Goal: Task Accomplishment & Management: Use online tool/utility

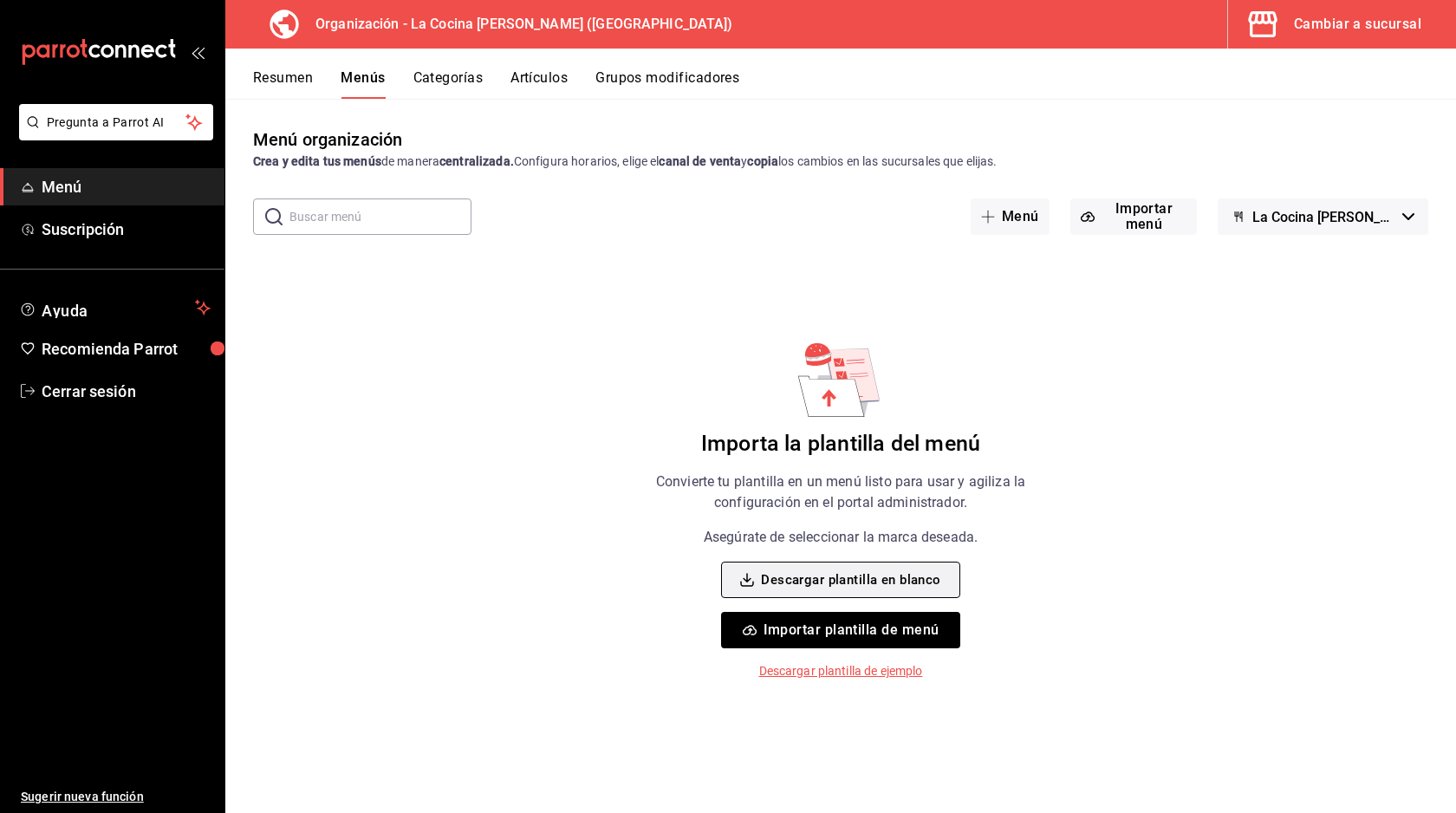
click at [856, 580] on button "Descargar plantilla en blanco" at bounding box center [840, 580] width 239 height 36
click at [861, 624] on button "Importar plantilla de menú" at bounding box center [840, 630] width 239 height 36
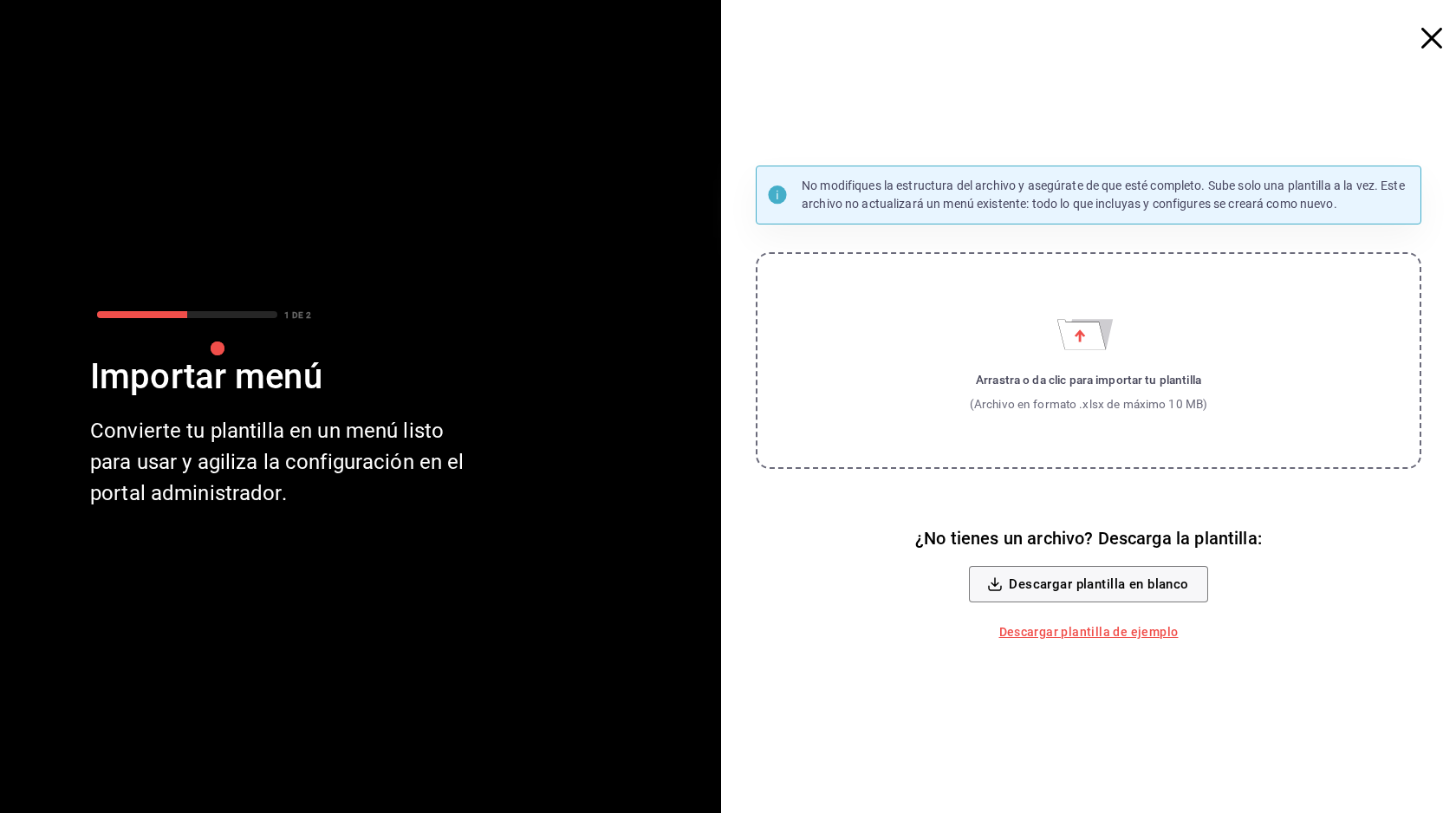
click at [1098, 337] on icon "Importar menú" at bounding box center [1081, 335] width 49 height 30
click at [0, 0] on input "Arrastra o da clic para importar tu plantilla (Archivo en formato .xlsx de máxi…" at bounding box center [0, 0] width 0 height 0
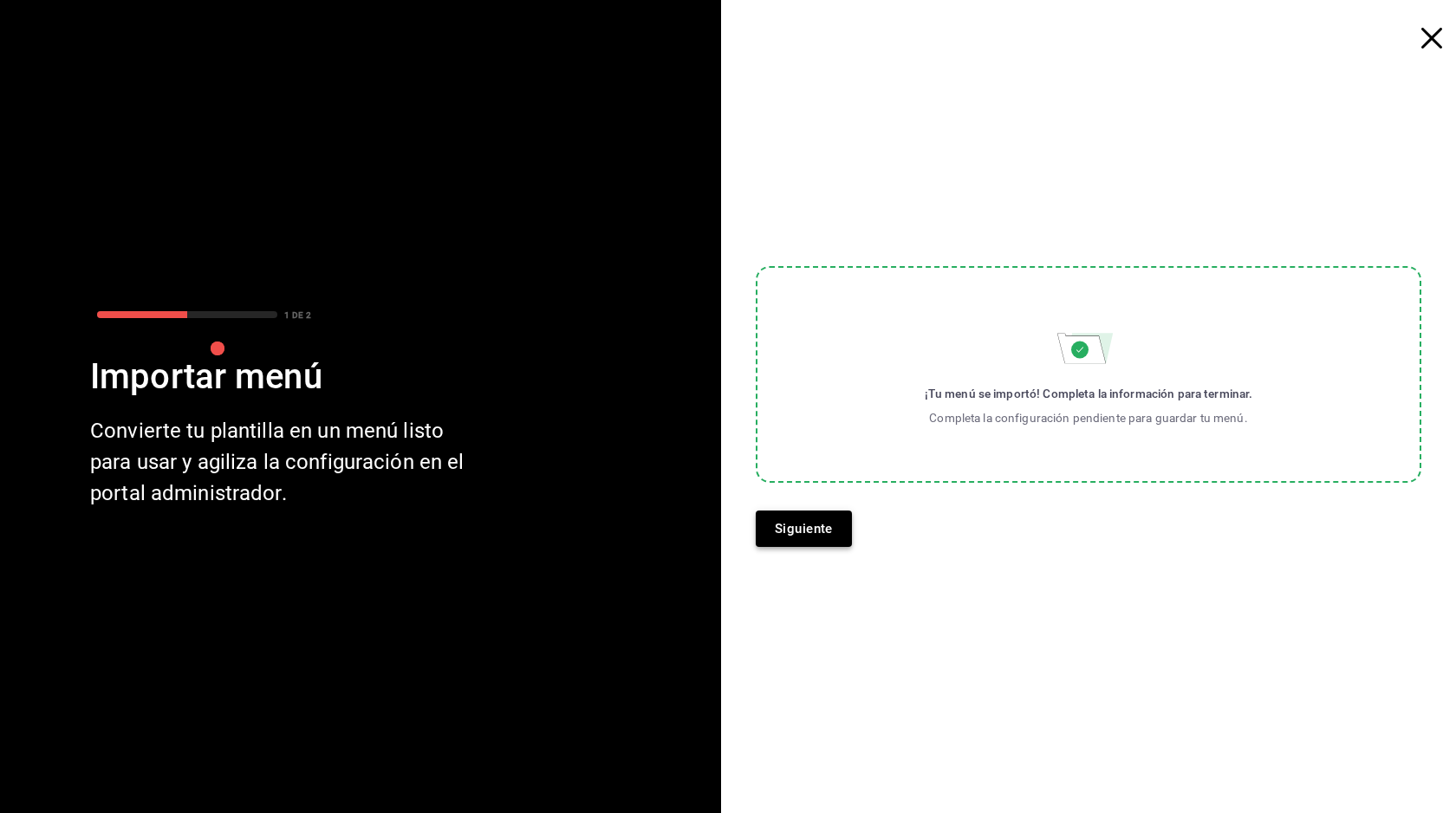
click at [796, 531] on button "Siguiente" at bounding box center [803, 528] width 96 height 36
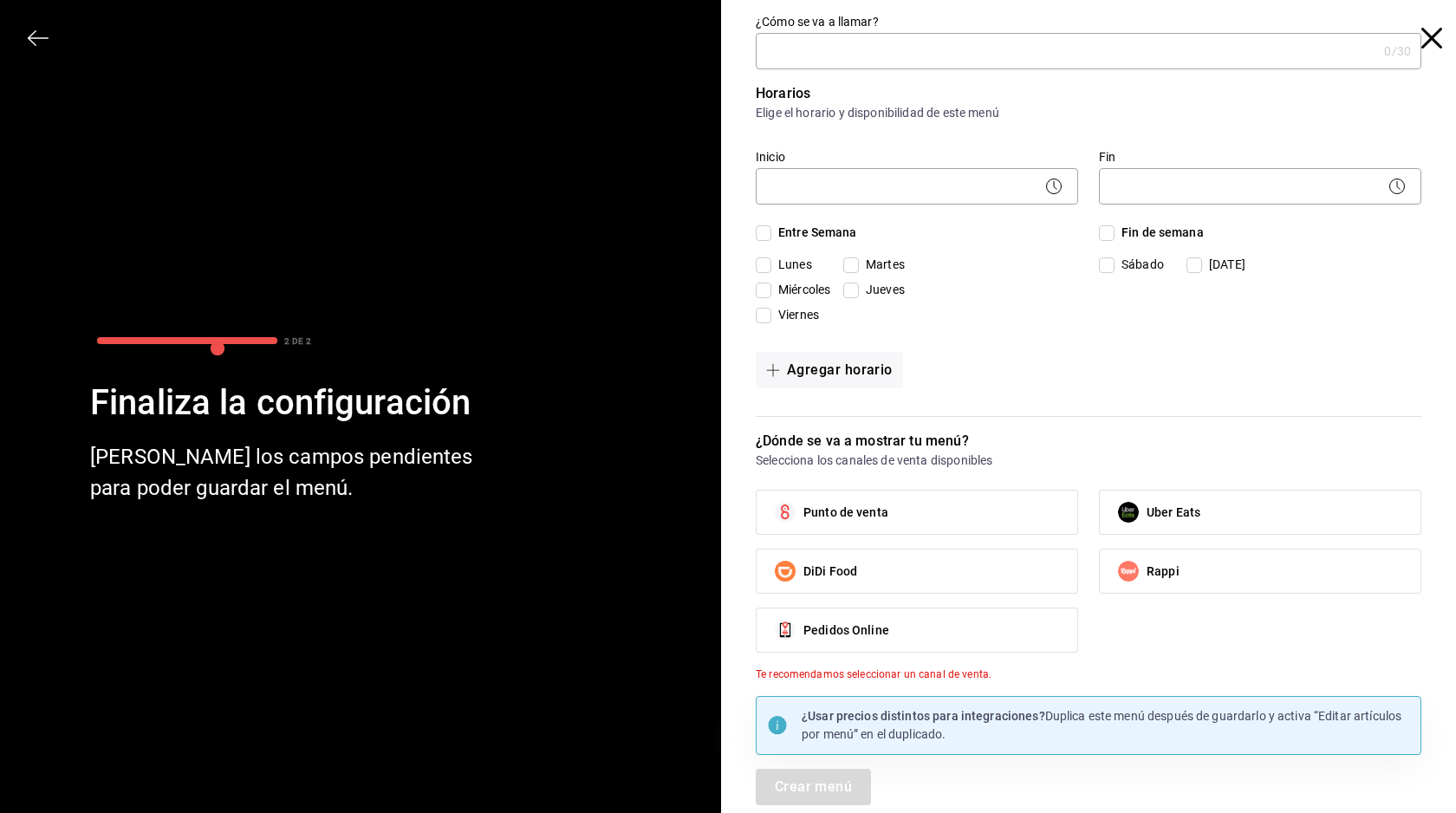
click at [895, 63] on input "¿Cómo se va a llamar?" at bounding box center [1066, 51] width 621 height 35
click at [834, 50] on input "Menú 18 a [DATE]" at bounding box center [1062, 51] width 614 height 35
click at [794, 53] on input "Menú 18 a 22" at bounding box center [1062, 51] width 614 height 35
click at [797, 49] on input "Menú [DATE] a 22" at bounding box center [1062, 51] width 614 height 35
click at [844, 56] on input "Menú [DATE] a 22" at bounding box center [1062, 51] width 614 height 35
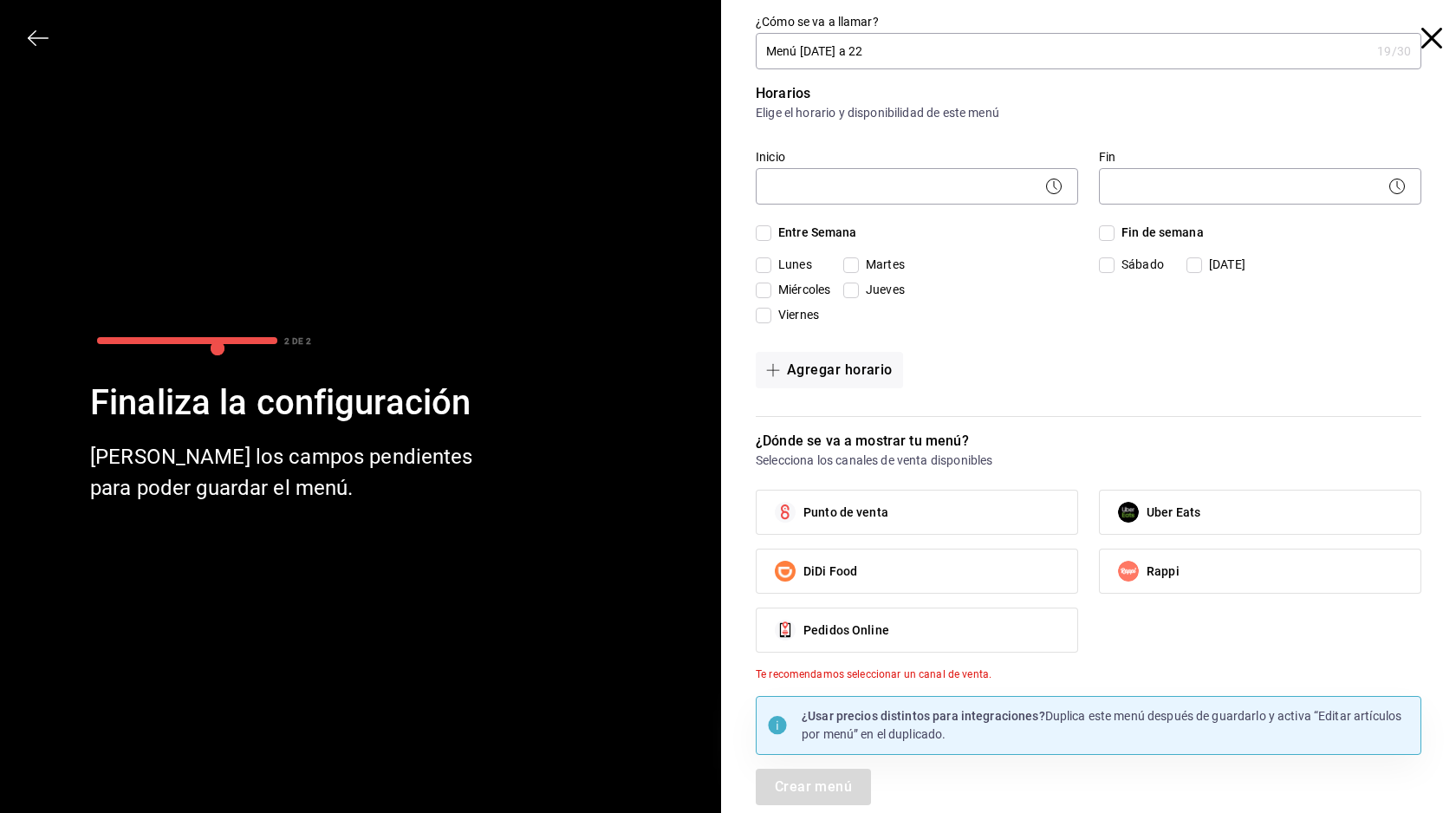
click at [932, 49] on input "Menú [DATE] a 22" at bounding box center [1062, 51] width 614 height 35
type input "Menú [DATE] a 22"
click at [831, 193] on body "Pregunta a Parrot AI Menú Suscripción Ayuda Recomienda Parrot Cerrar sesión Sug…" at bounding box center [728, 406] width 1456 height 813
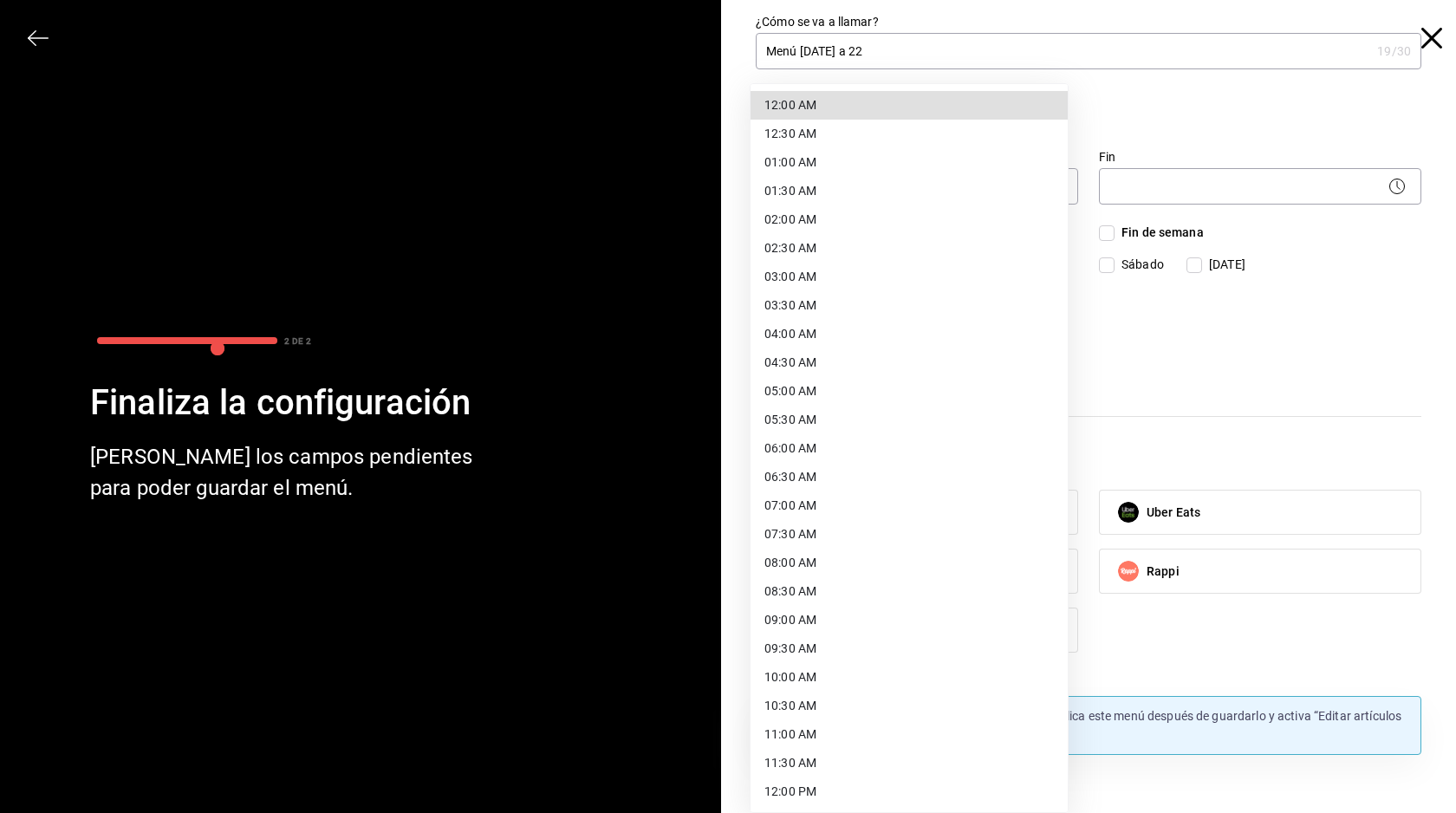
scroll to position [33, 0]
click at [824, 585] on li "09:00 AM" at bounding box center [909, 587] width 317 height 29
type input "09:00"
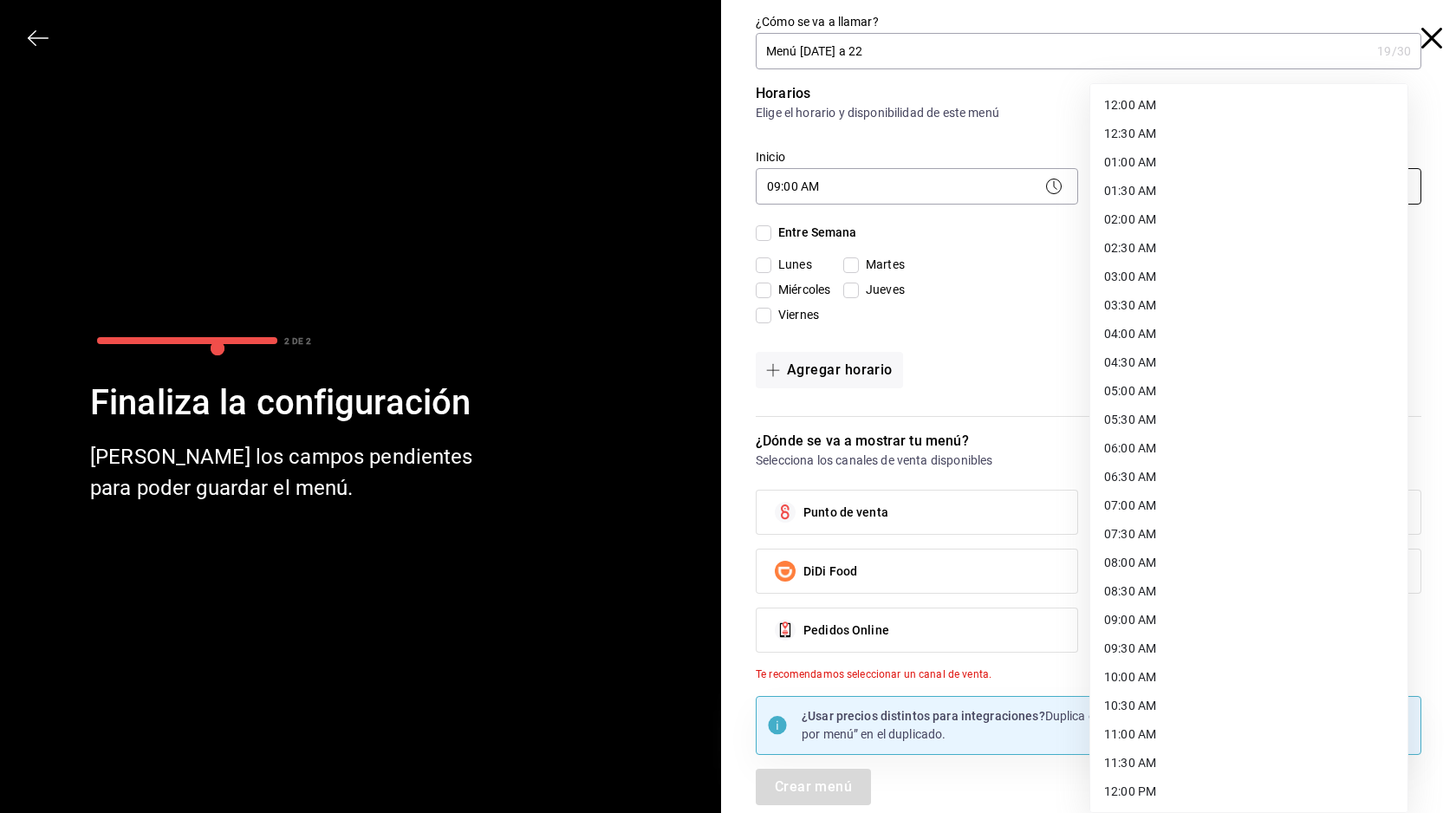
click at [1181, 194] on body "Pregunta a Parrot AI Menú Suscripción Ayuda Recomienda Parrot Cerrar sesión Sug…" at bounding box center [728, 406] width 1456 height 813
click at [1165, 536] on li "16:30 PM" at bounding box center [1248, 534] width 317 height 29
type input "16:30"
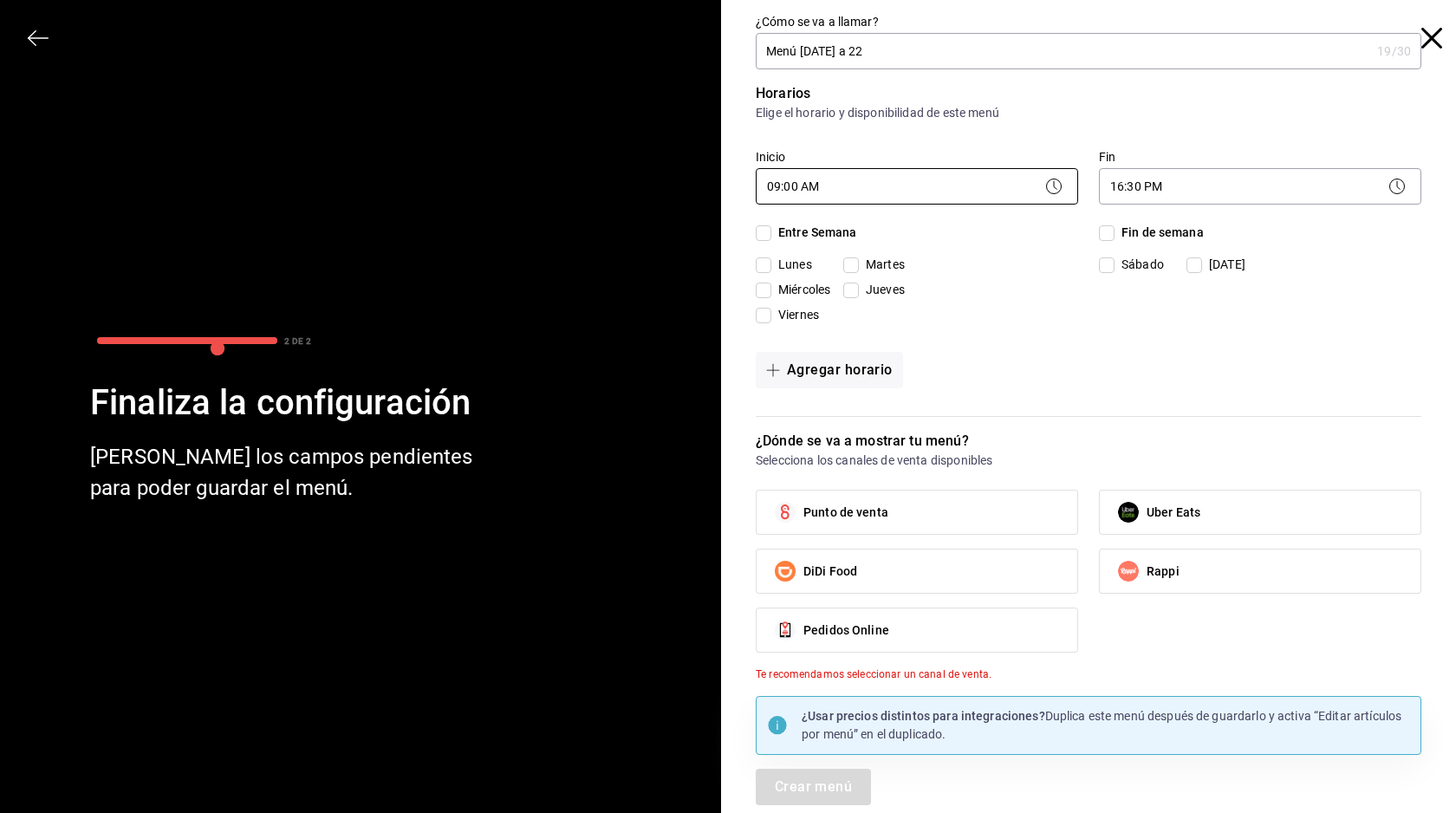
click at [1045, 174] on body "Pregunta a Parrot AI Menú Suscripción Ayuda Recomienda Parrot Cerrar sesión Sug…" at bounding box center [728, 406] width 1456 height 813
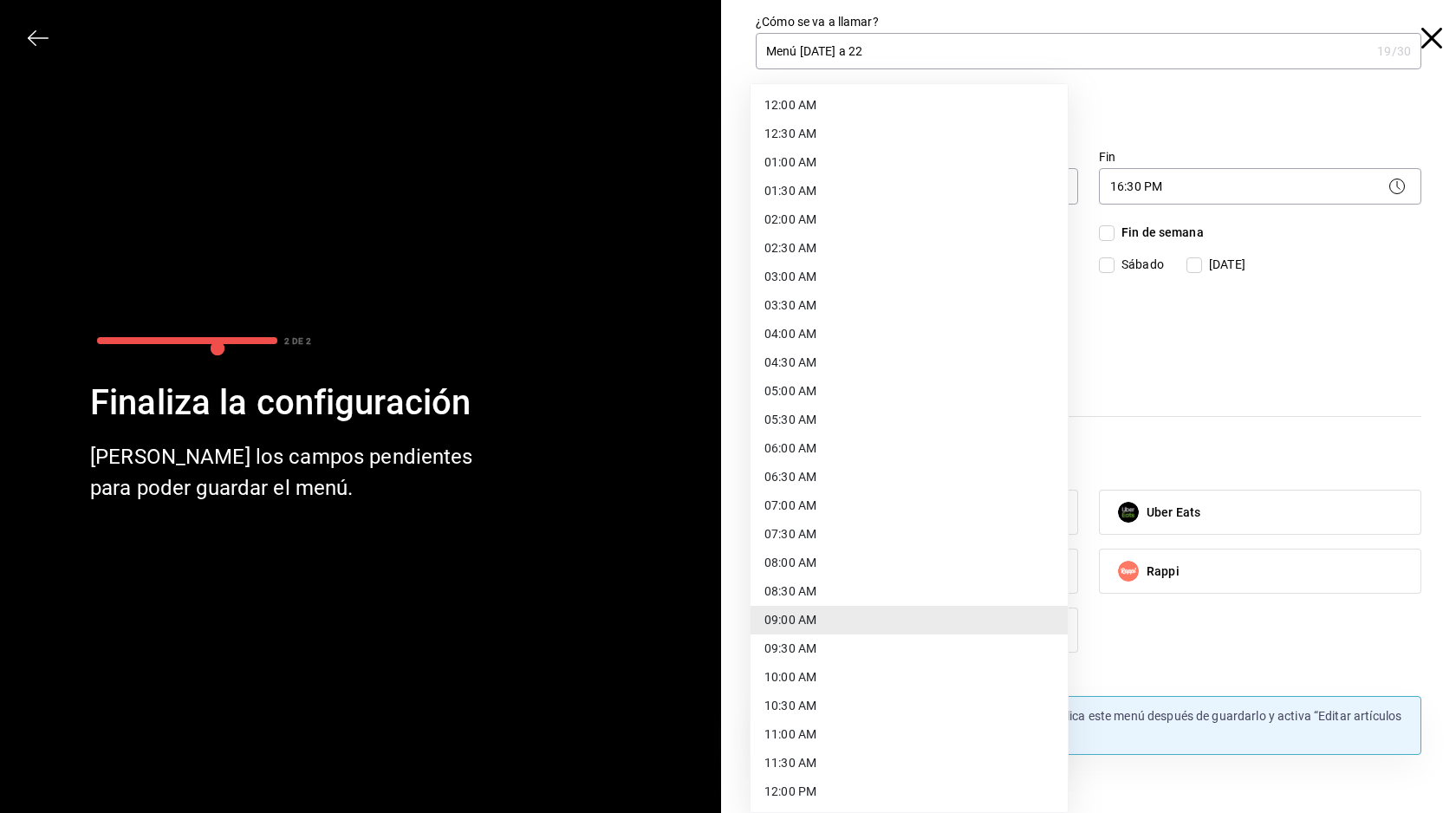
click at [864, 647] on li "09:30 AM" at bounding box center [909, 649] width 317 height 29
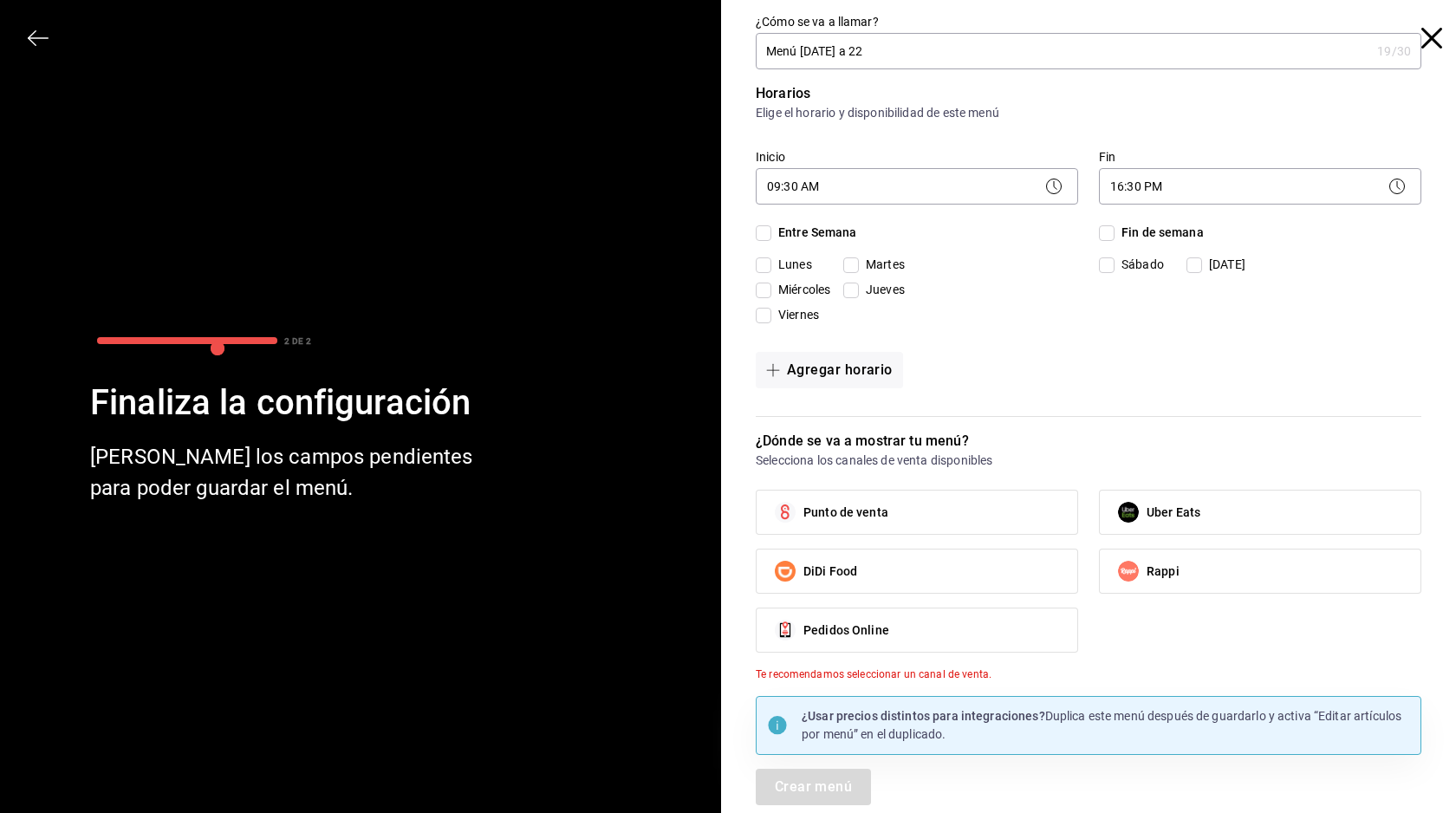
click at [1142, 309] on div "Fin de semana [DATE][PERSON_NAME][DATE]" at bounding box center [1260, 277] width 322 height 107
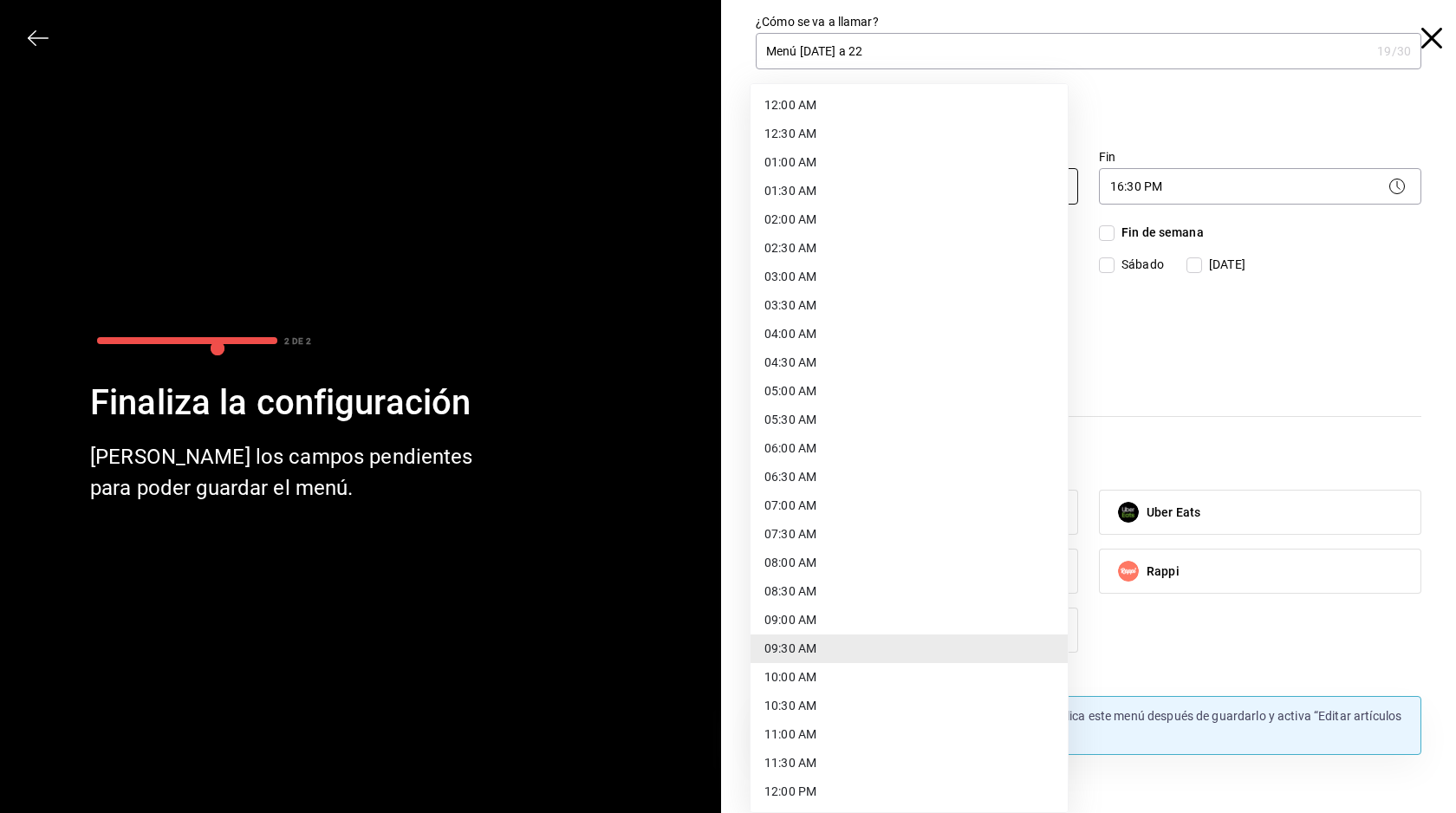
click at [844, 186] on body "Pregunta a Parrot AI Menú Suscripción Ayuda Recomienda Parrot Cerrar sesión Sug…" at bounding box center [728, 406] width 1456 height 813
click at [820, 609] on li "09:00 AM" at bounding box center [909, 620] width 317 height 29
type input "09:00"
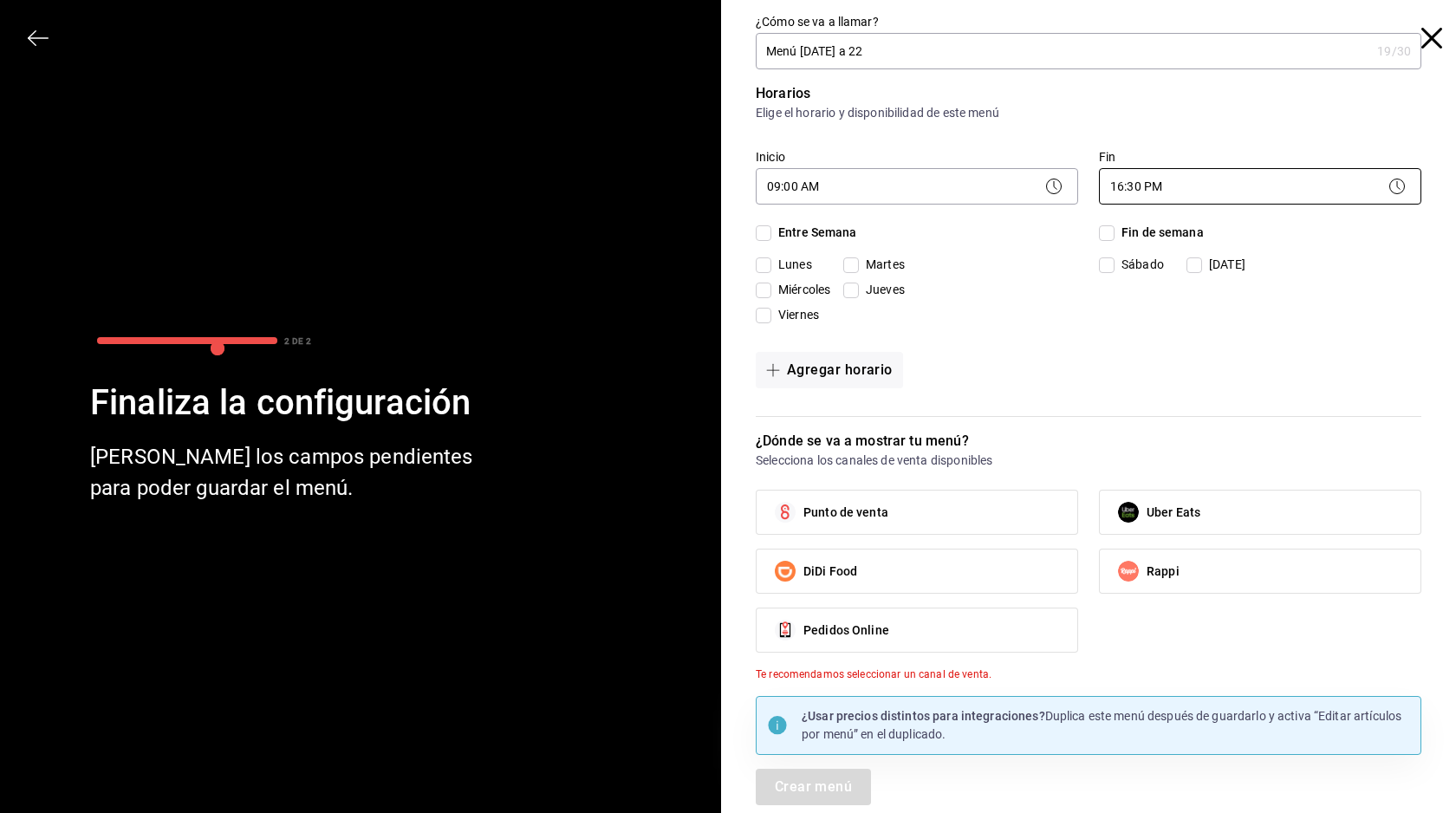
click at [1209, 195] on body "Pregunta a Parrot AI Menú Suscripción Ayuda Recomienda Parrot Cerrar sesión Sug…" at bounding box center [728, 406] width 1456 height 813
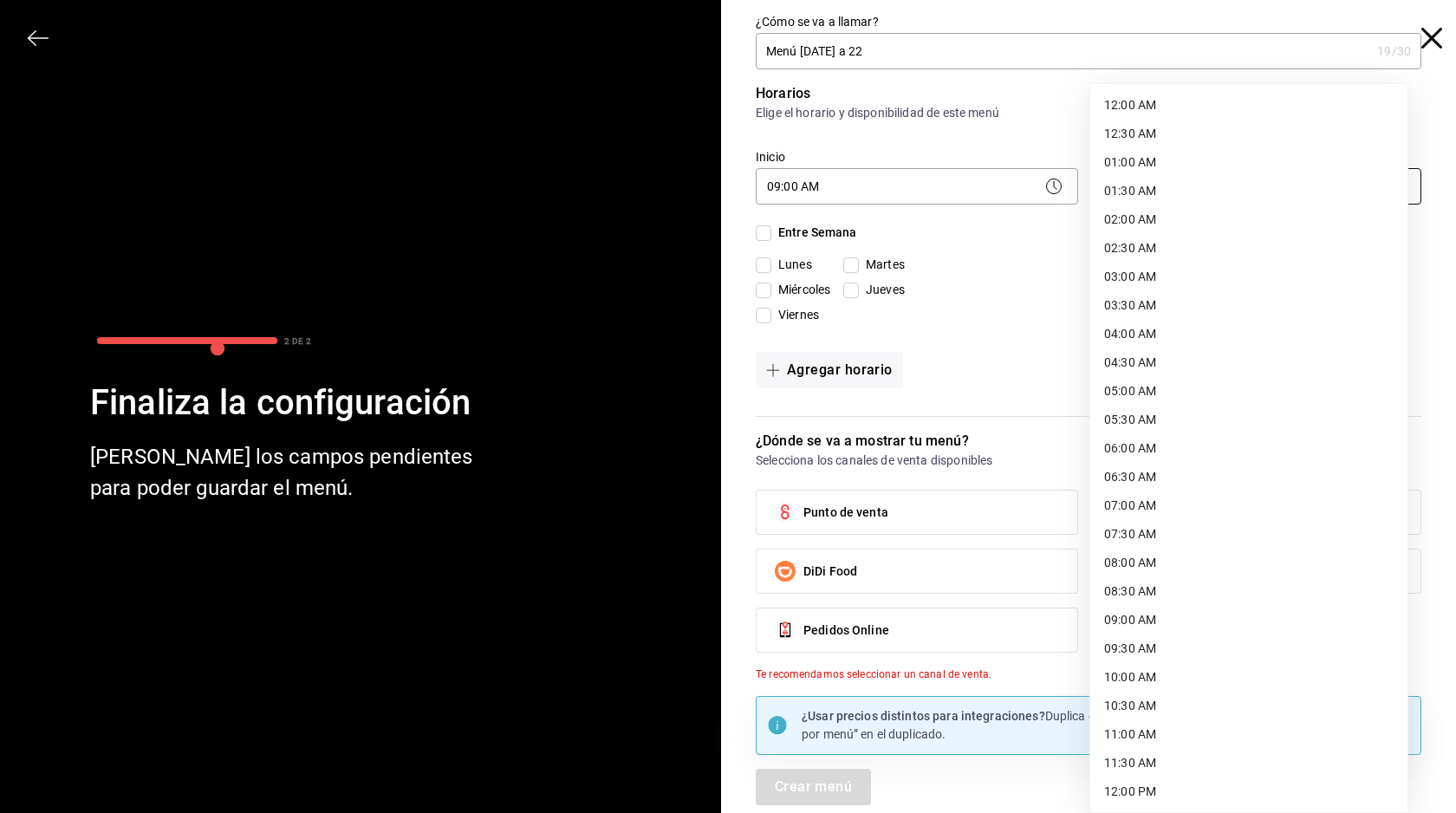
scroll to position [600, 0]
click at [1136, 486] on li "17:00 PM" at bounding box center [1248, 477] width 317 height 29
type input "17:00"
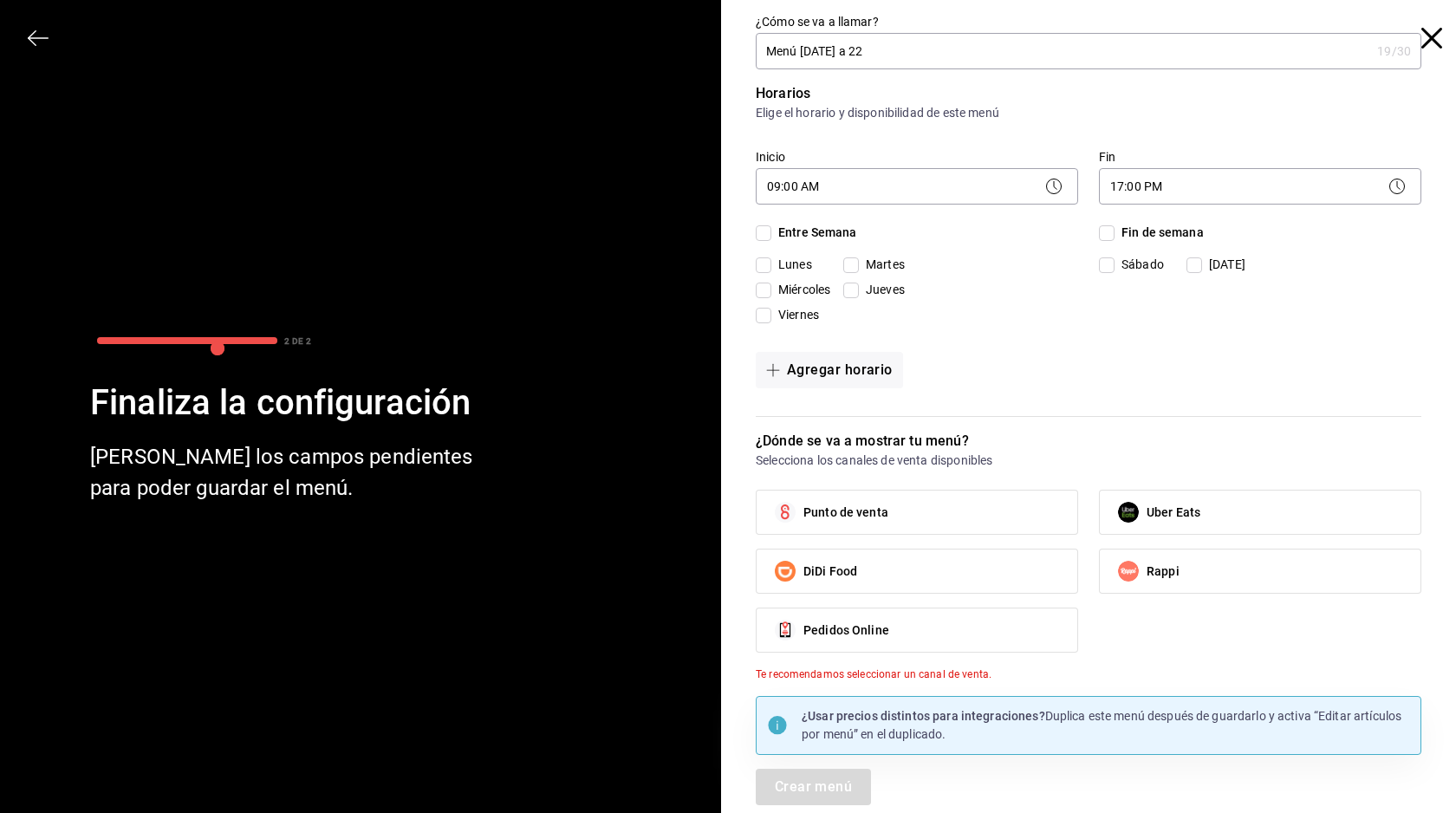
click at [1072, 462] on p "Selecciona los canales de venta disponibles" at bounding box center [1088, 460] width 665 height 17
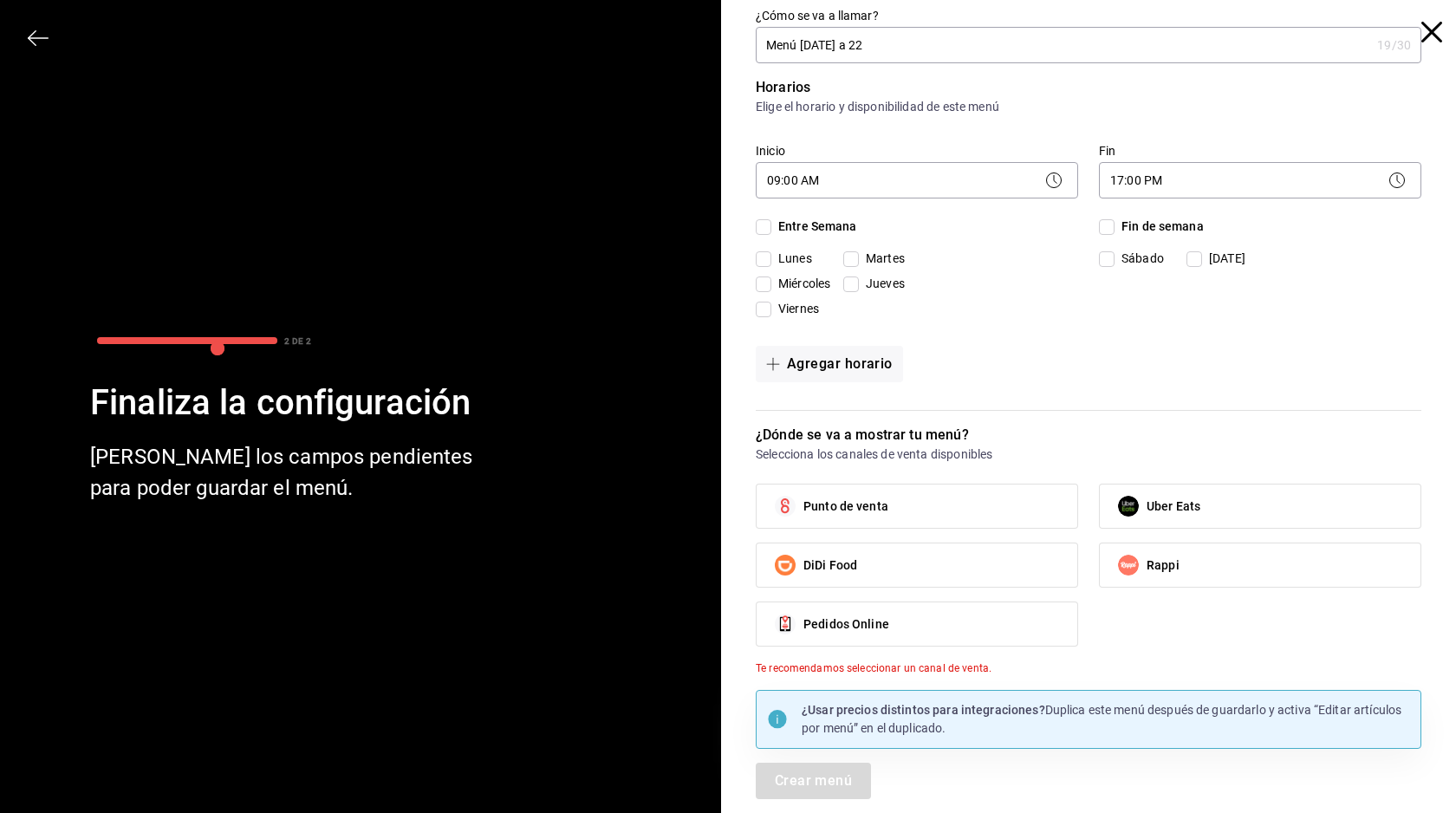
scroll to position [0, 0]
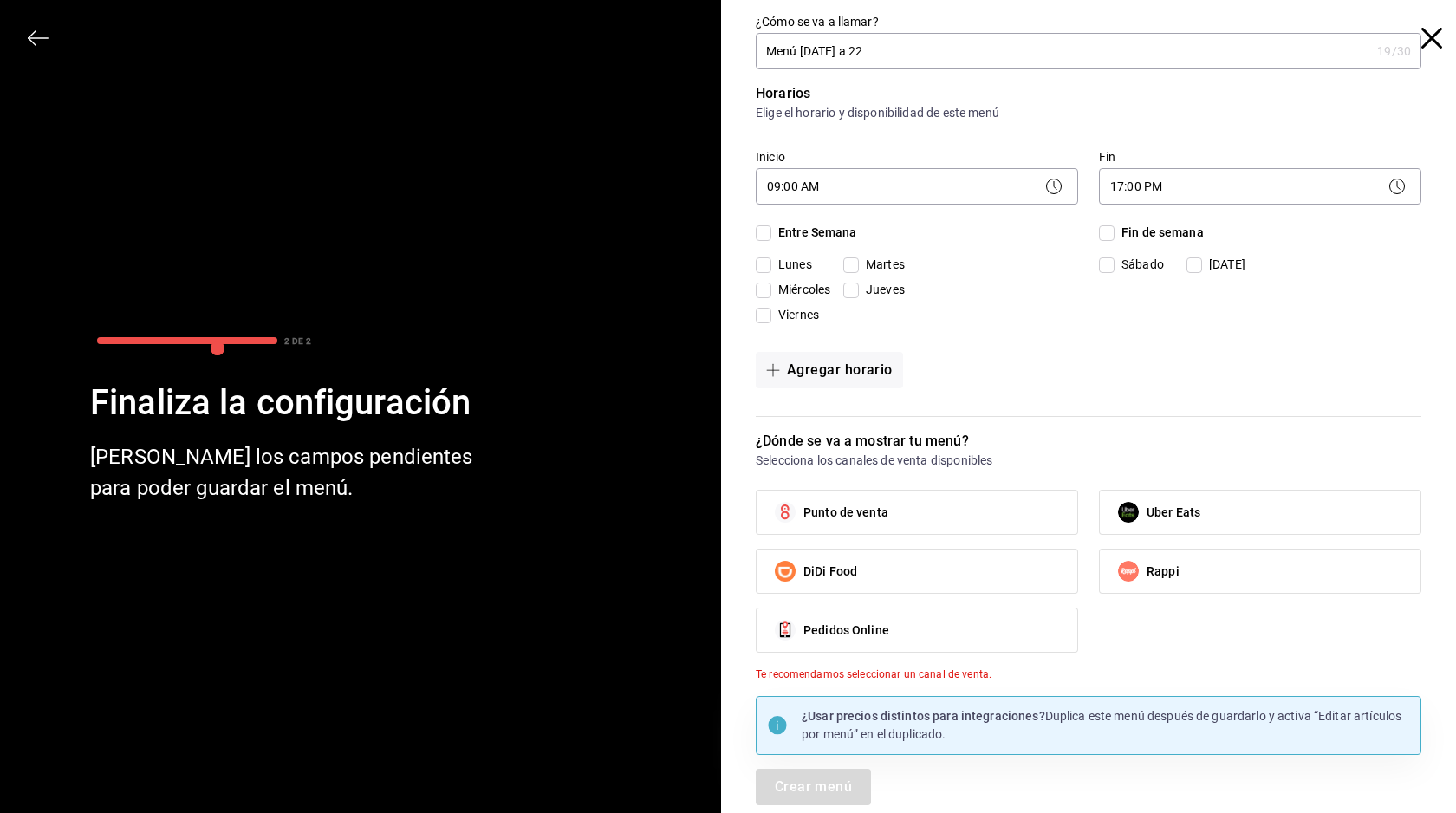
click at [760, 235] on input "Entre Semana" at bounding box center [763, 233] width 15 height 15
checkbox input "true"
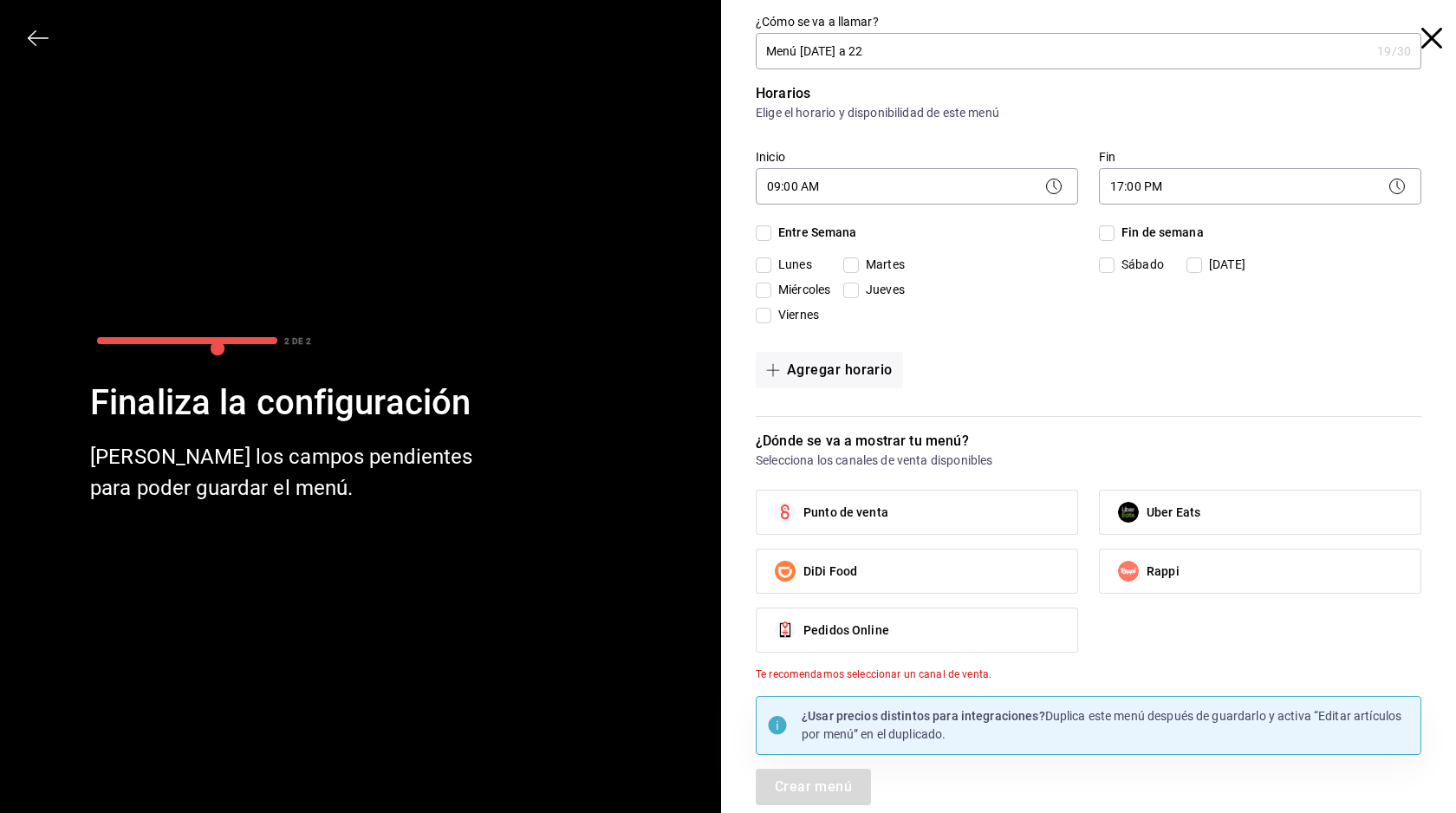
checkbox input "true"
click at [1045, 183] on icon at bounding box center [1053, 186] width 21 height 21
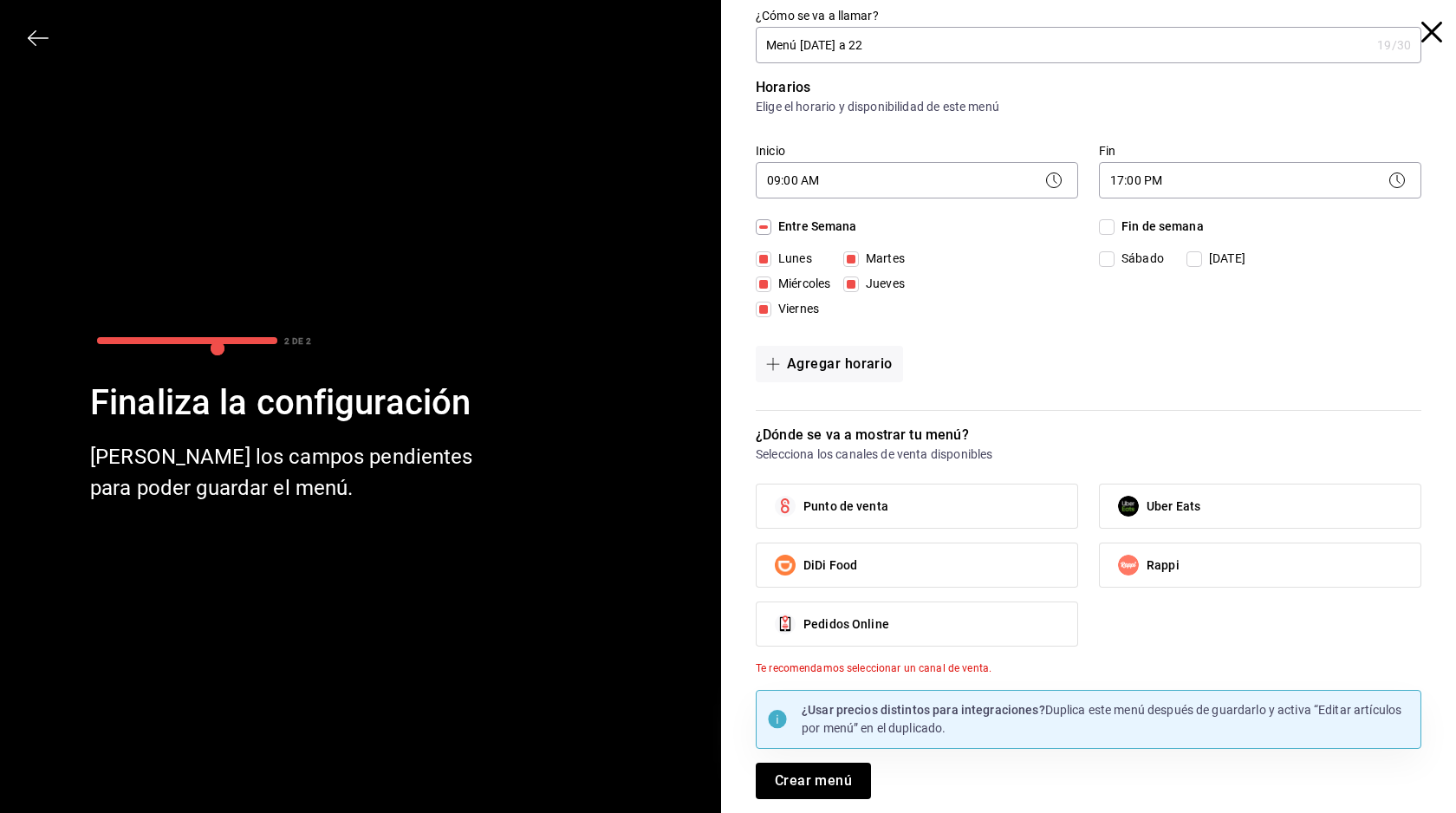
click at [1046, 624] on label "Pedidos Online" at bounding box center [916, 623] width 320 height 43
click at [803, 624] on input "Pedidos Online" at bounding box center [785, 624] width 36 height 36
checkbox input "true"
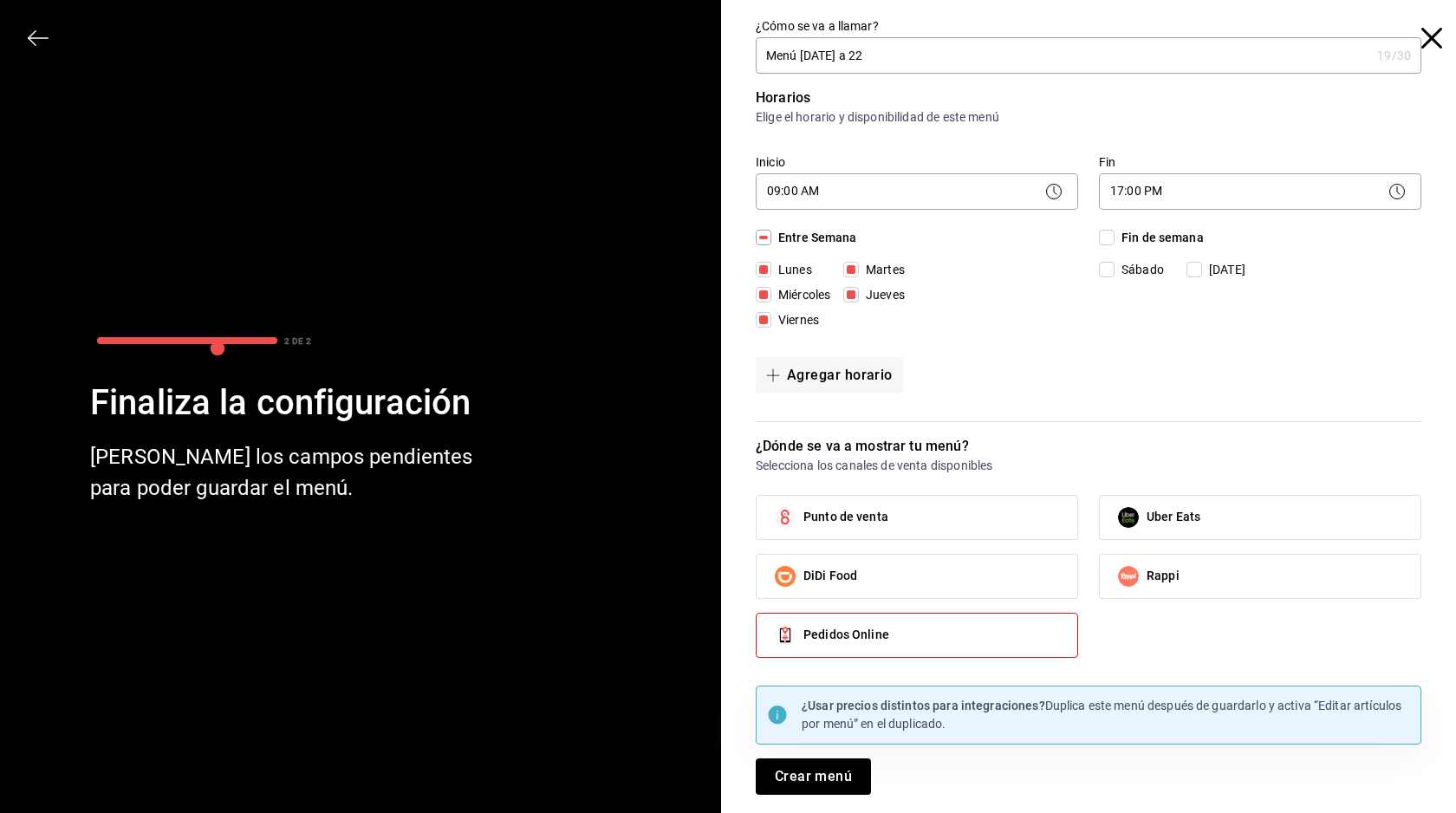
click at [1015, 513] on label "Punto de venta" at bounding box center [916, 517] width 320 height 43
click at [803, 513] on input "Punto de venta" at bounding box center [785, 518] width 36 height 36
checkbox input "true"
click at [1200, 524] on label "Uber Eats" at bounding box center [1260, 517] width 320 height 43
click at [1146, 524] on input "Uber Eats" at bounding box center [1128, 518] width 36 height 36
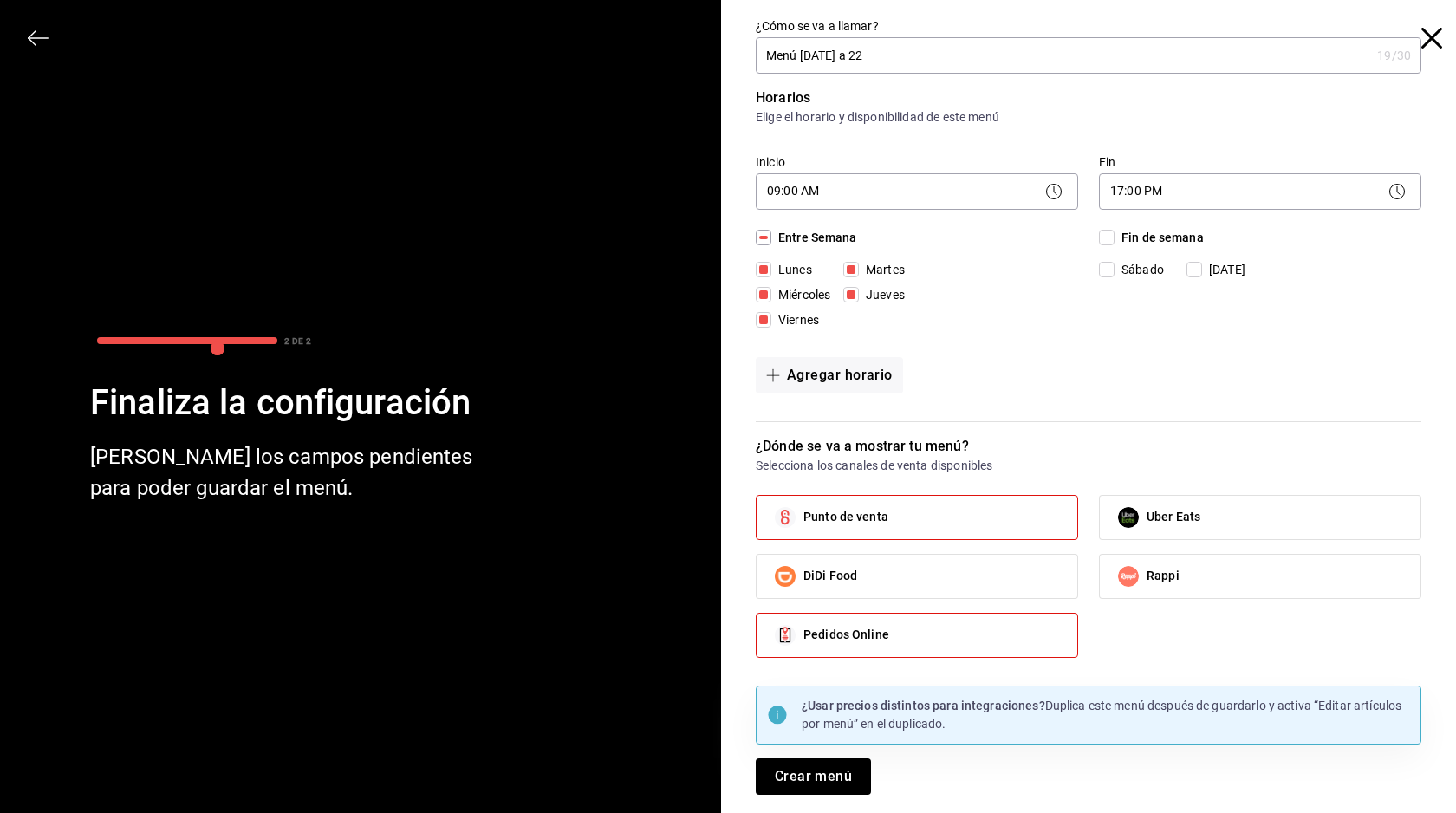
checkbox input "true"
click at [1197, 571] on label "Rappi" at bounding box center [1260, 576] width 320 height 43
click at [1146, 571] on input "Rappi" at bounding box center [1128, 576] width 36 height 36
checkbox input "true"
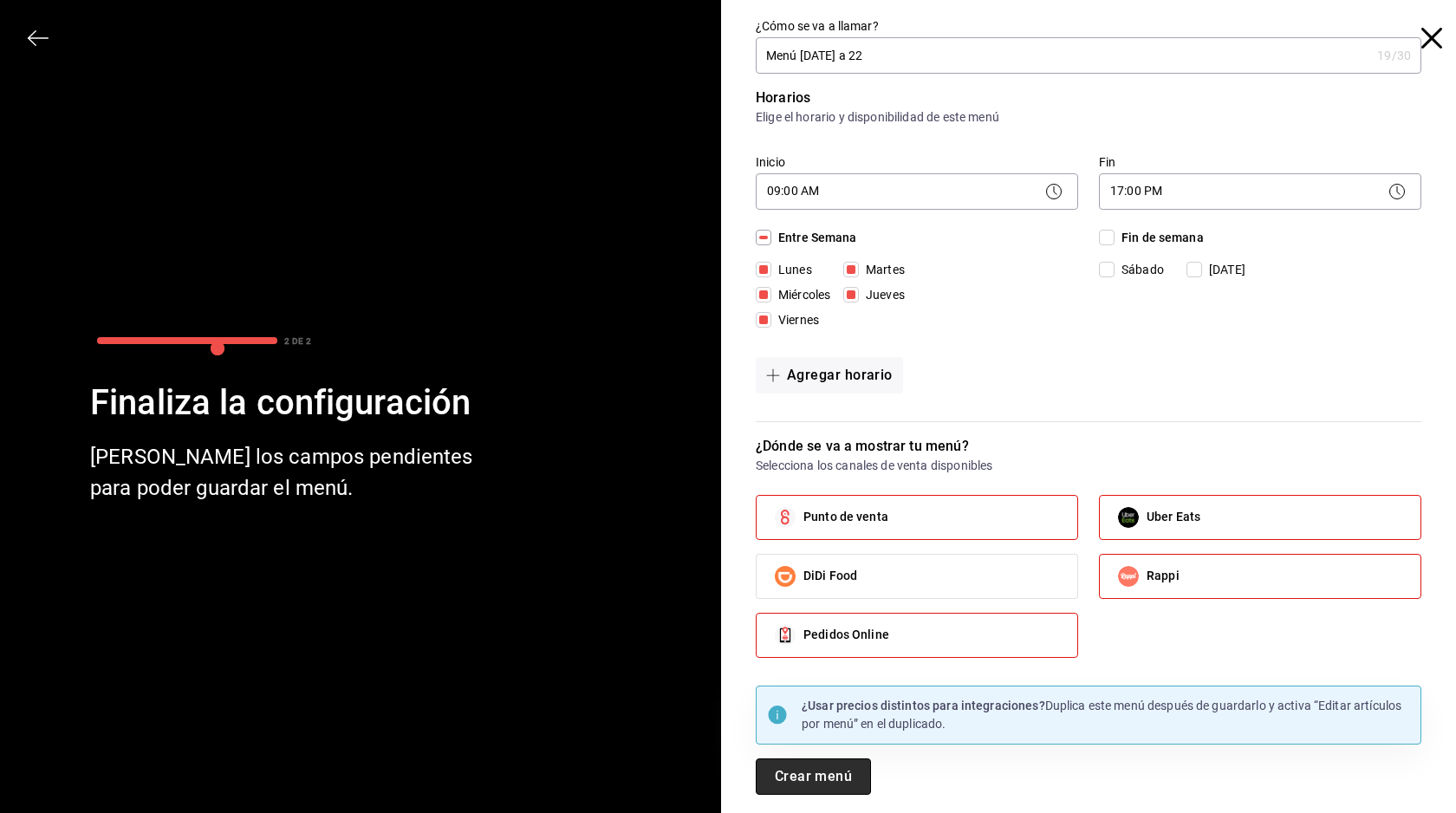
click at [812, 784] on button "Crear menú" at bounding box center [813, 777] width 115 height 36
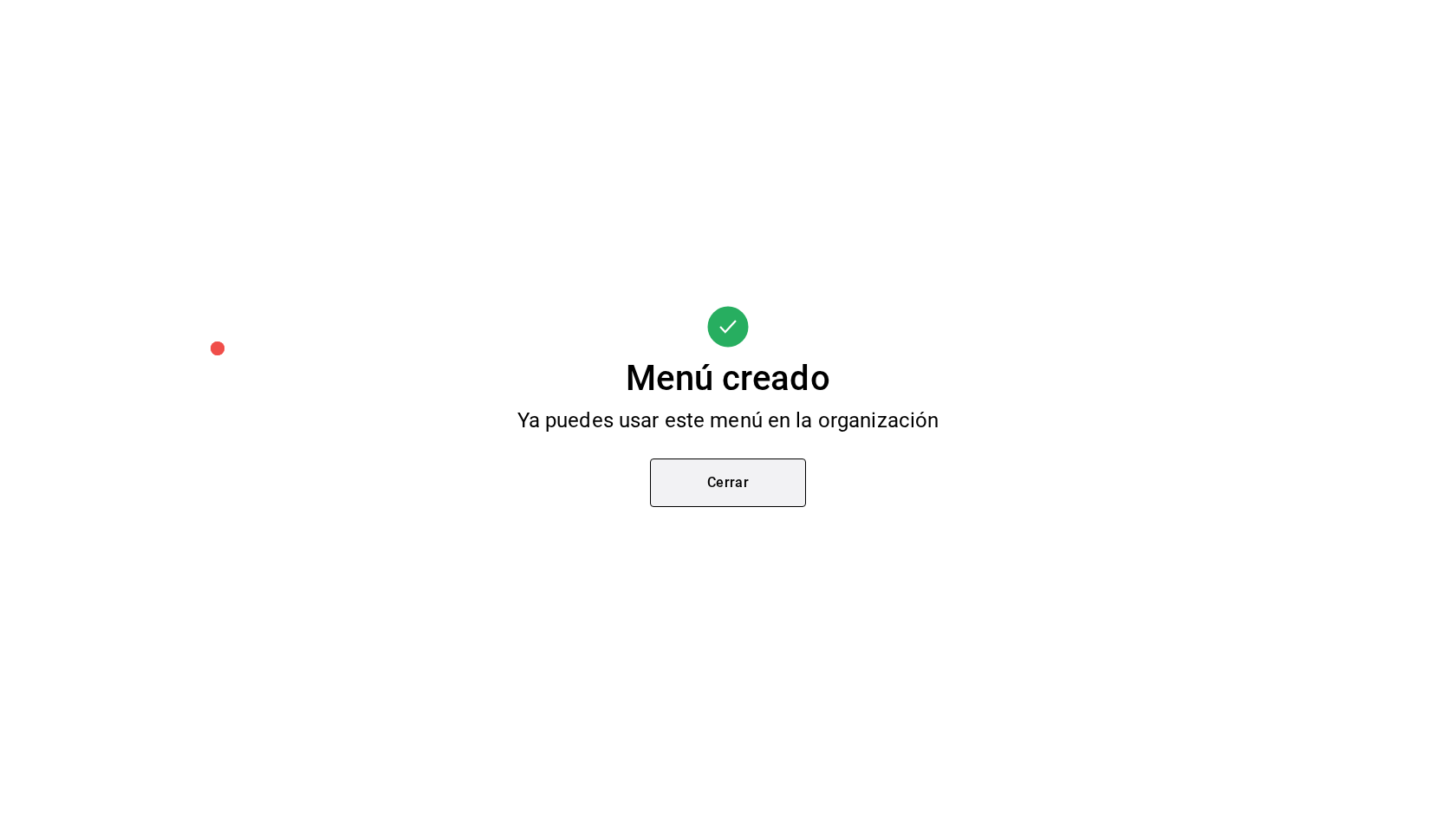
click at [719, 485] on button "Cerrar" at bounding box center [728, 482] width 156 height 49
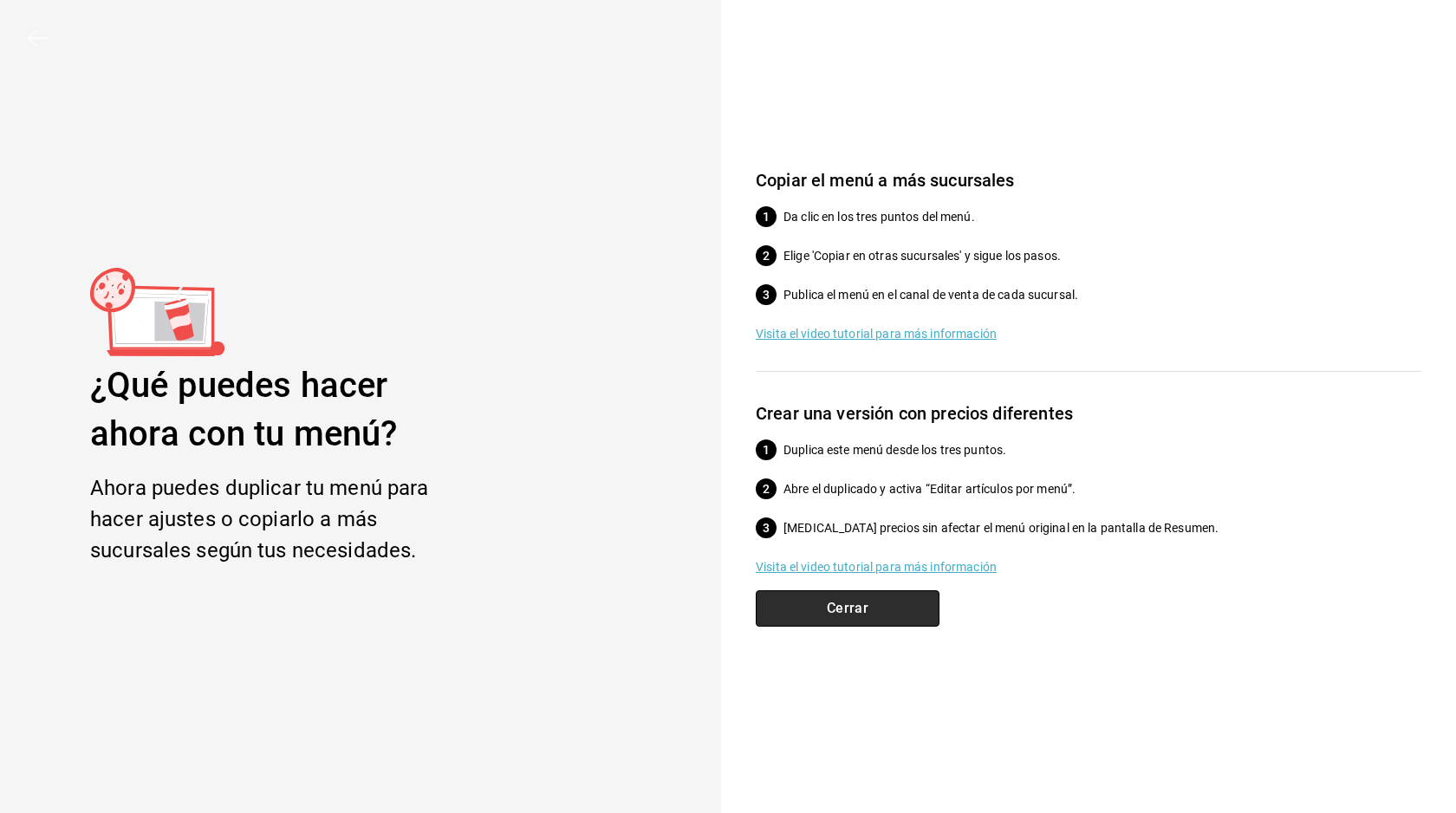
click at [859, 609] on button "Cerrar" at bounding box center [847, 609] width 184 height 36
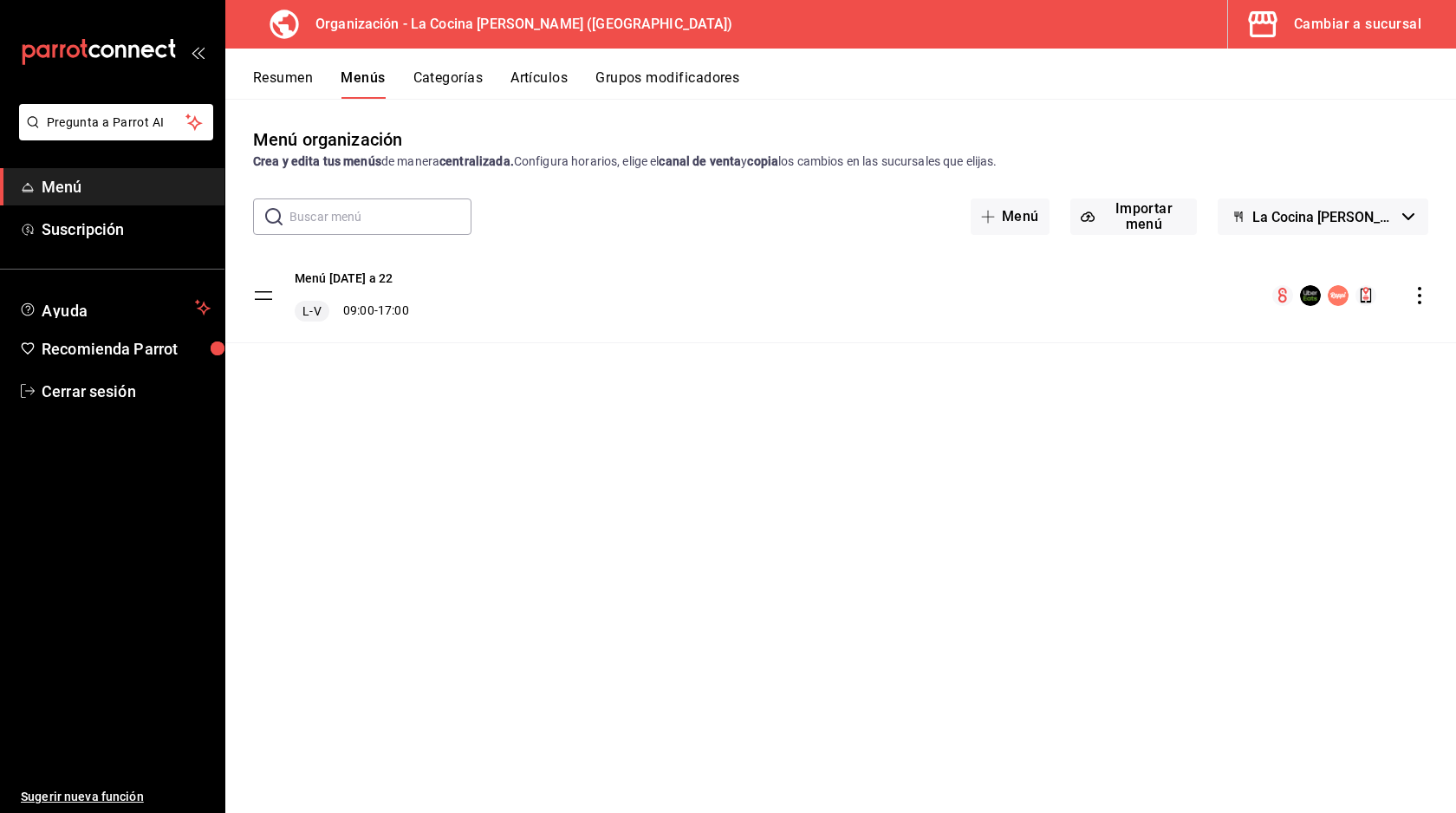
click at [390, 312] on div "L-V 09:00 - 17:00" at bounding box center [351, 312] width 114 height 21
click at [250, 295] on div "Menú [DATE] a 22 L-V 09:00 - 17:00" at bounding box center [841, 295] width 1231 height 94
click at [259, 295] on tbody "Menú [DATE] a 22 L-V 09:00 - 17:00" at bounding box center [841, 295] width 1231 height 95
click at [1421, 294] on icon "actions" at bounding box center [1420, 295] width 17 height 17
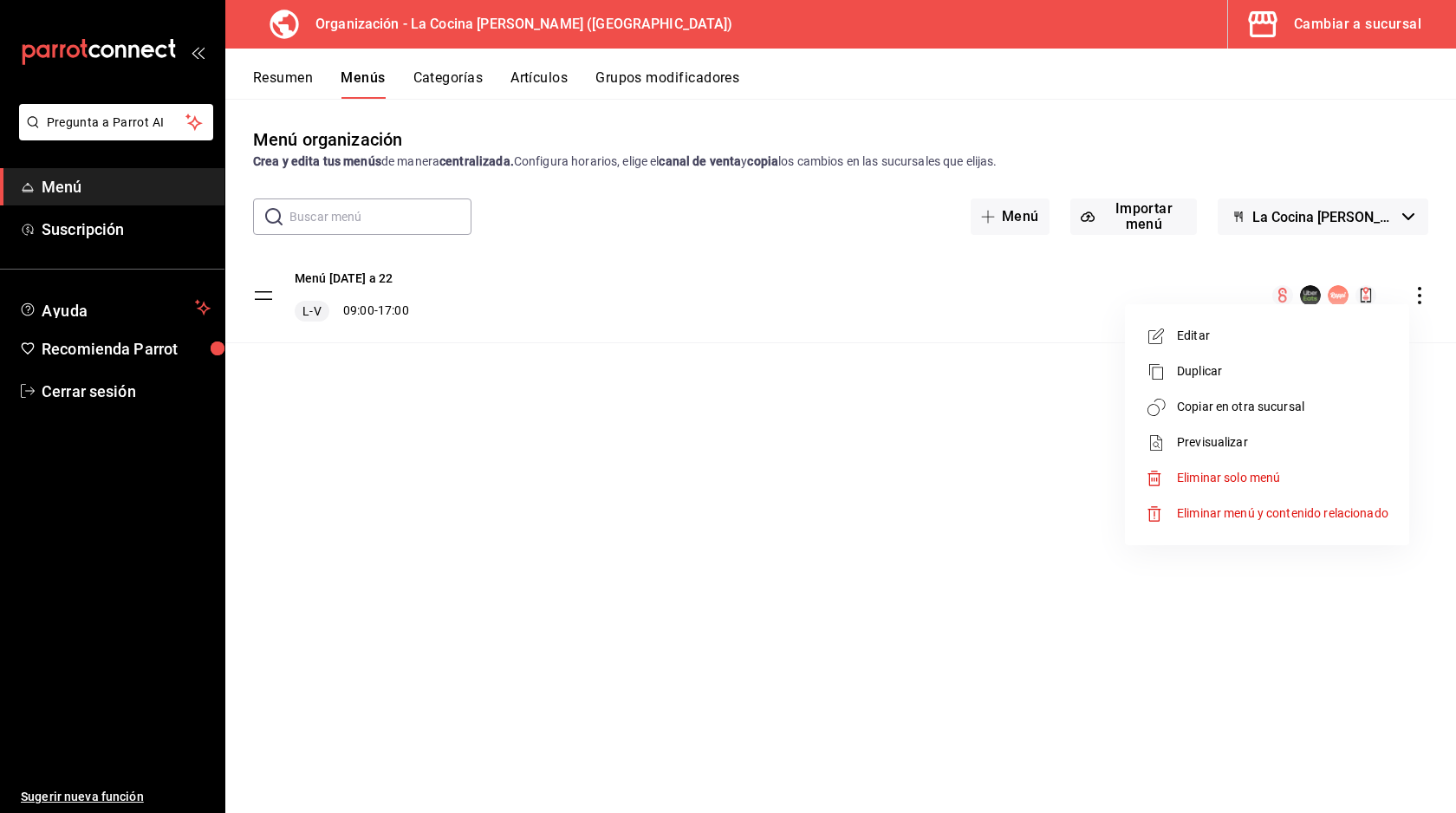
click at [1421, 294] on div at bounding box center [728, 406] width 1456 height 813
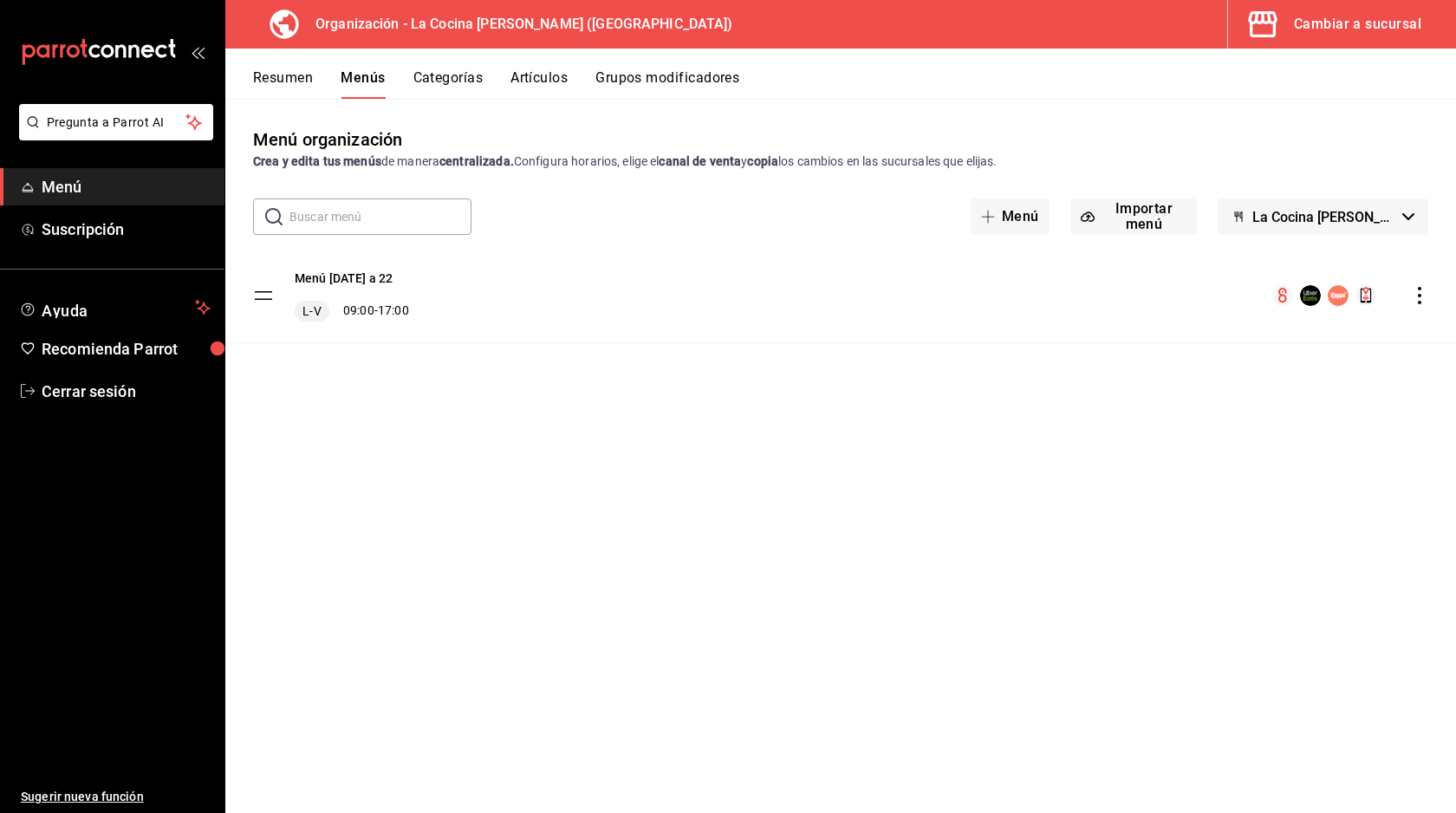
click at [444, 77] on button "Categorías" at bounding box center [448, 83] width 70 height 30
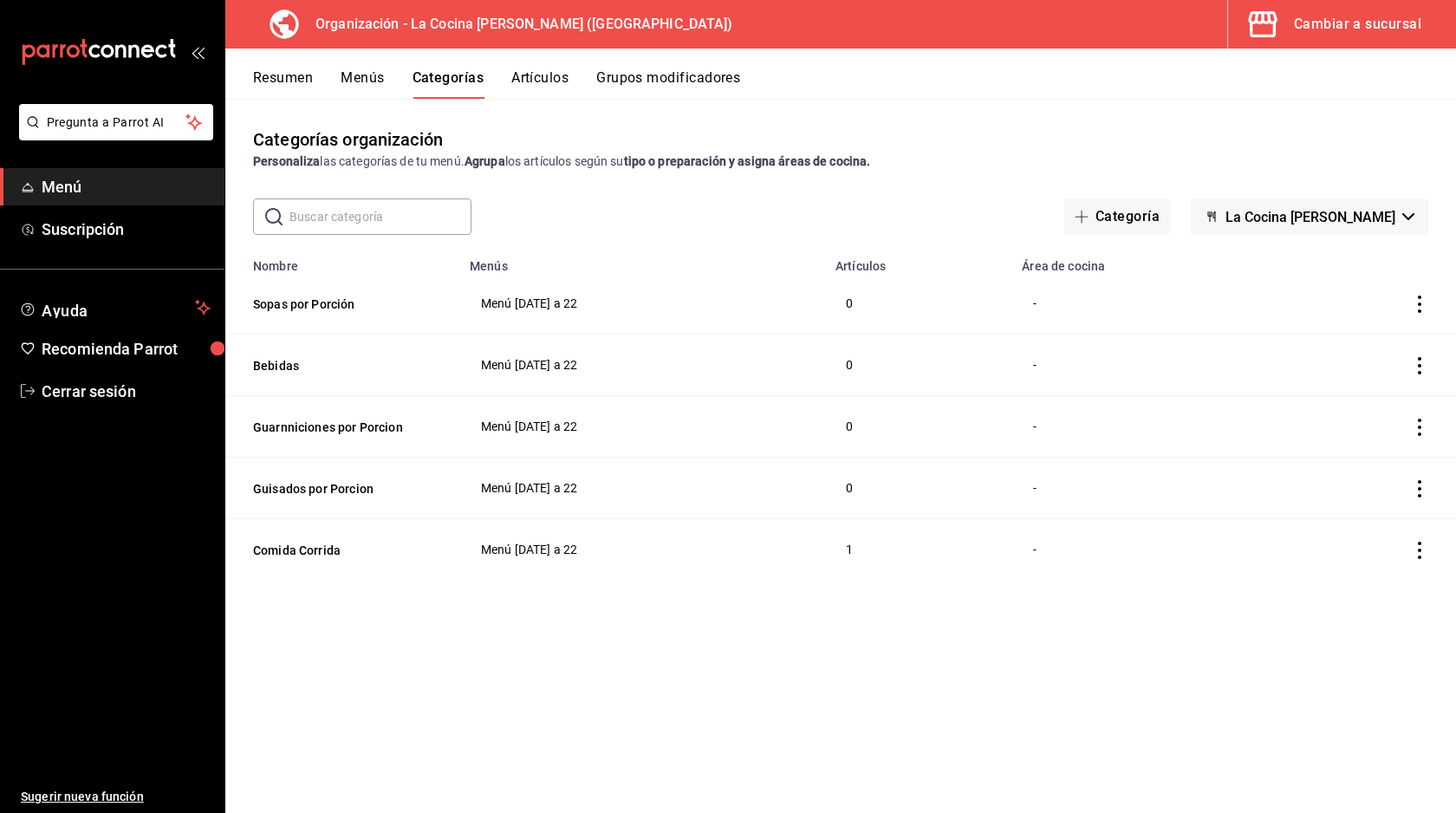
click at [538, 81] on button "Artículos" at bounding box center [540, 83] width 58 height 30
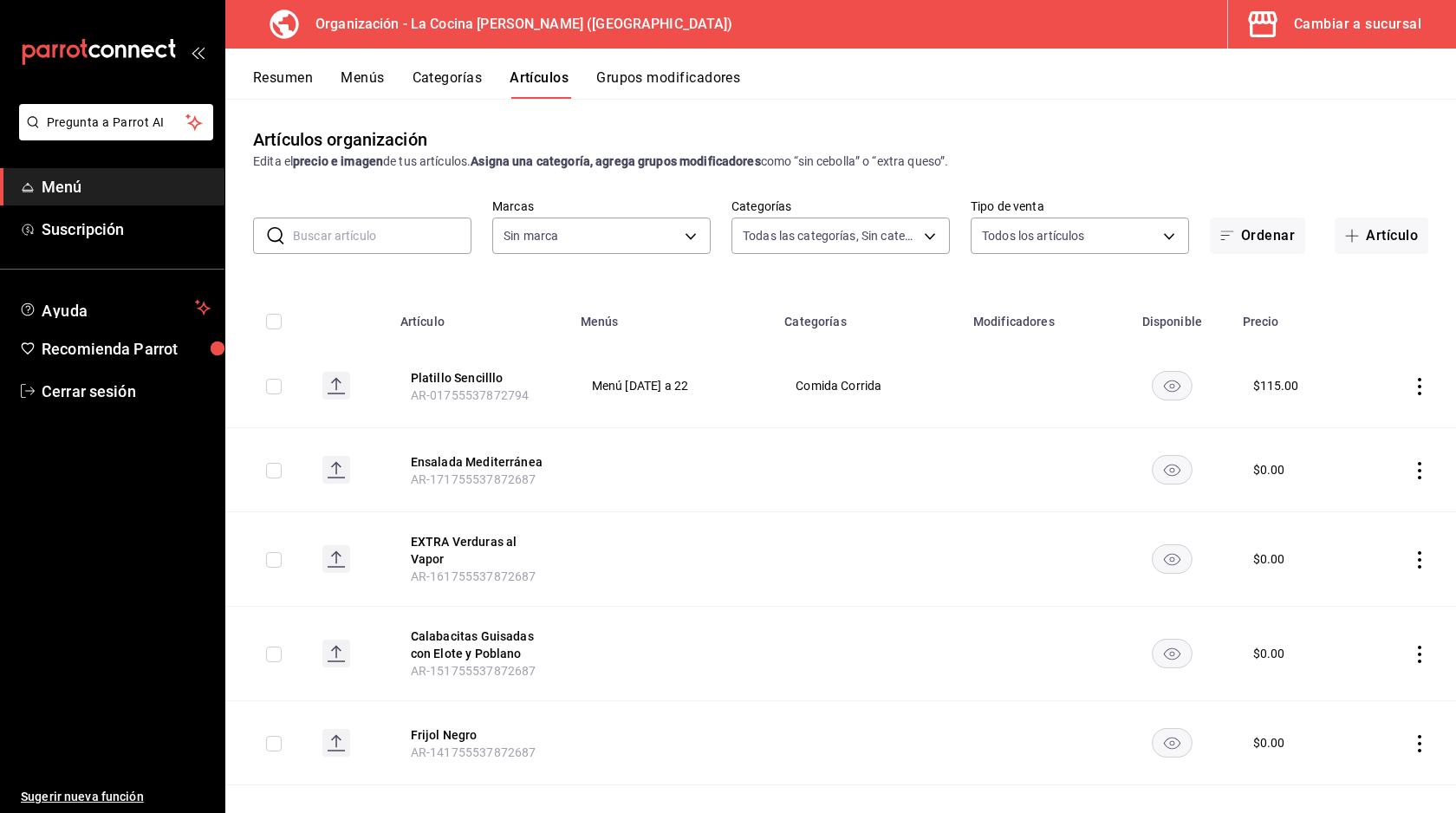
type input "e1c8fb2b-c8db-4488-8449-941851de8317,3657785a-0563-4e0c-beaf-6ae1b1b3c683,249c5…"
type input "8286300d-6a08-4e52-a91b-27438cfe30f3"
click at [654, 73] on button "Grupos modificadores" at bounding box center [668, 83] width 144 height 30
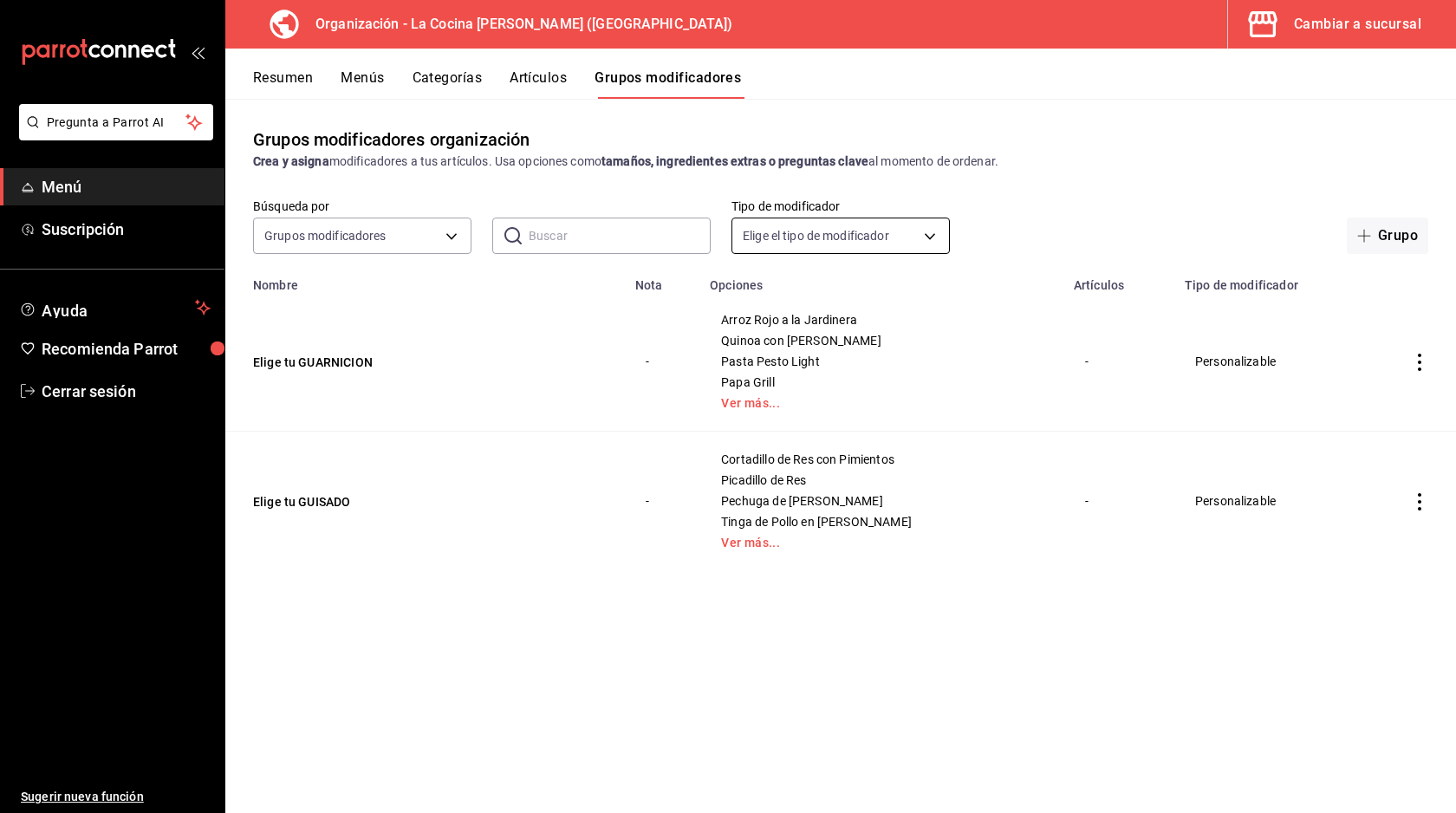
click at [869, 225] on body "Pregunta a Parrot AI Menú Suscripción Ayuda Recomienda Parrot Cerrar sesión Sug…" at bounding box center [728, 406] width 1456 height 813
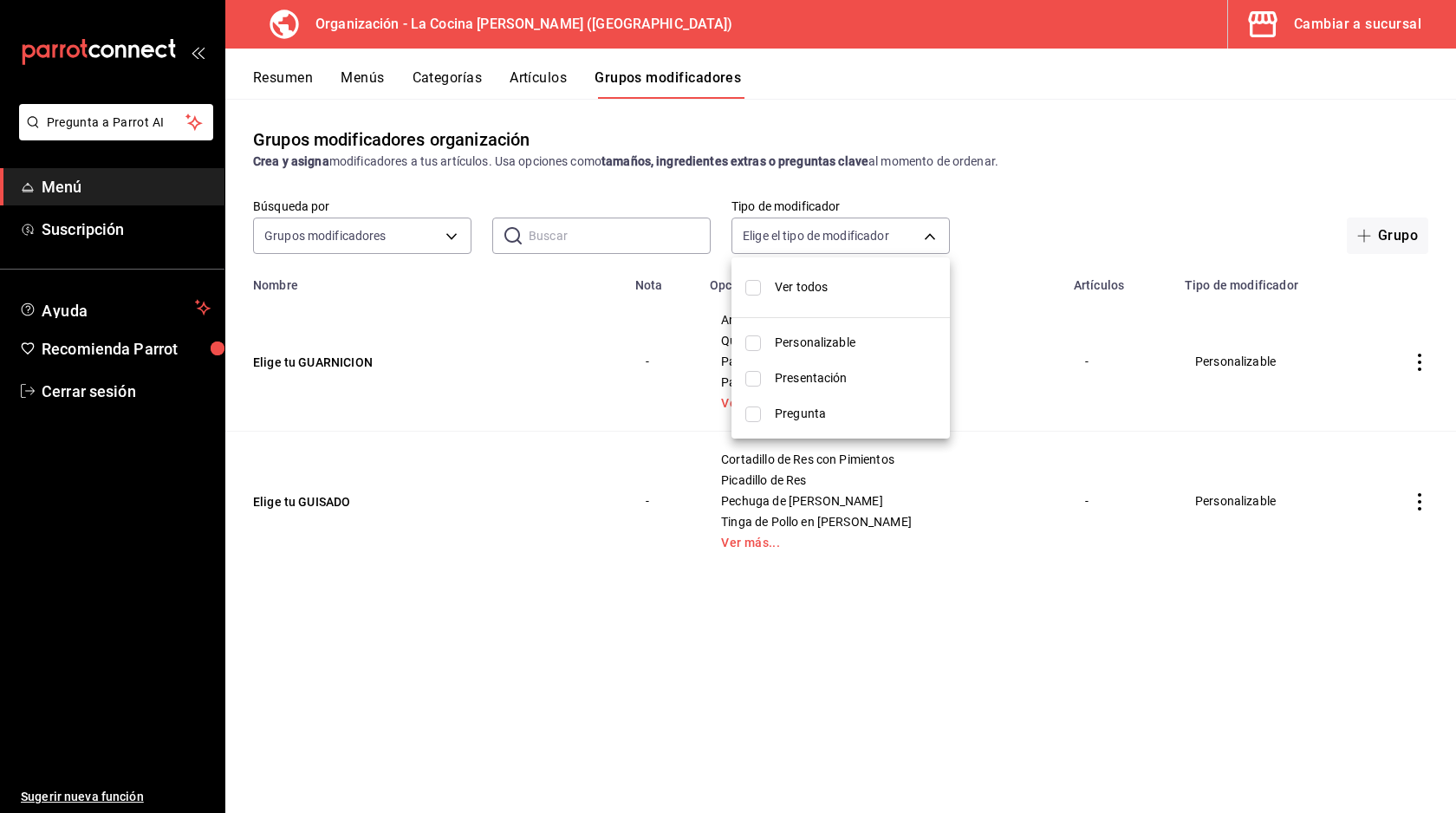
click at [1019, 194] on div at bounding box center [728, 406] width 1456 height 813
click at [1243, 345] on td "Personalizable" at bounding box center [1279, 362] width 209 height 140
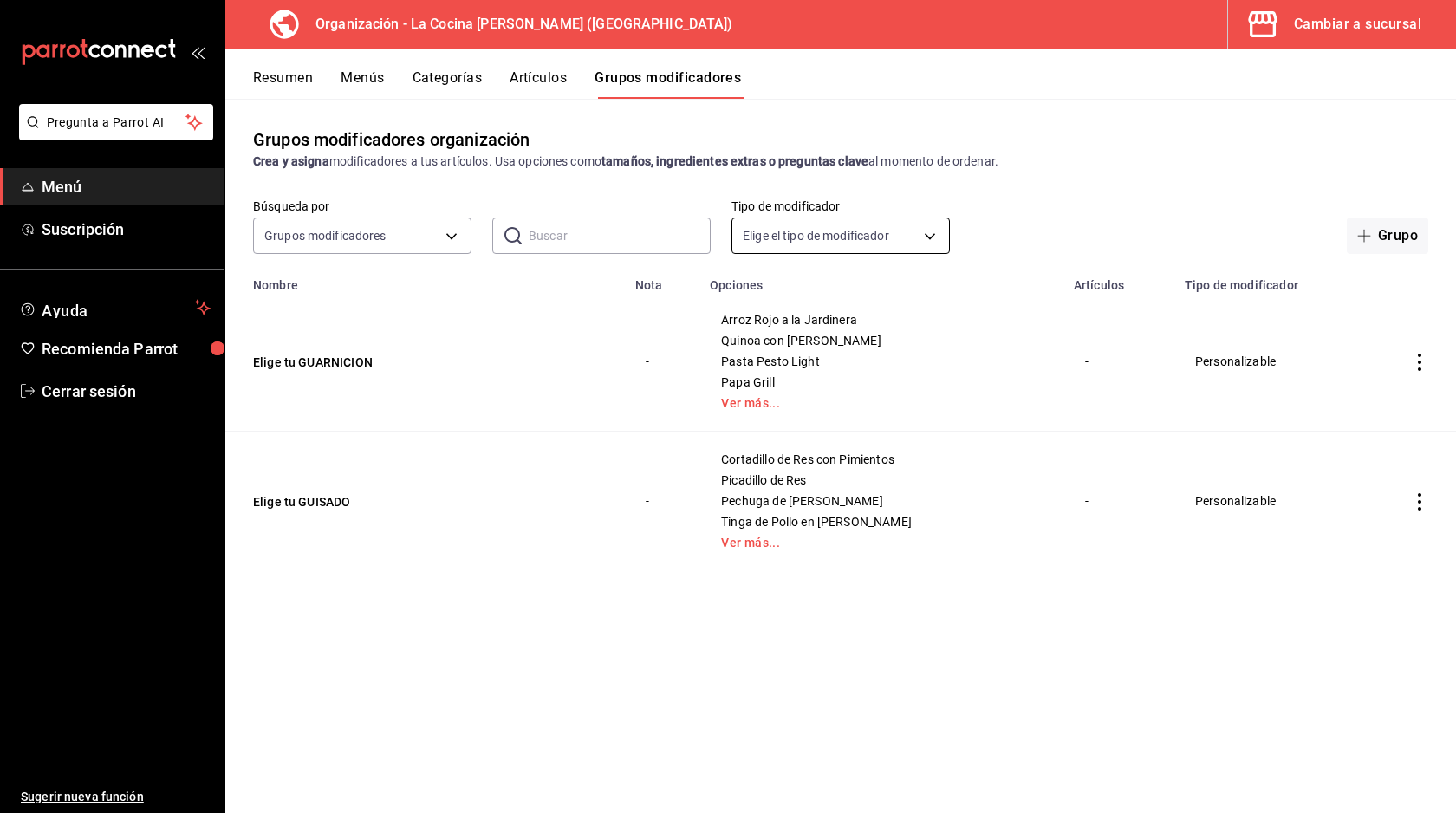
click at [917, 220] on body "Pregunta a Parrot AI Menú Suscripción Ayuda Recomienda Parrot Cerrar sesión Sug…" at bounding box center [728, 406] width 1456 height 813
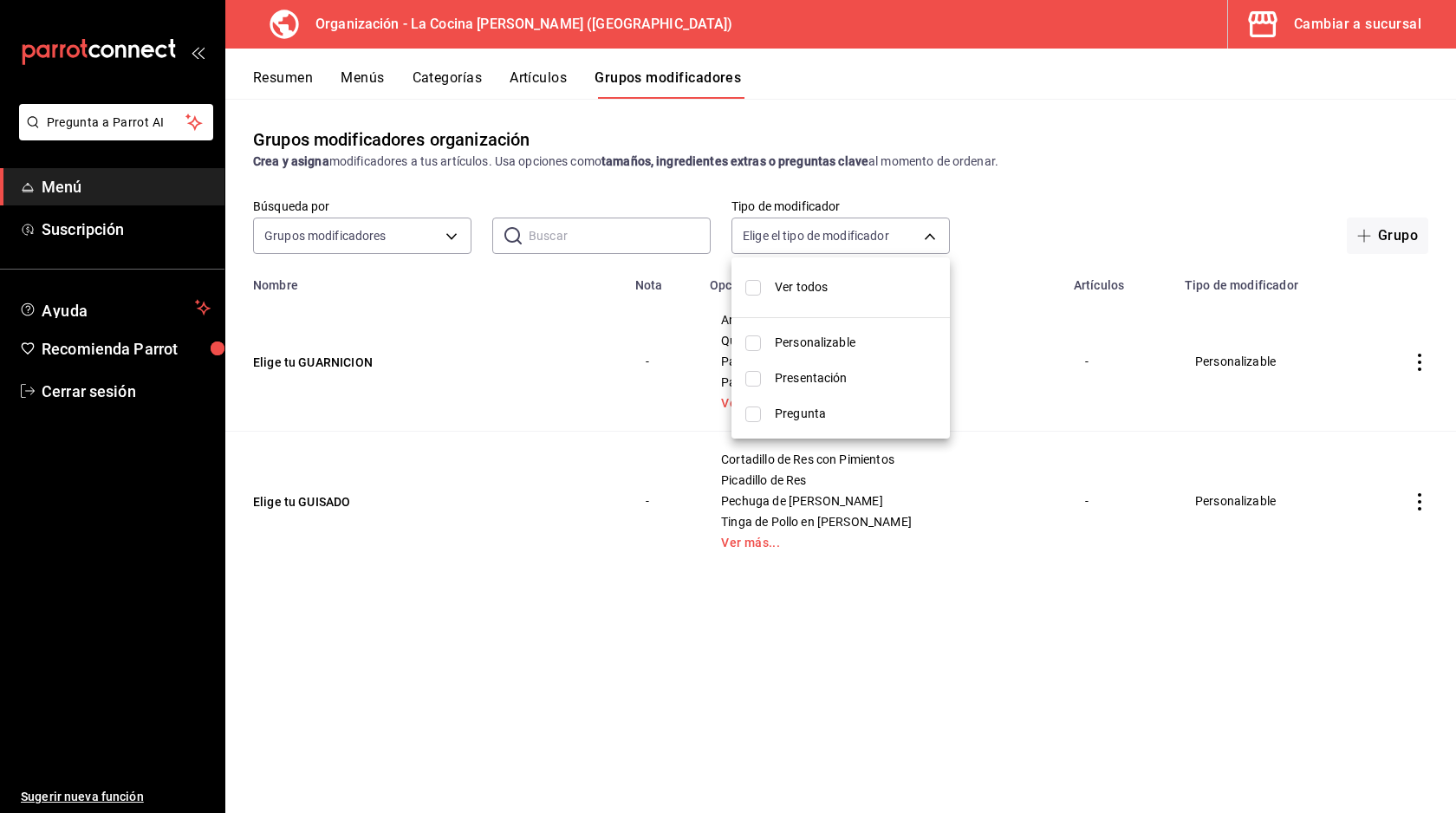
click at [1032, 140] on div at bounding box center [728, 406] width 1456 height 813
click at [285, 87] on button "Resumen" at bounding box center [283, 83] width 59 height 30
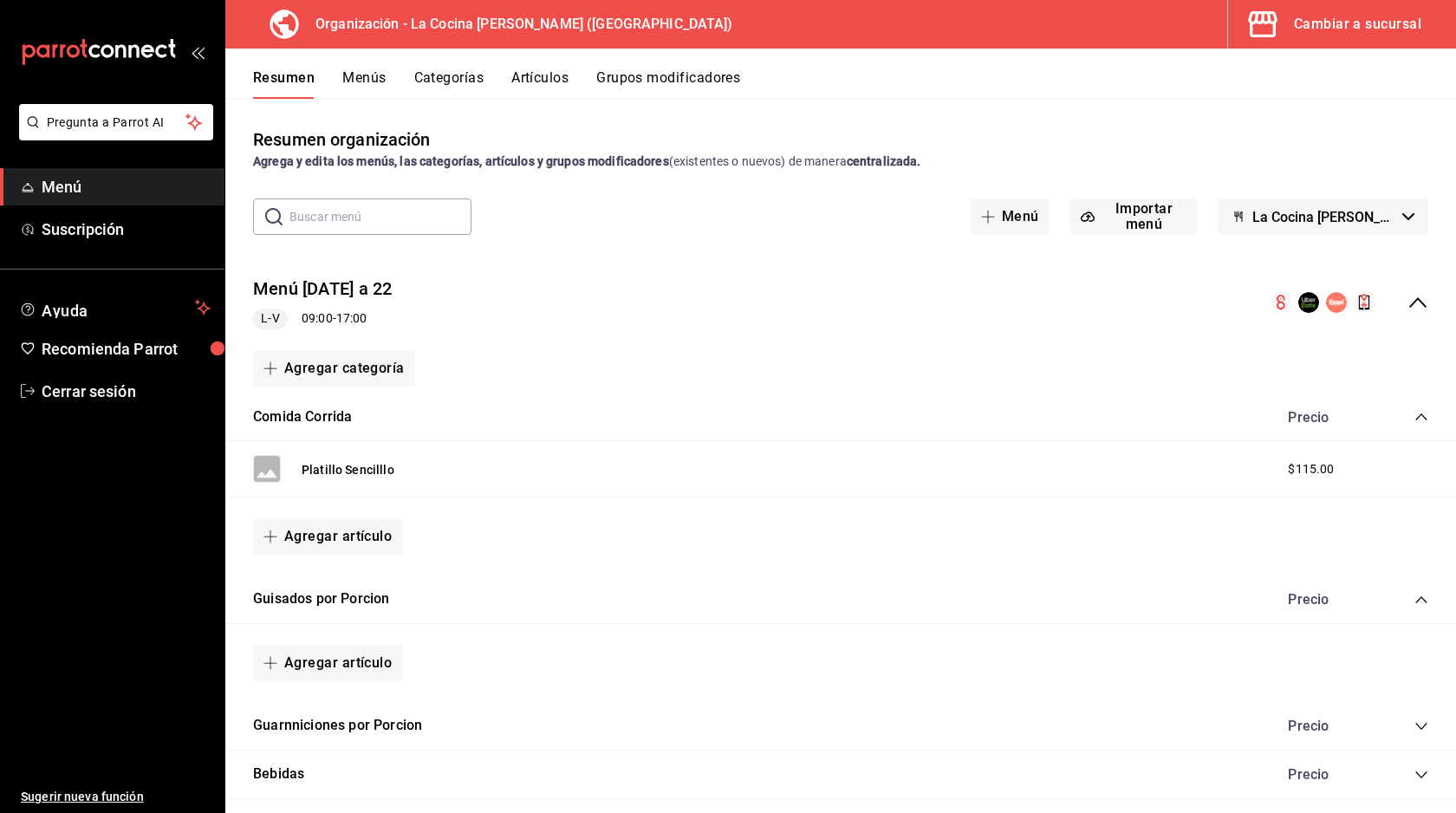
click at [633, 85] on button "Grupos modificadores" at bounding box center [668, 83] width 144 height 30
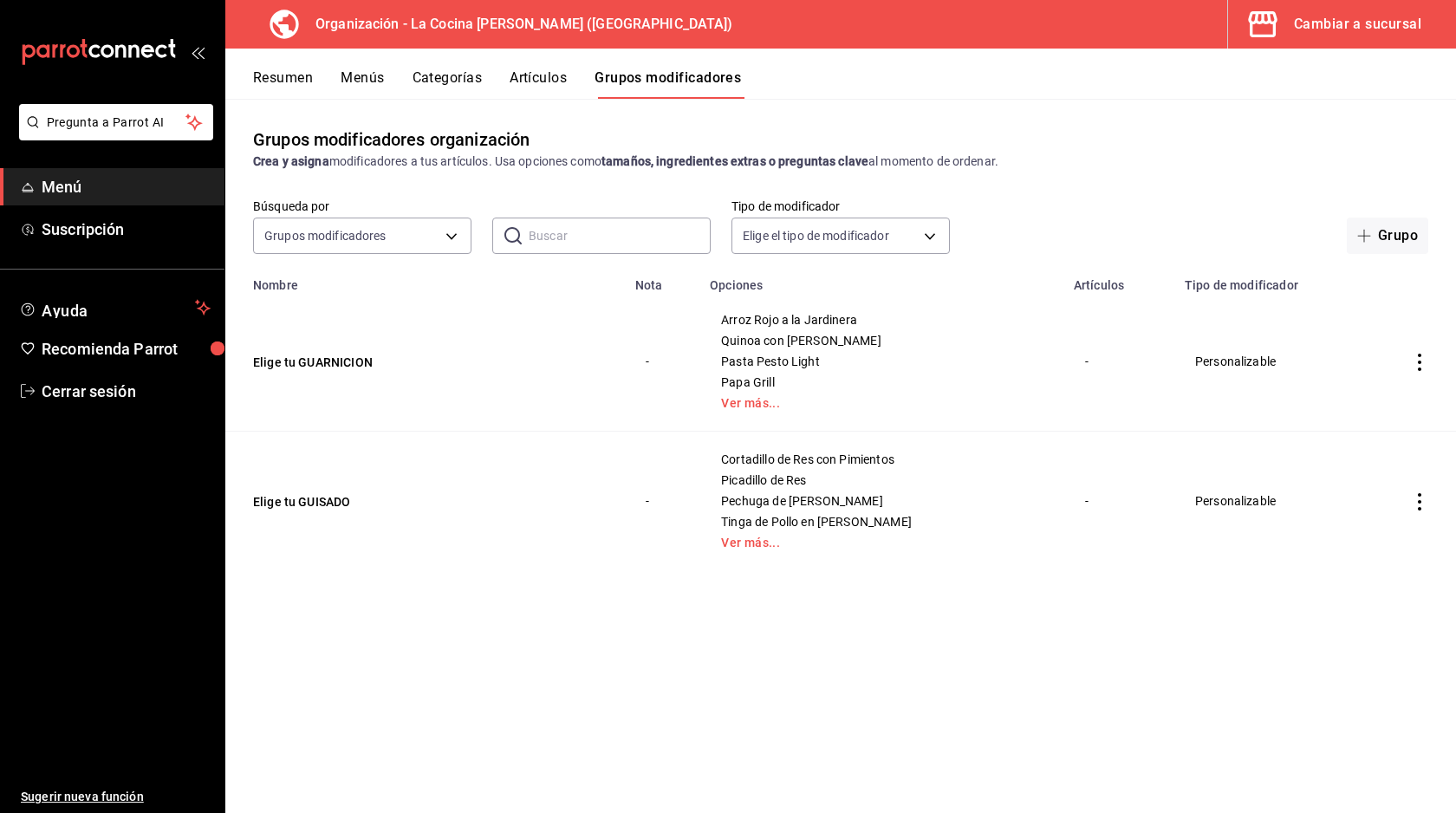
click at [1425, 496] on icon "actions" at bounding box center [1420, 501] width 17 height 17
click at [1425, 496] on div at bounding box center [728, 406] width 1456 height 813
click at [761, 542] on link "Ver más..." at bounding box center [881, 543] width 320 height 12
click at [767, 406] on link "Ver más..." at bounding box center [881, 403] width 320 height 12
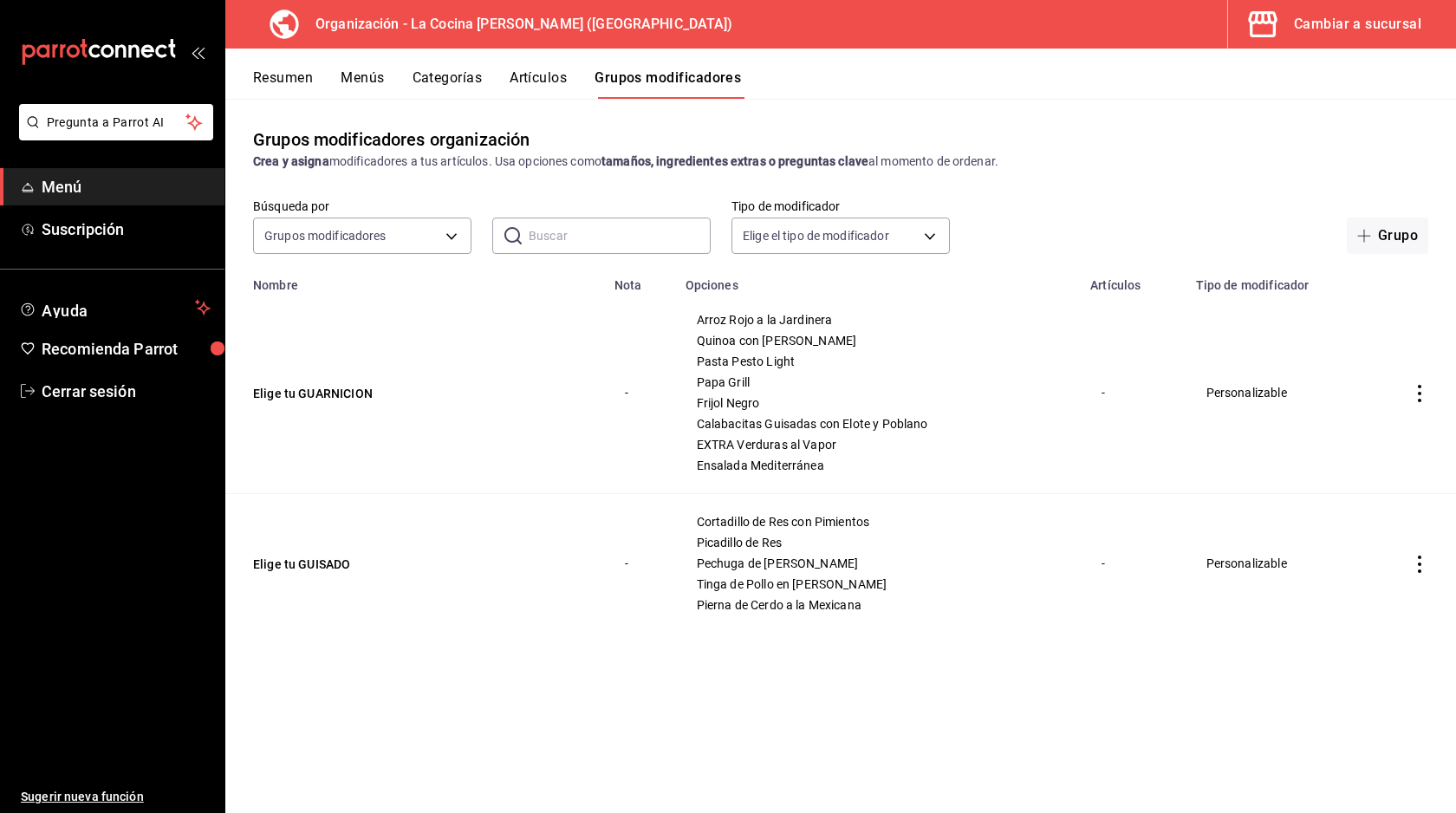
click at [1103, 393] on div "-" at bounding box center [1132, 393] width 63 height 19
drag, startPoint x: 1103, startPoint y: 394, endPoint x: 1120, endPoint y: 394, distance: 17.0
click at [1120, 394] on div "-" at bounding box center [1132, 393] width 63 height 19
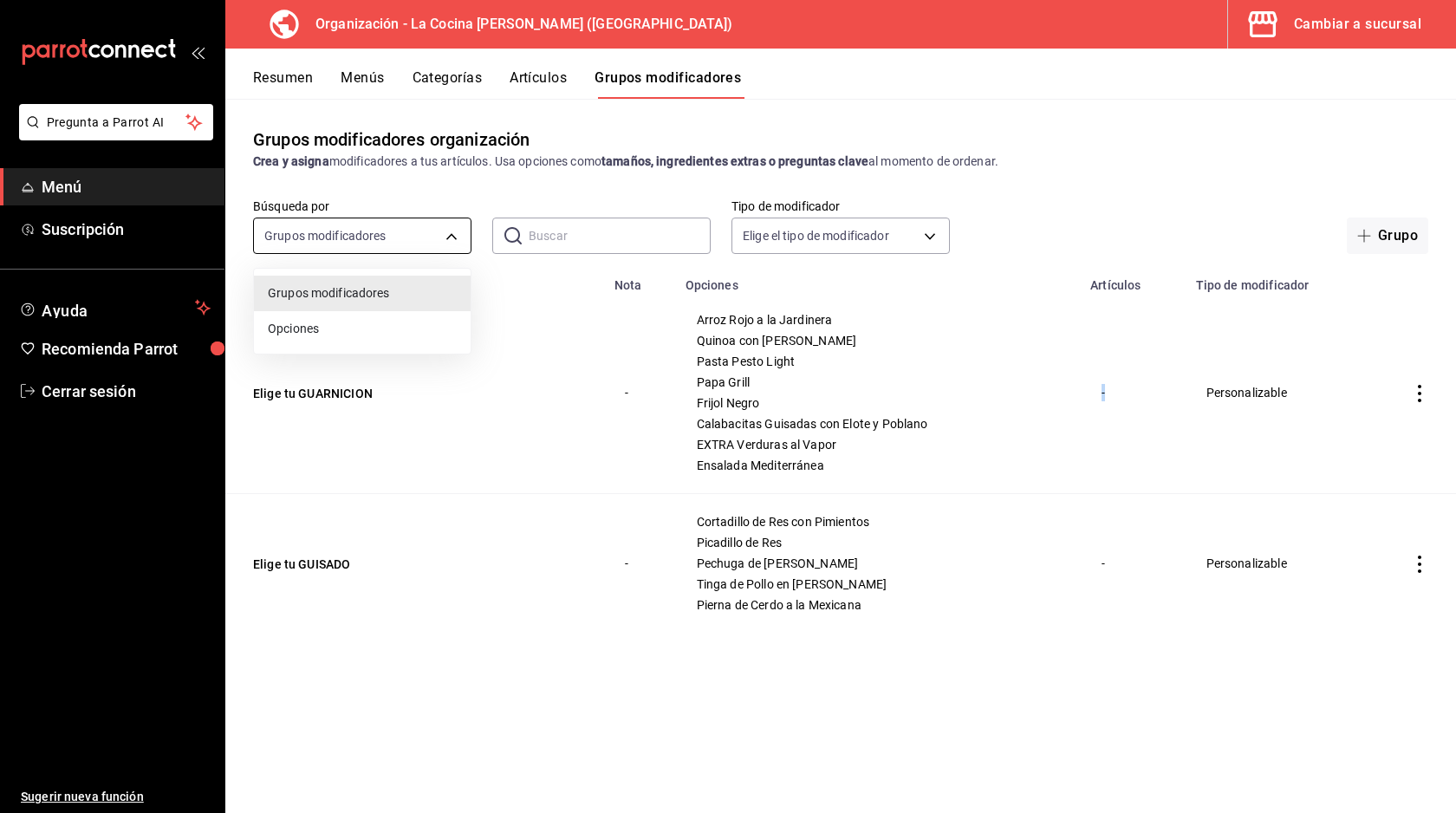
click at [447, 244] on body "Pregunta a Parrot AI Menú Suscripción Ayuda Recomienda Parrot Cerrar sesión Sug…" at bounding box center [728, 406] width 1456 height 813
click at [367, 331] on span "Opciones" at bounding box center [361, 329] width 189 height 18
click at [450, 236] on body "Pregunta a Parrot AI Menú Suscripción Ayuda Recomienda Parrot Cerrar sesión Sug…" at bounding box center [728, 406] width 1456 height 813
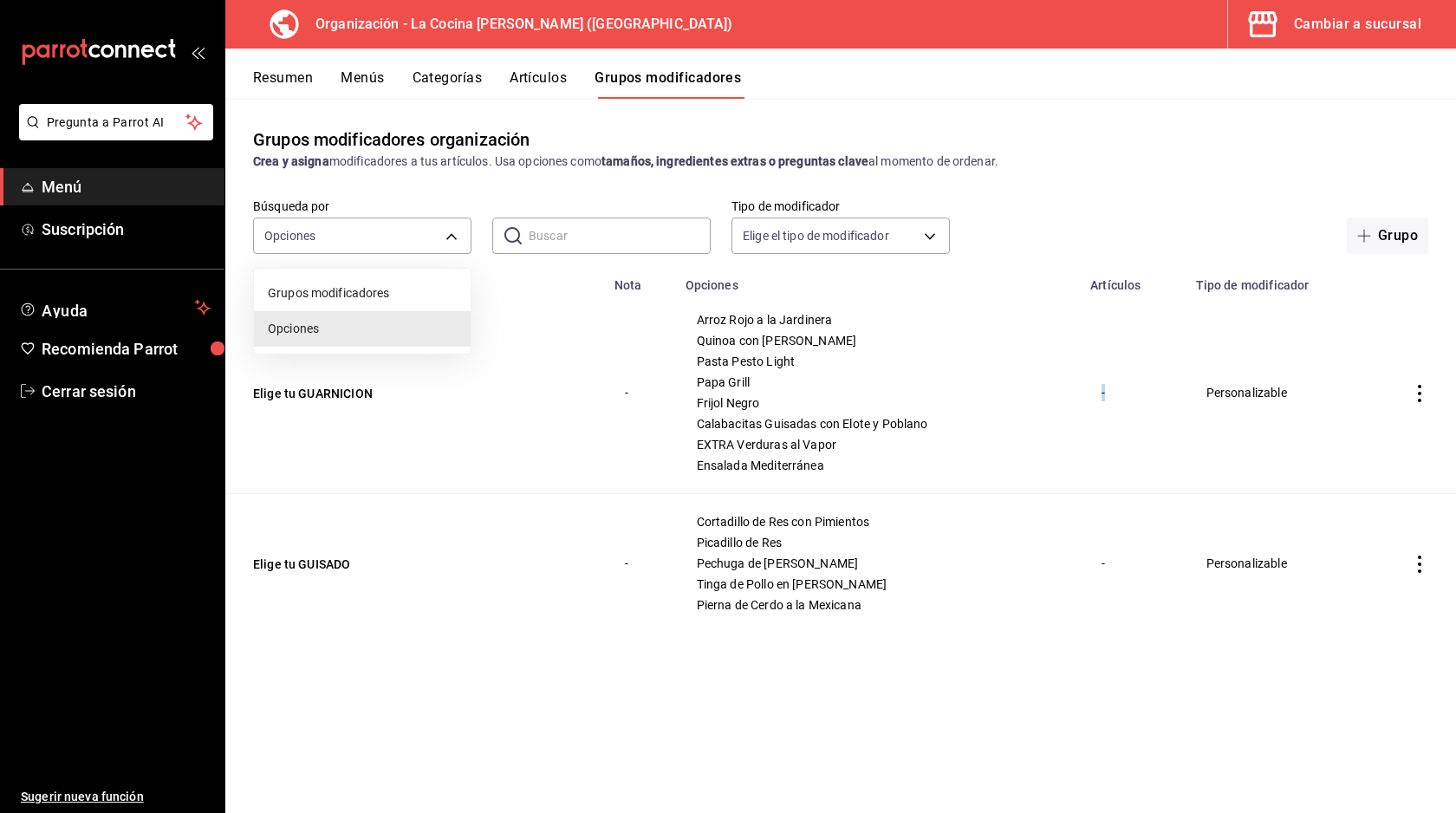
click at [419, 286] on span "Grupos modificadores" at bounding box center [361, 292] width 189 height 18
type input "GROUP"
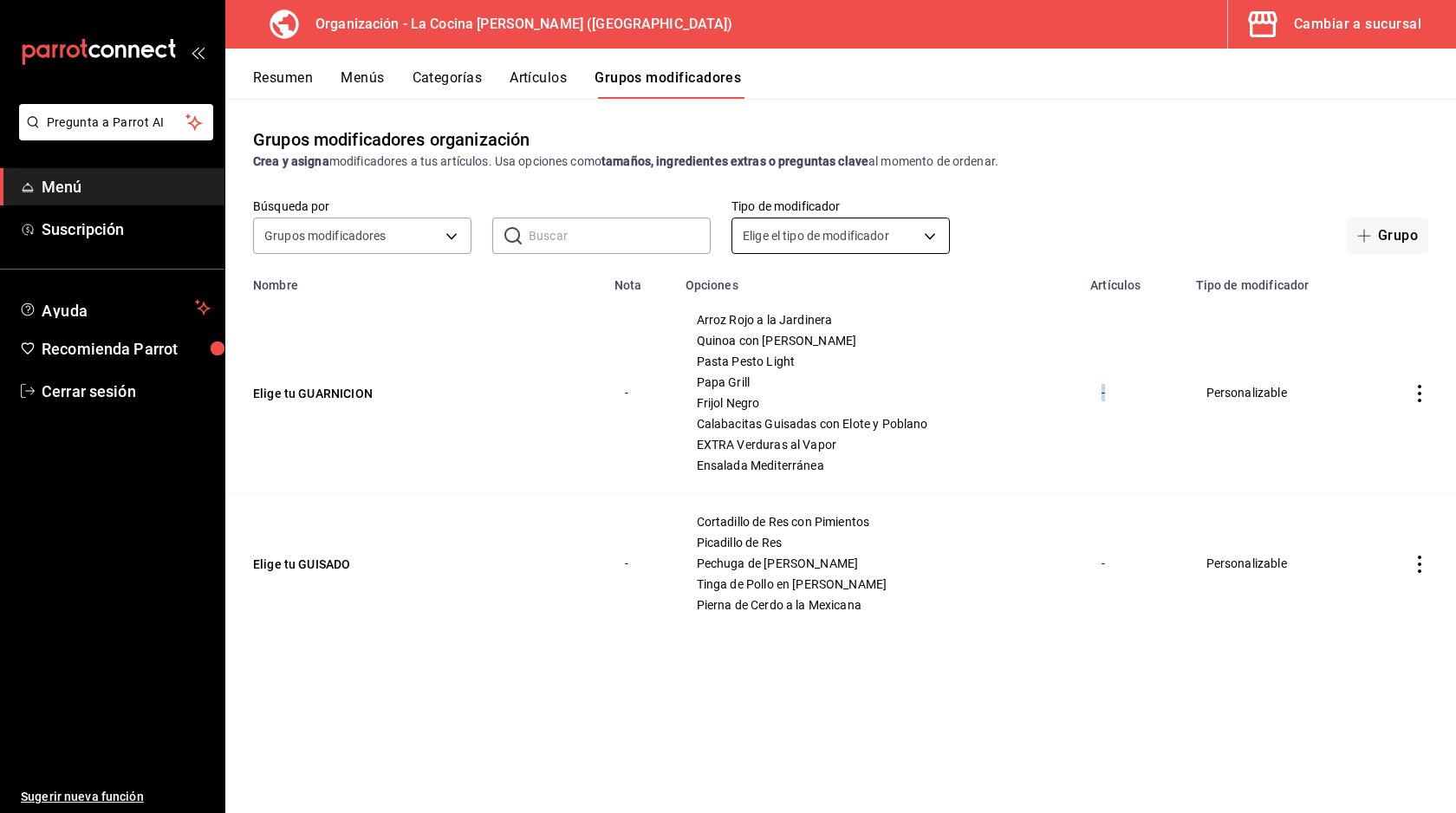
click at [814, 229] on body "Pregunta a Parrot AI Menú Suscripción Ayuda Recomienda Parrot Cerrar sesión Sug…" at bounding box center [728, 406] width 1456 height 813
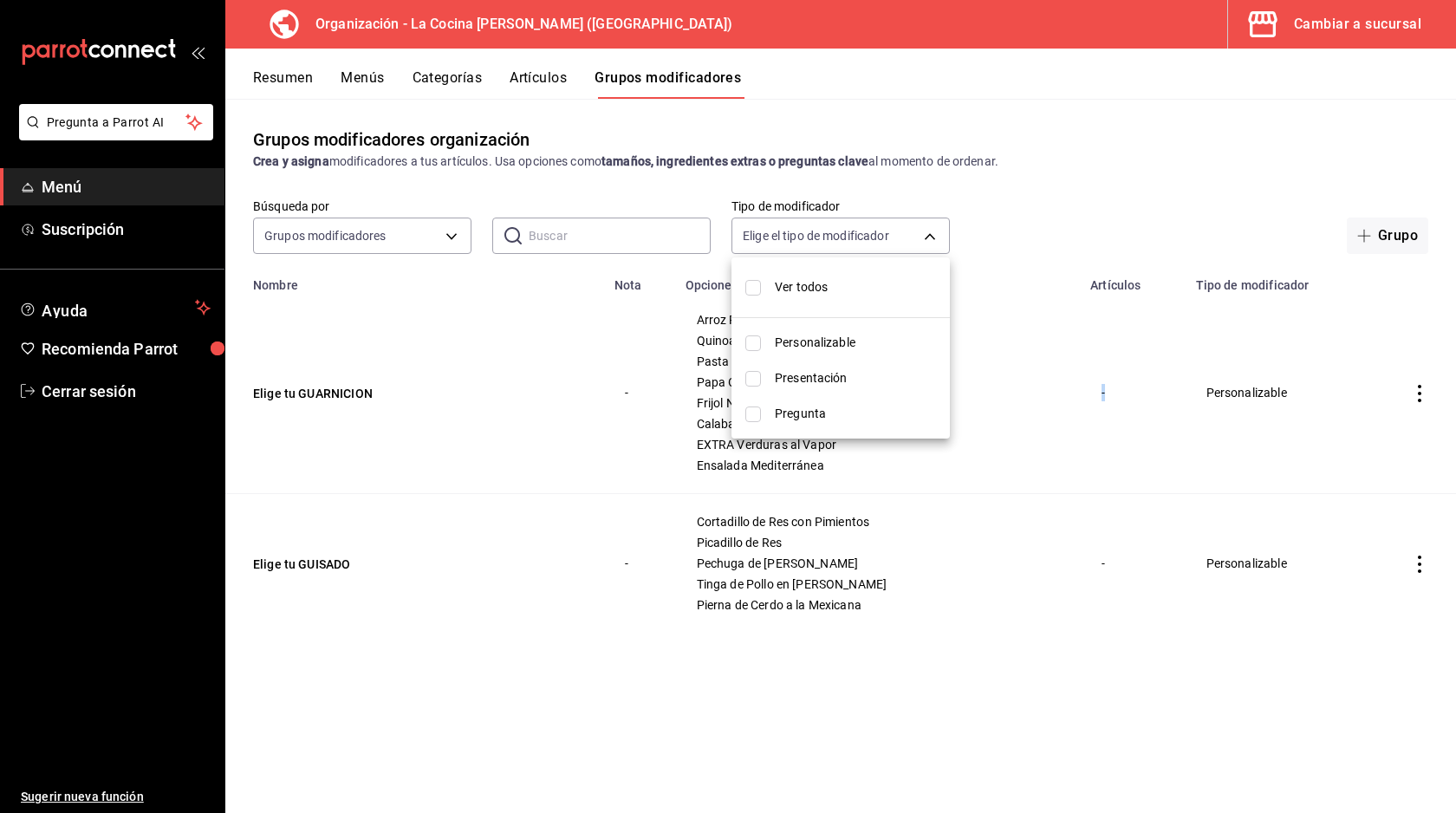
click at [785, 415] on span "Pregunta" at bounding box center [855, 413] width 161 height 18
type input "QUESTION"
checkbox input "true"
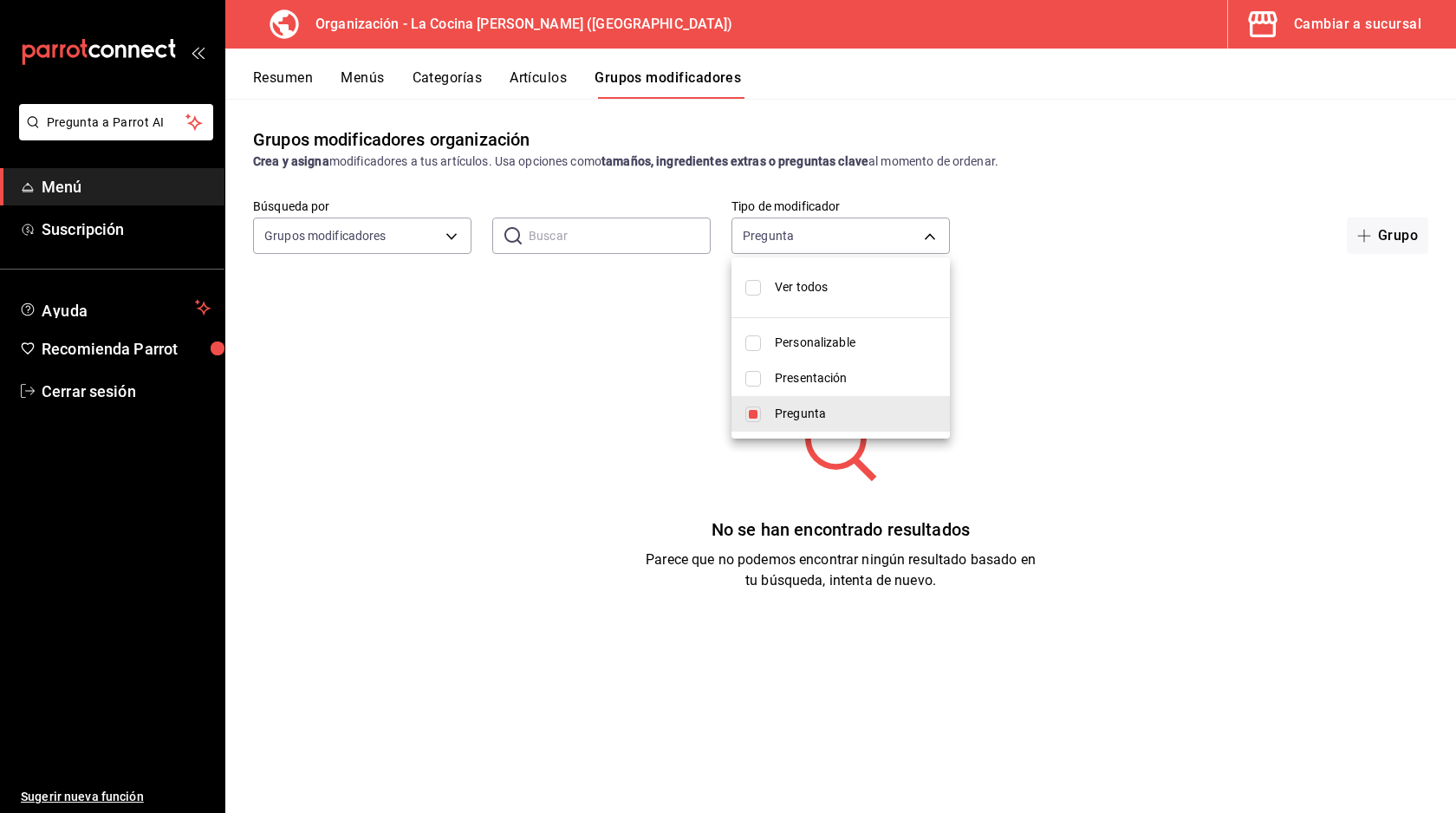
click at [793, 375] on span "Presentación" at bounding box center [855, 378] width 161 height 18
type input "QUESTION,PRESENTATION"
checkbox input "true"
click at [812, 357] on li "Personalizable" at bounding box center [841, 342] width 219 height 35
type input "QUESTION,PRESENTATION,CUSTOMIZABLE"
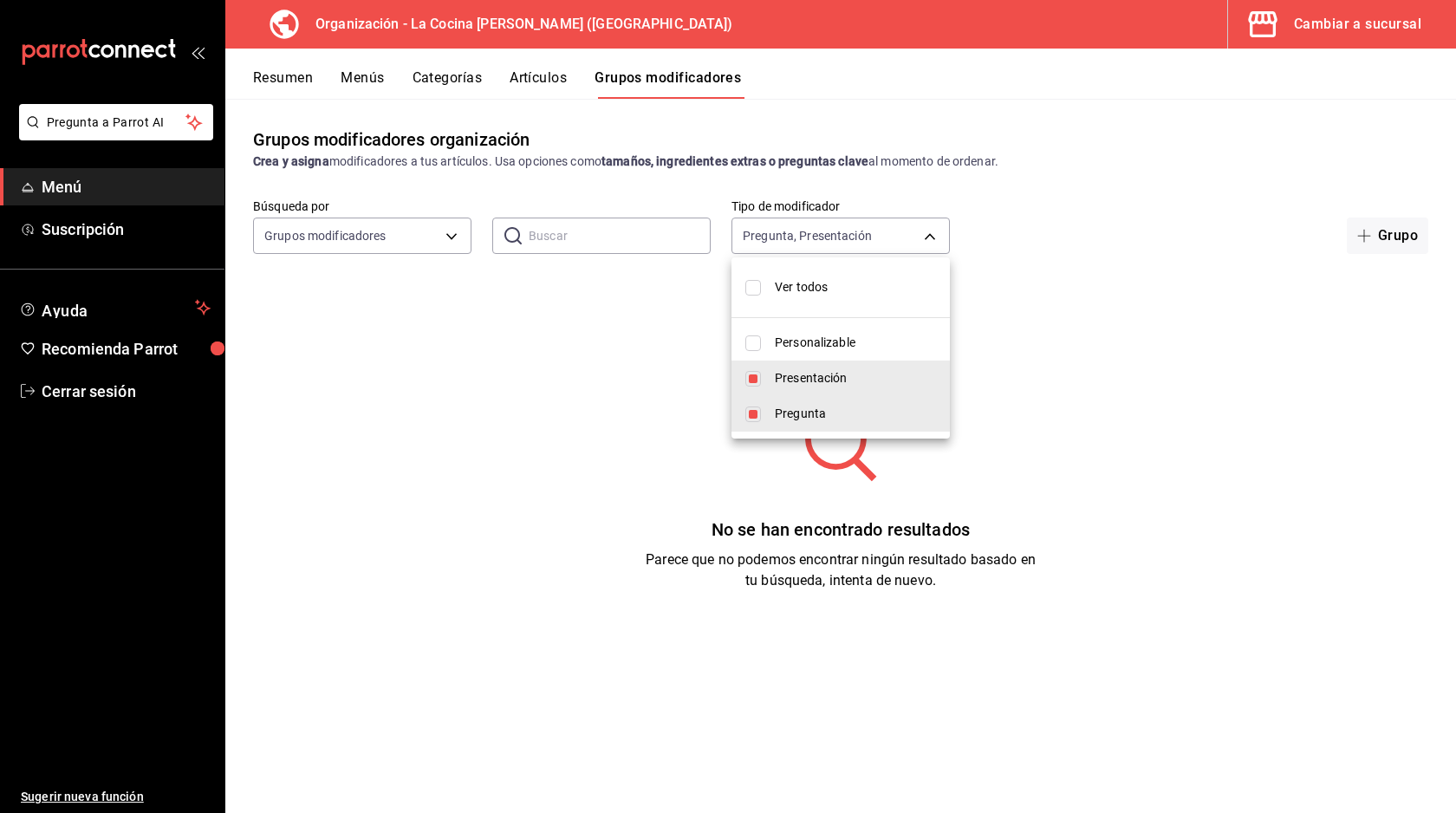
checkbox input "true"
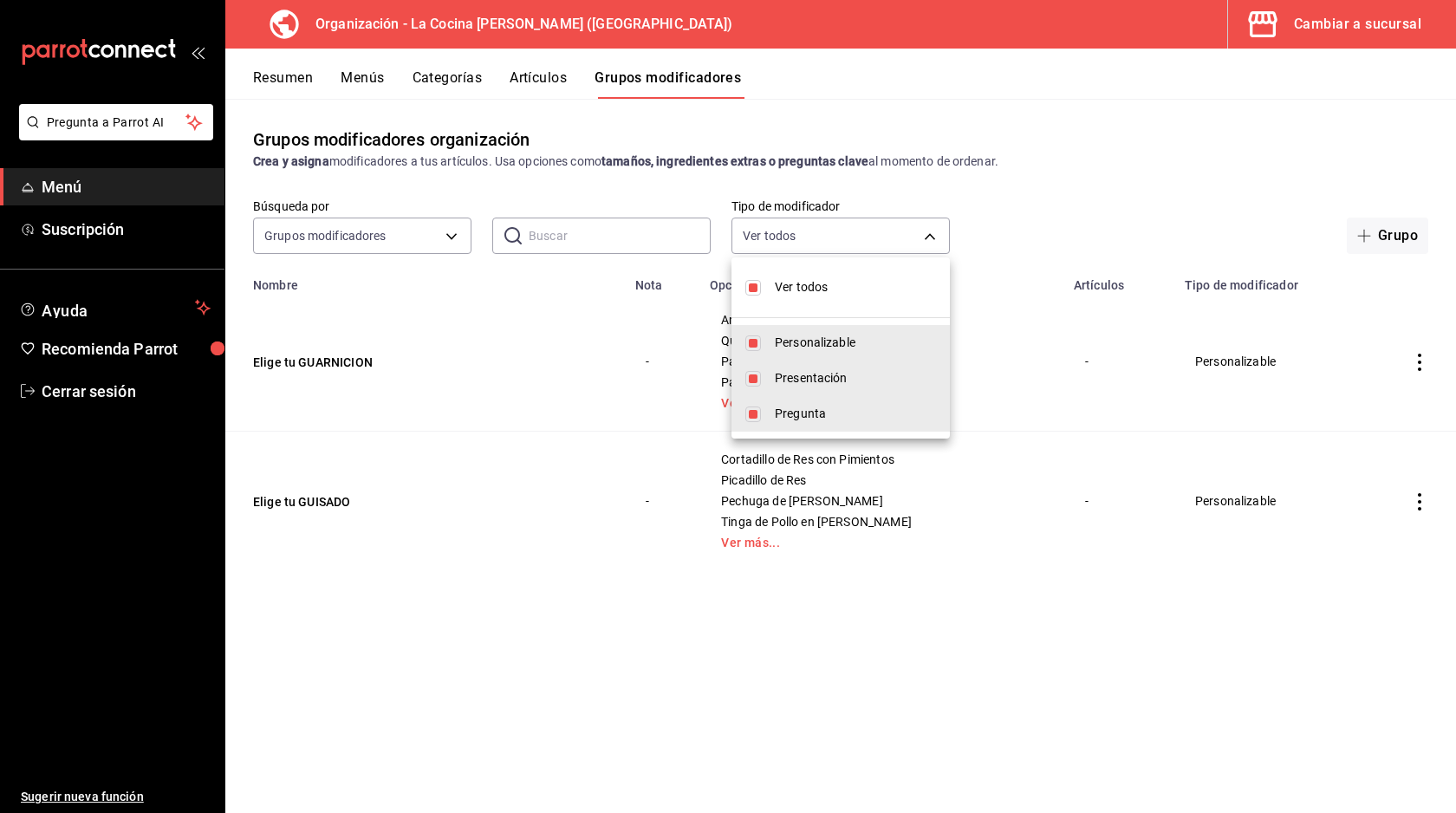
click at [777, 291] on span "Ver todos" at bounding box center [855, 287] width 161 height 18
checkbox input "false"
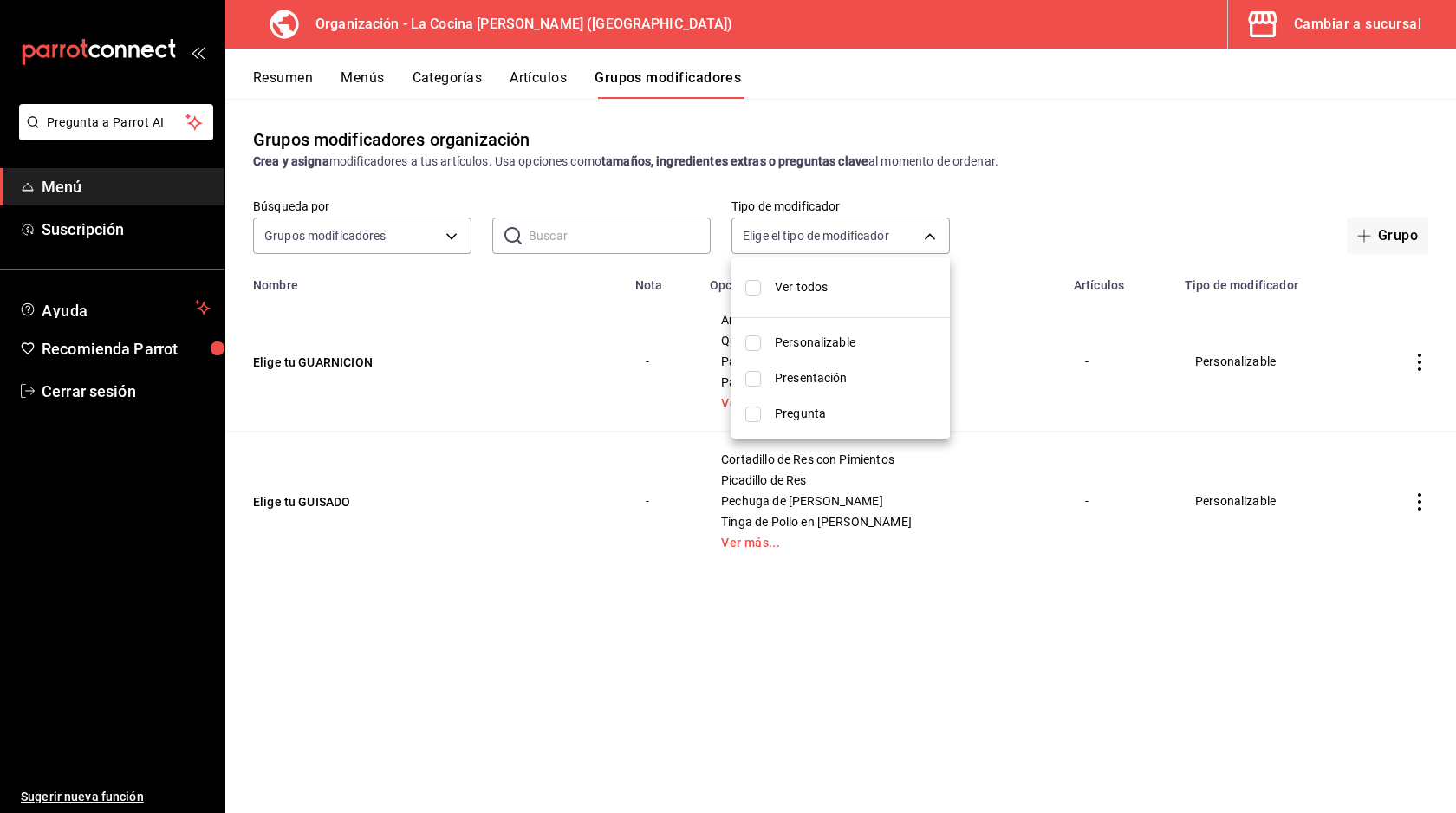
click at [1041, 178] on div at bounding box center [728, 406] width 1456 height 813
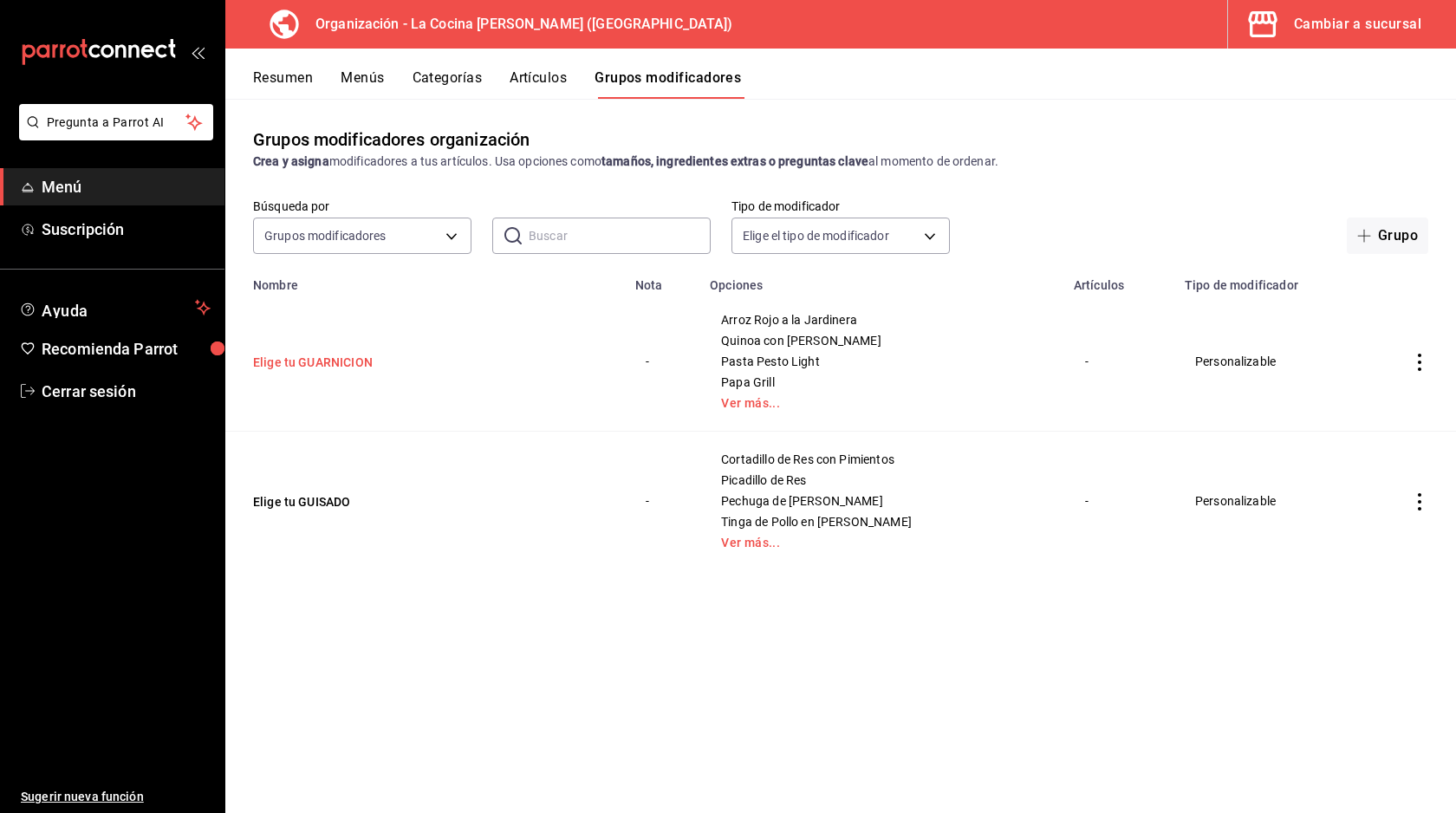
click at [343, 358] on button "Elige tu GUARNICION" at bounding box center [357, 362] width 208 height 17
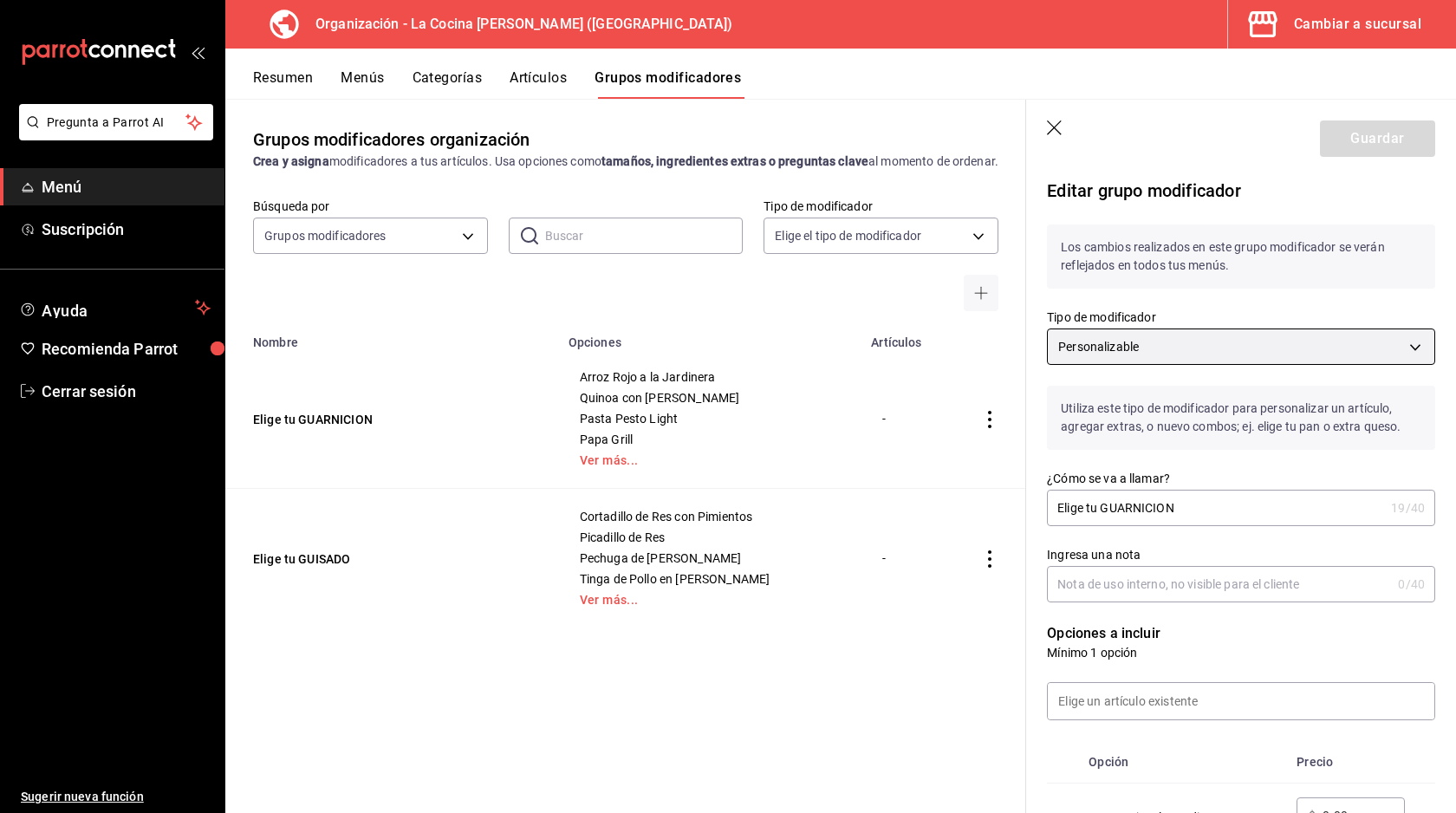
click at [1193, 350] on body "Pregunta a Parrot AI Menú Suscripción Ayuda Recomienda Parrot Cerrar sesión Sug…" at bounding box center [728, 406] width 1456 height 813
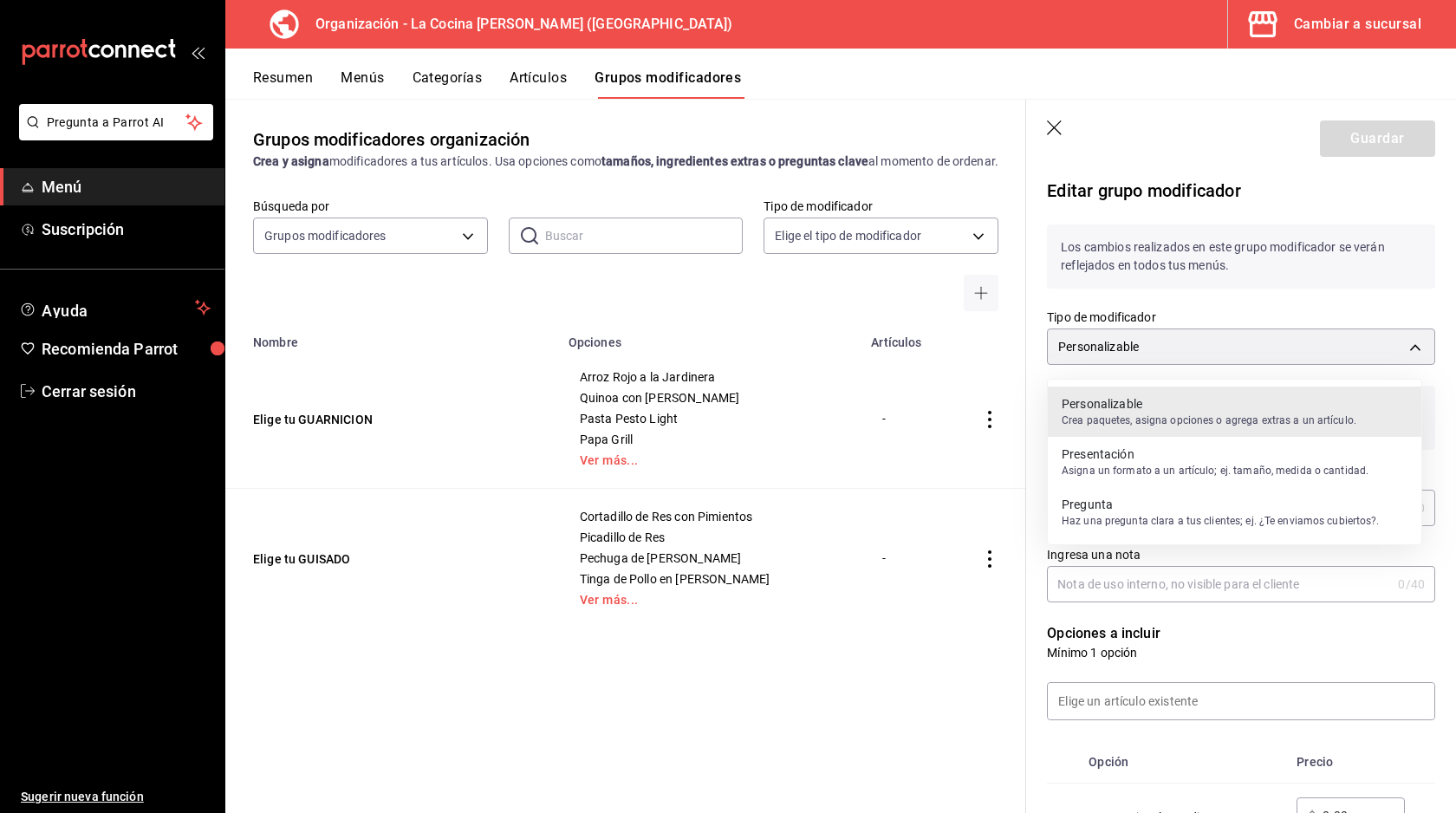
click at [1193, 699] on div at bounding box center [728, 406] width 1456 height 813
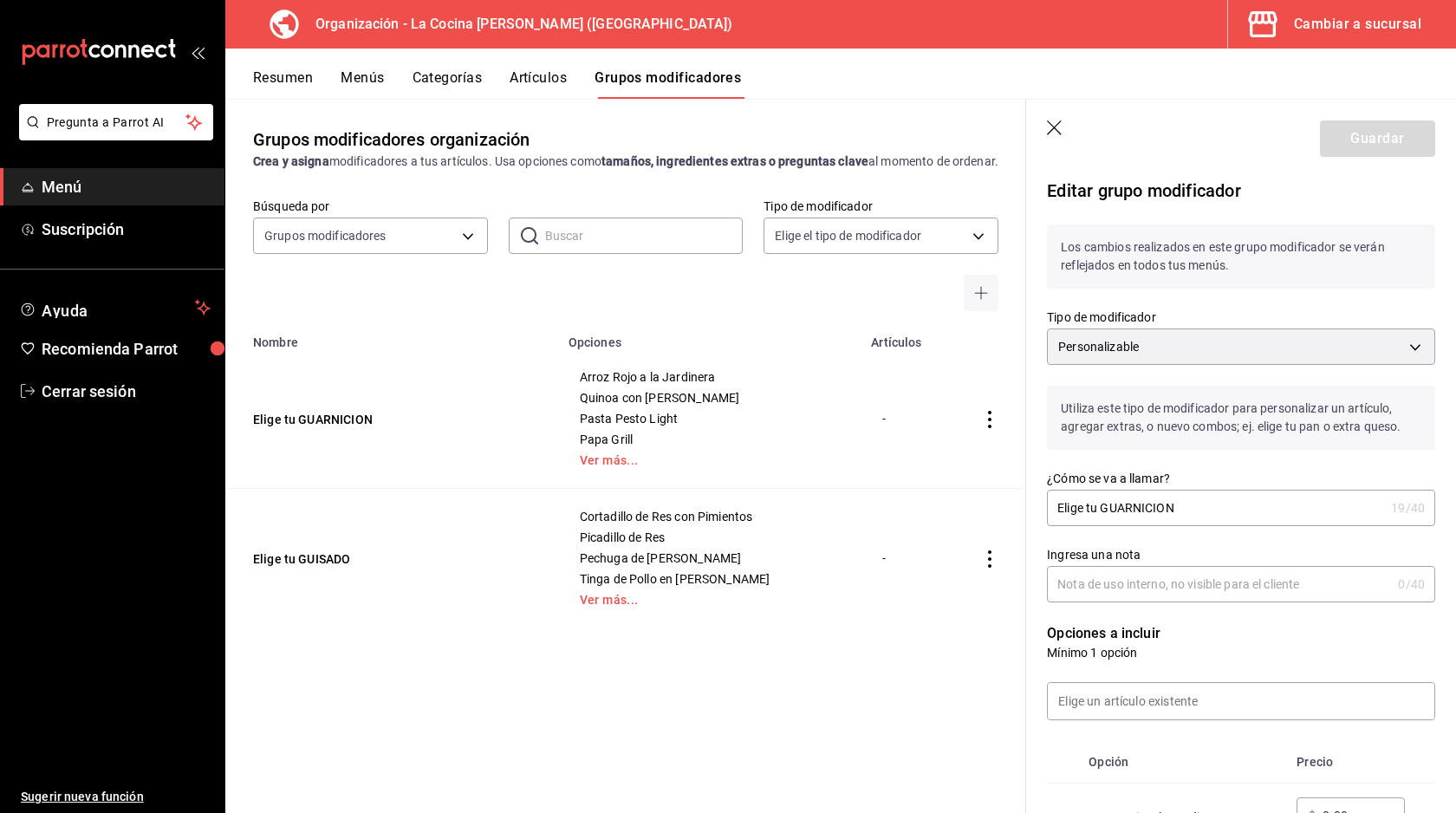
click at [1197, 591] on input "Ingresa una nota" at bounding box center [1218, 584] width 344 height 35
click at [1224, 544] on div "Ingresa una nota 0 /40 Ingresa una nota" at bounding box center [1230, 565] width 409 height 77
click at [1157, 708] on input at bounding box center [1240, 701] width 386 height 36
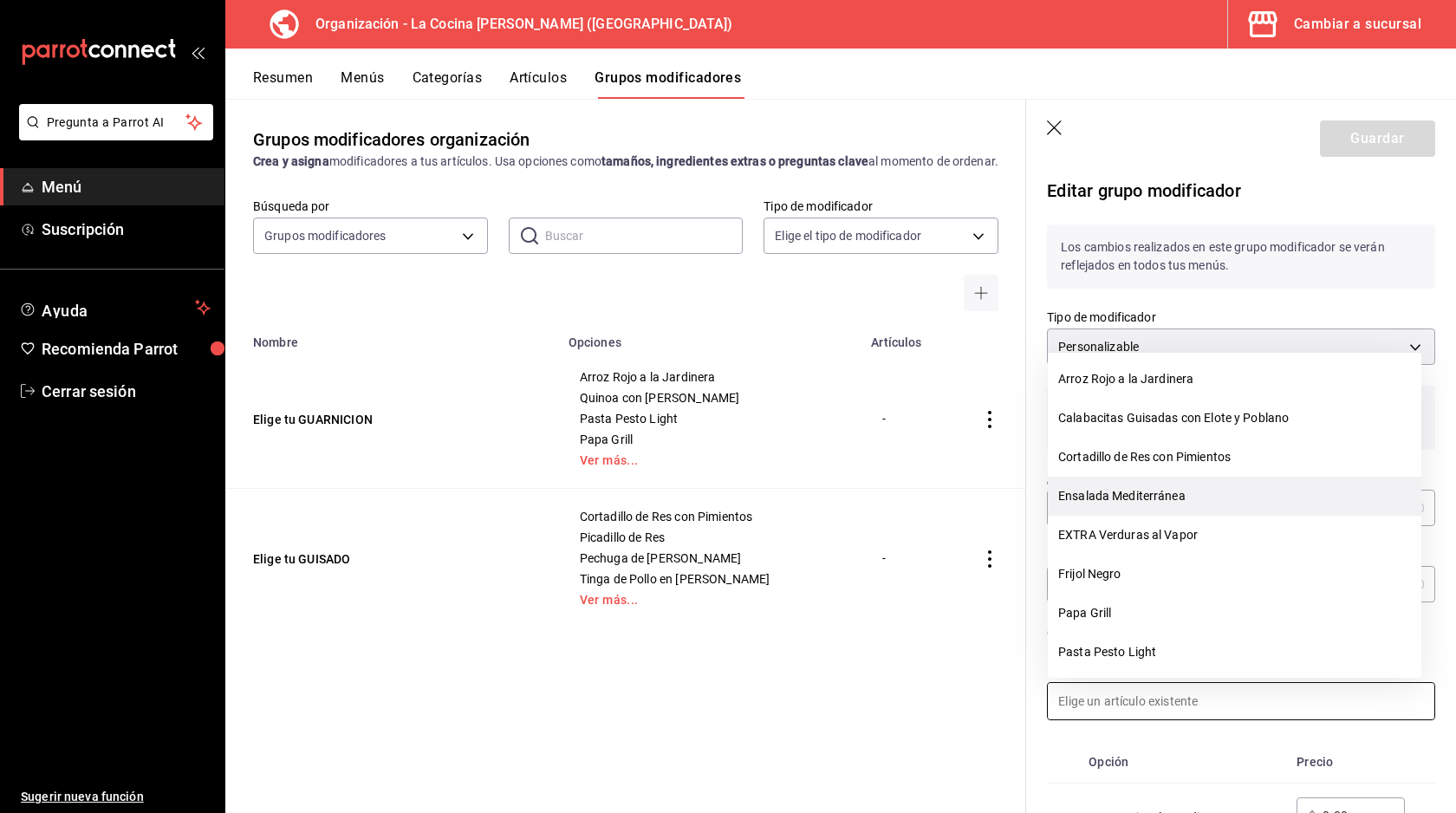
scroll to position [248, 0]
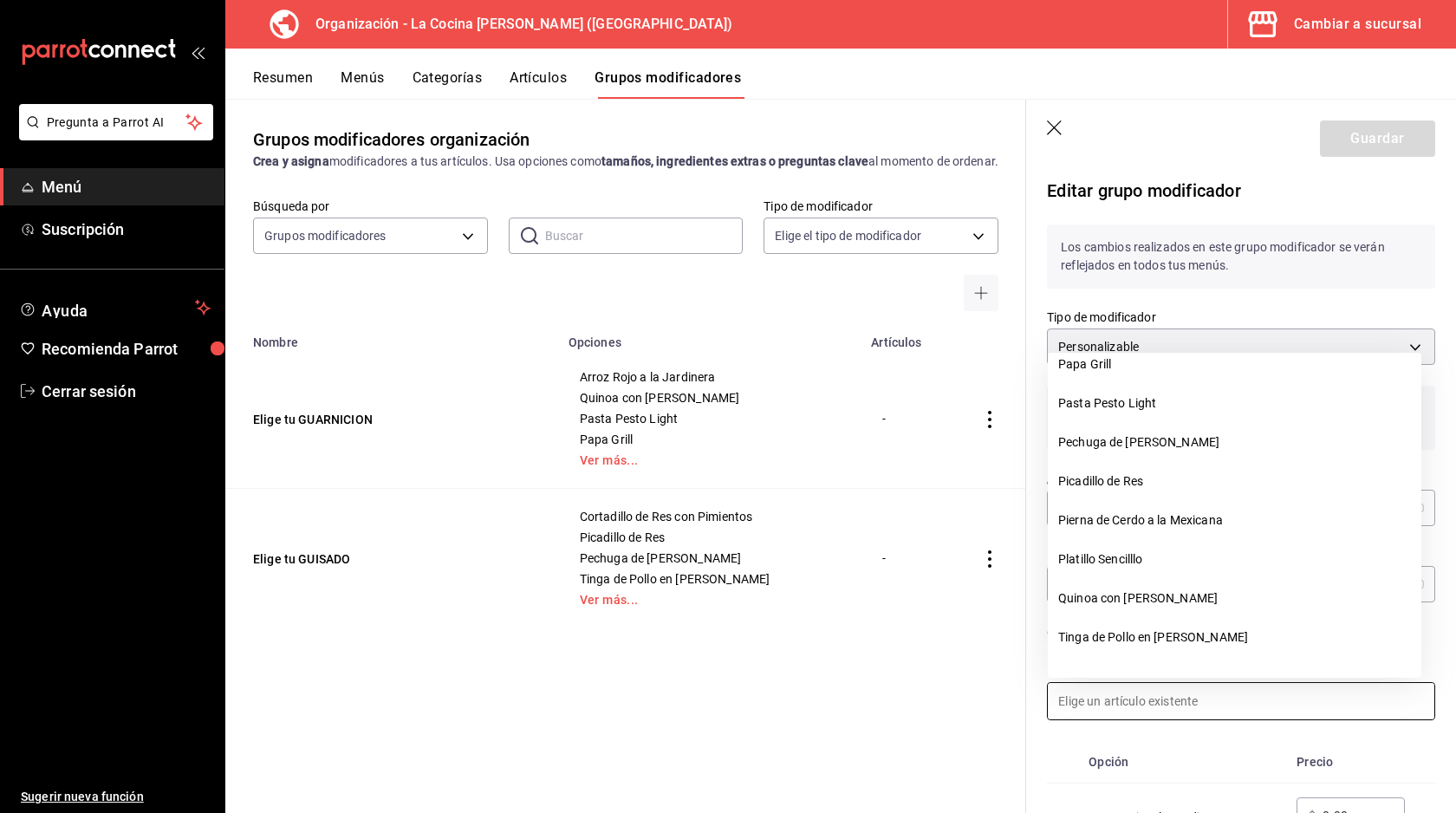
click at [1173, 771] on th "Opción" at bounding box center [1185, 762] width 208 height 42
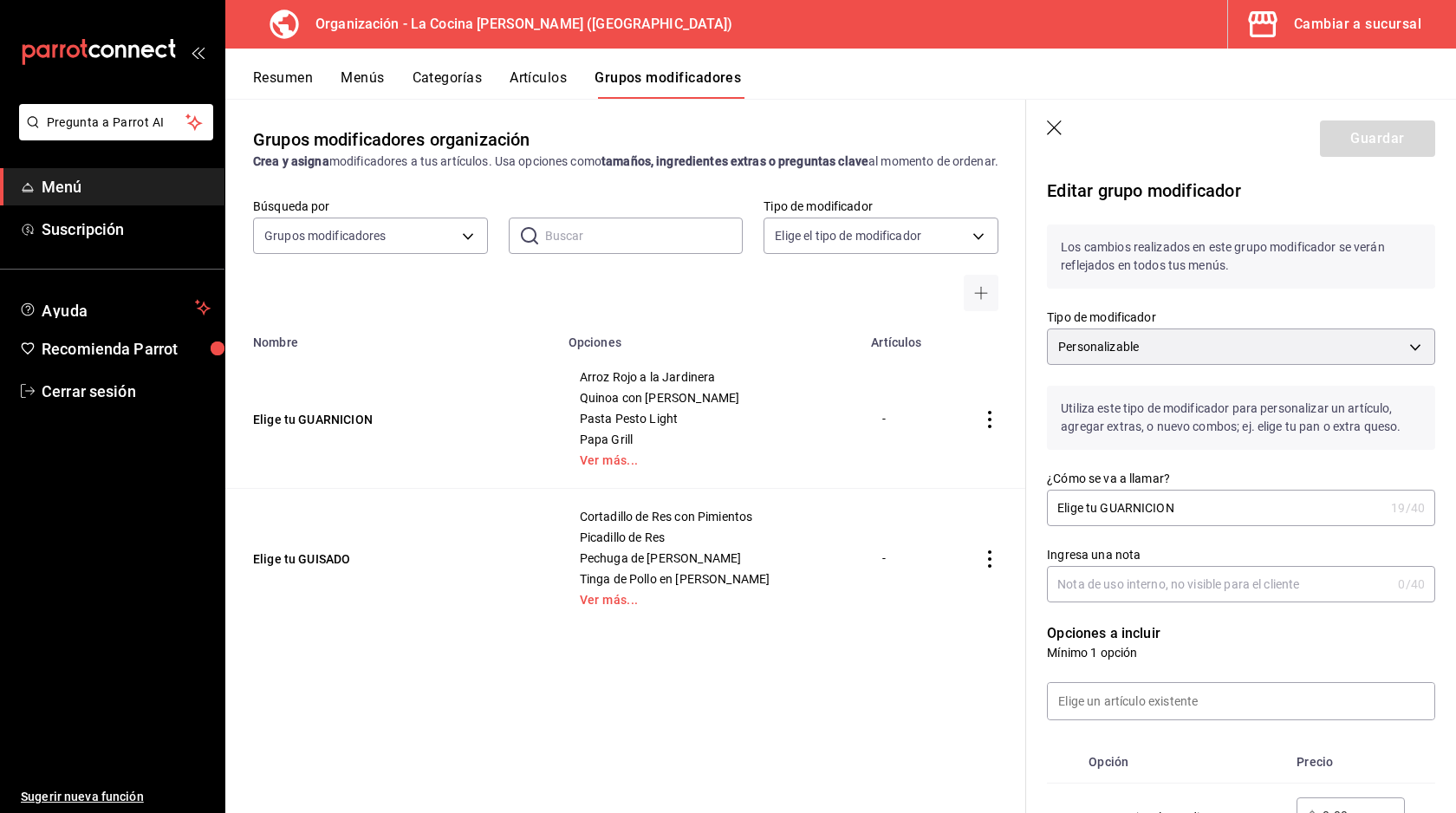
click at [1201, 645] on p "Mínimo 1 opción" at bounding box center [1240, 653] width 388 height 17
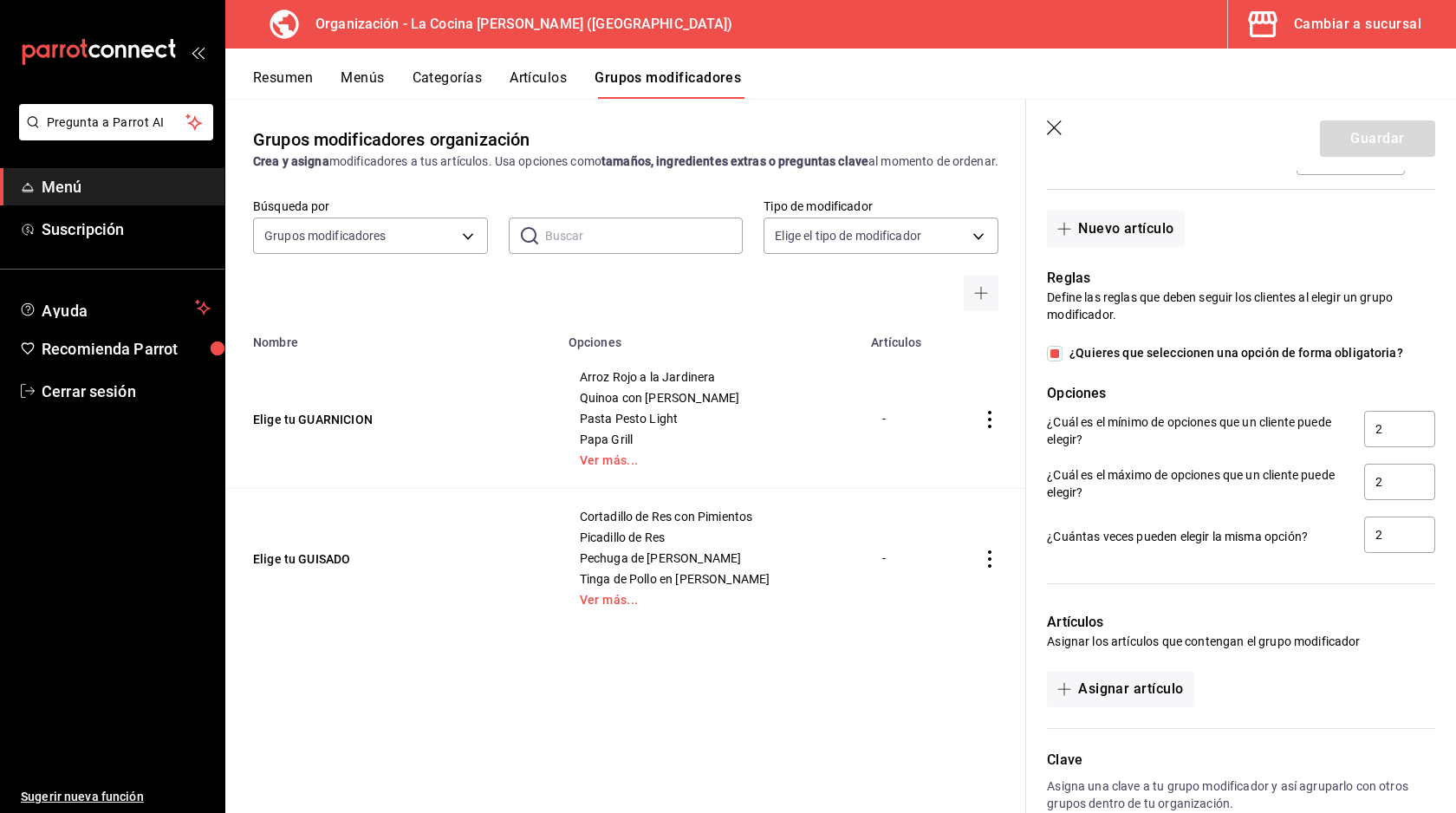
scroll to position [1222, 0]
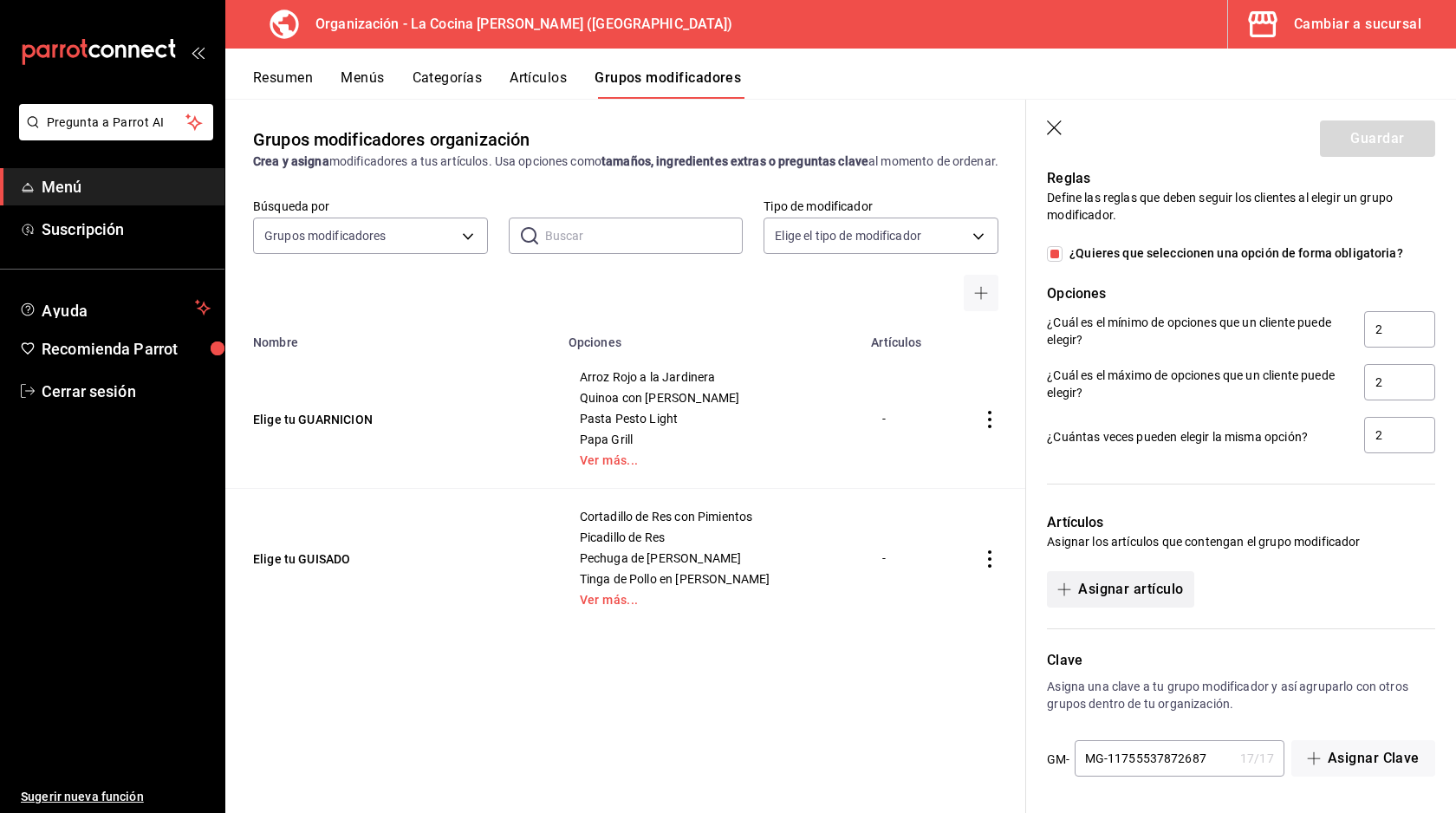
click at [1141, 596] on button "Asignar artículo" at bounding box center [1120, 590] width 147 height 36
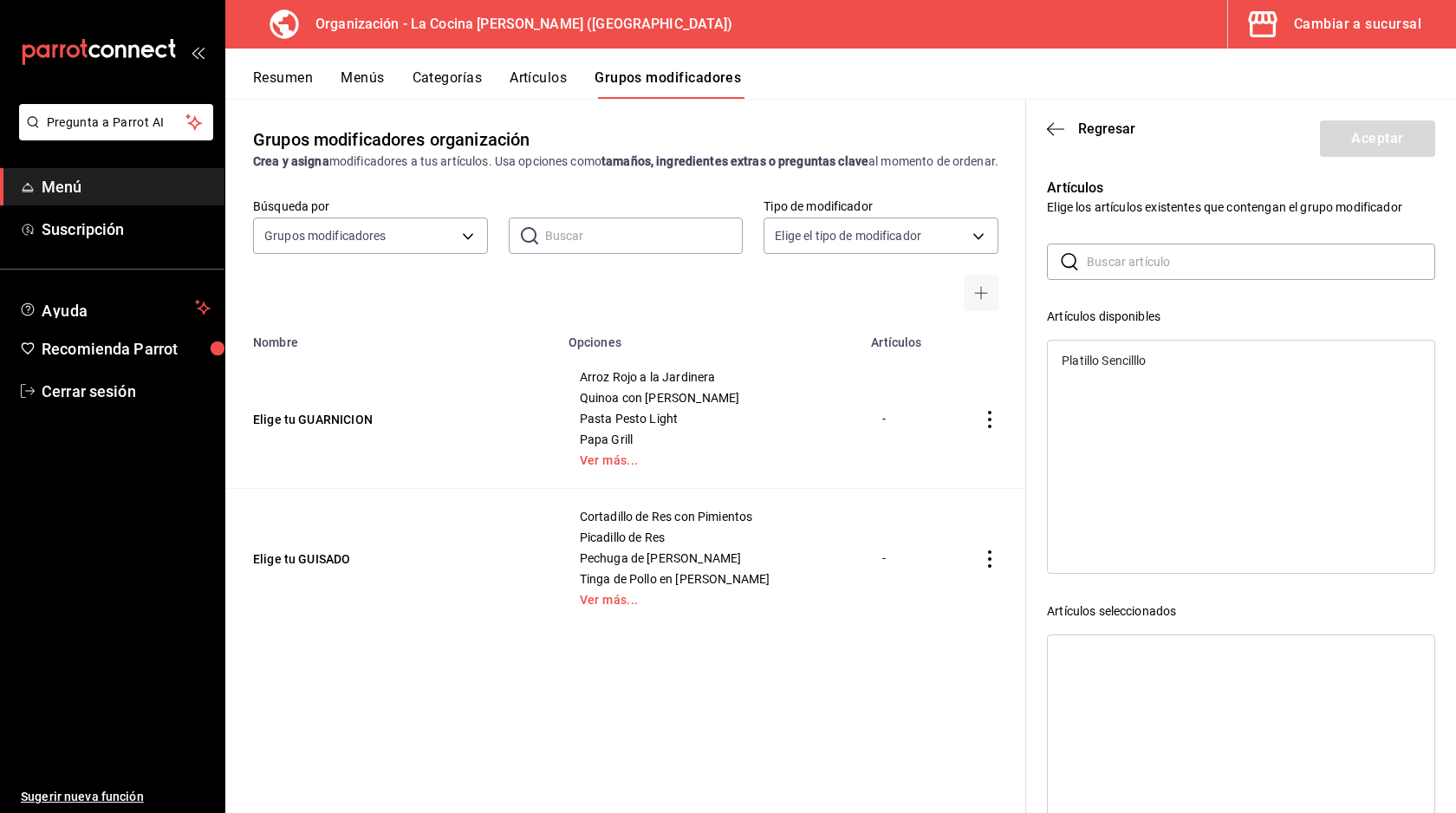
click at [1139, 361] on div "Platillo Sencilllo" at bounding box center [1103, 360] width 84 height 12
click at [1340, 139] on button "Aceptar" at bounding box center [1377, 139] width 115 height 36
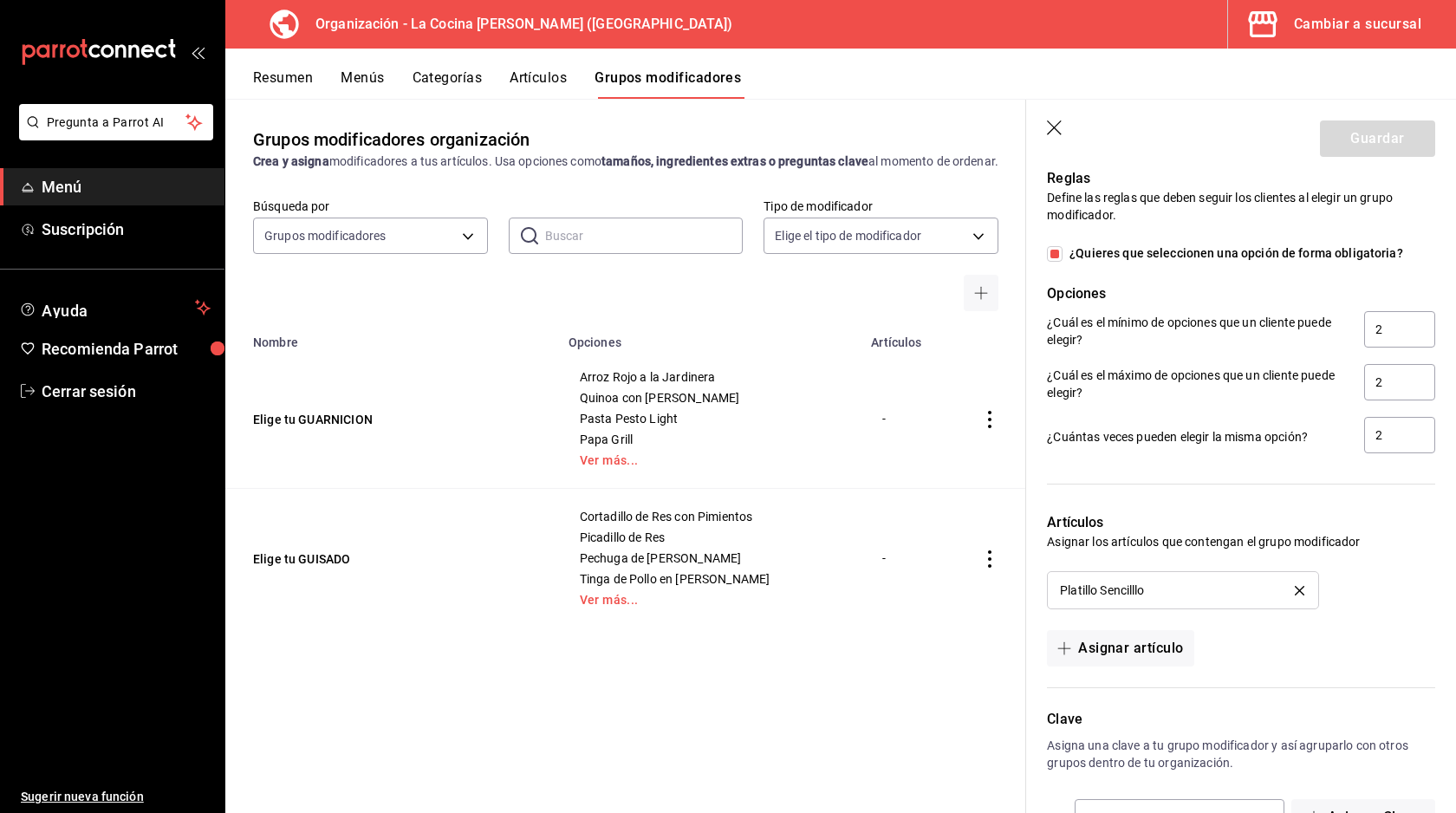
scroll to position [1282, 0]
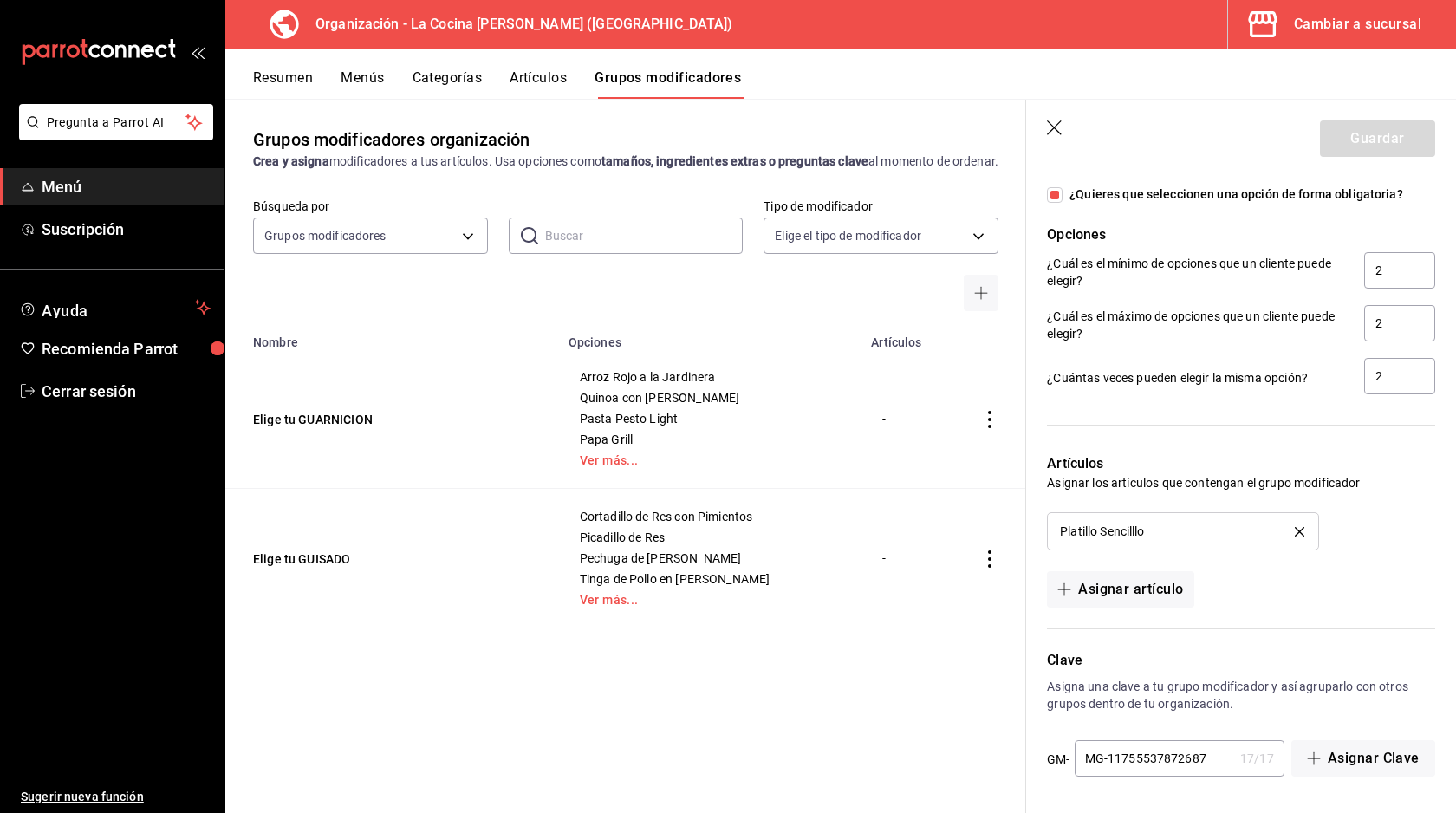
drag, startPoint x: 500, startPoint y: 85, endPoint x: 519, endPoint y: 85, distance: 19.0
click at [502, 85] on div "Resumen Menús Categorías Artículos Grupos modificadores" at bounding box center [854, 83] width 1203 height 30
click at [521, 85] on button "Artículos" at bounding box center [538, 83] width 58 height 30
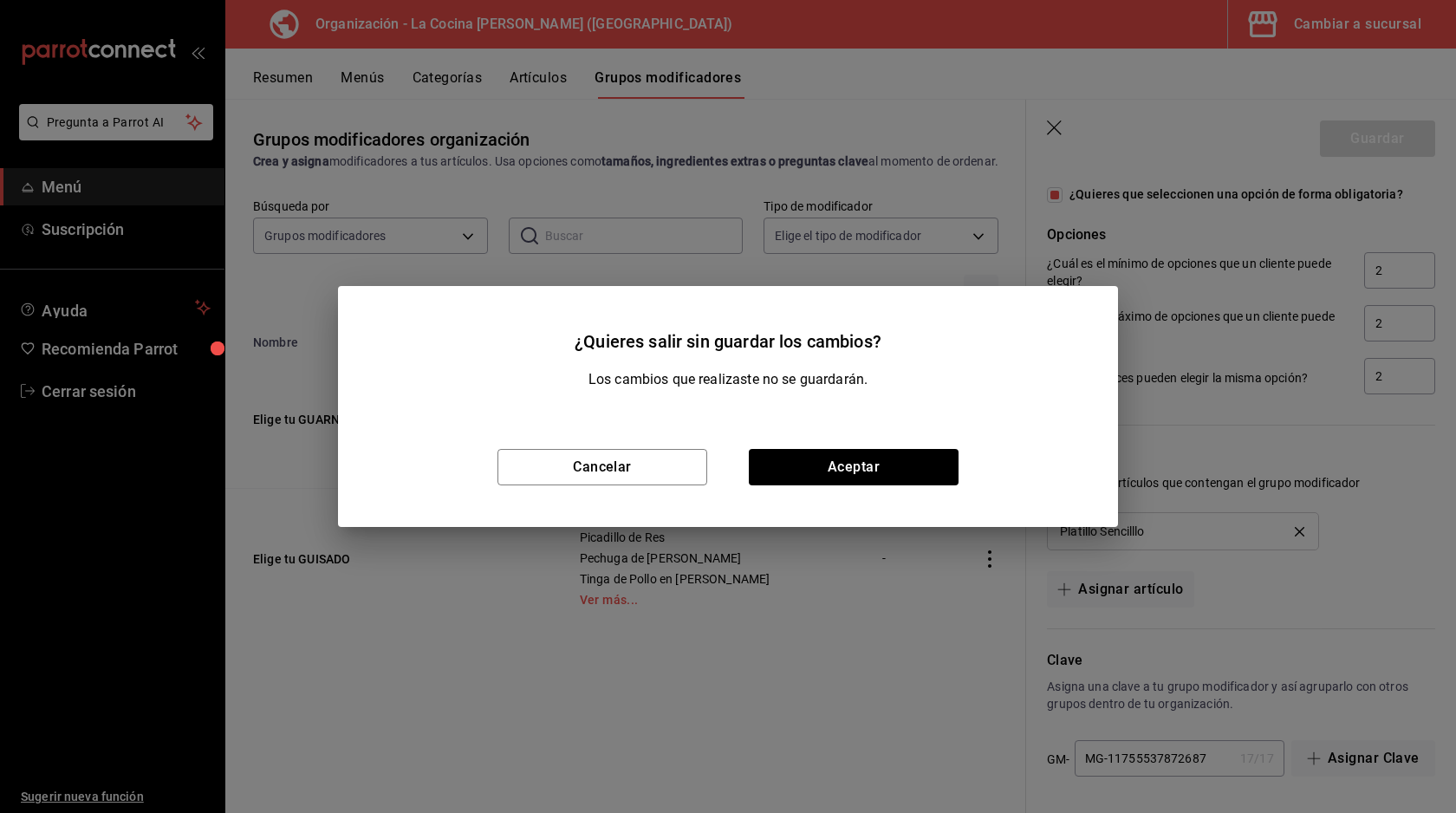
click at [949, 211] on div "¿Quieres salir sin guardar los cambios? Los cambios que realizaste no se guarda…" at bounding box center [728, 406] width 1456 height 813
click at [646, 473] on button "Cancelar" at bounding box center [602, 467] width 210 height 36
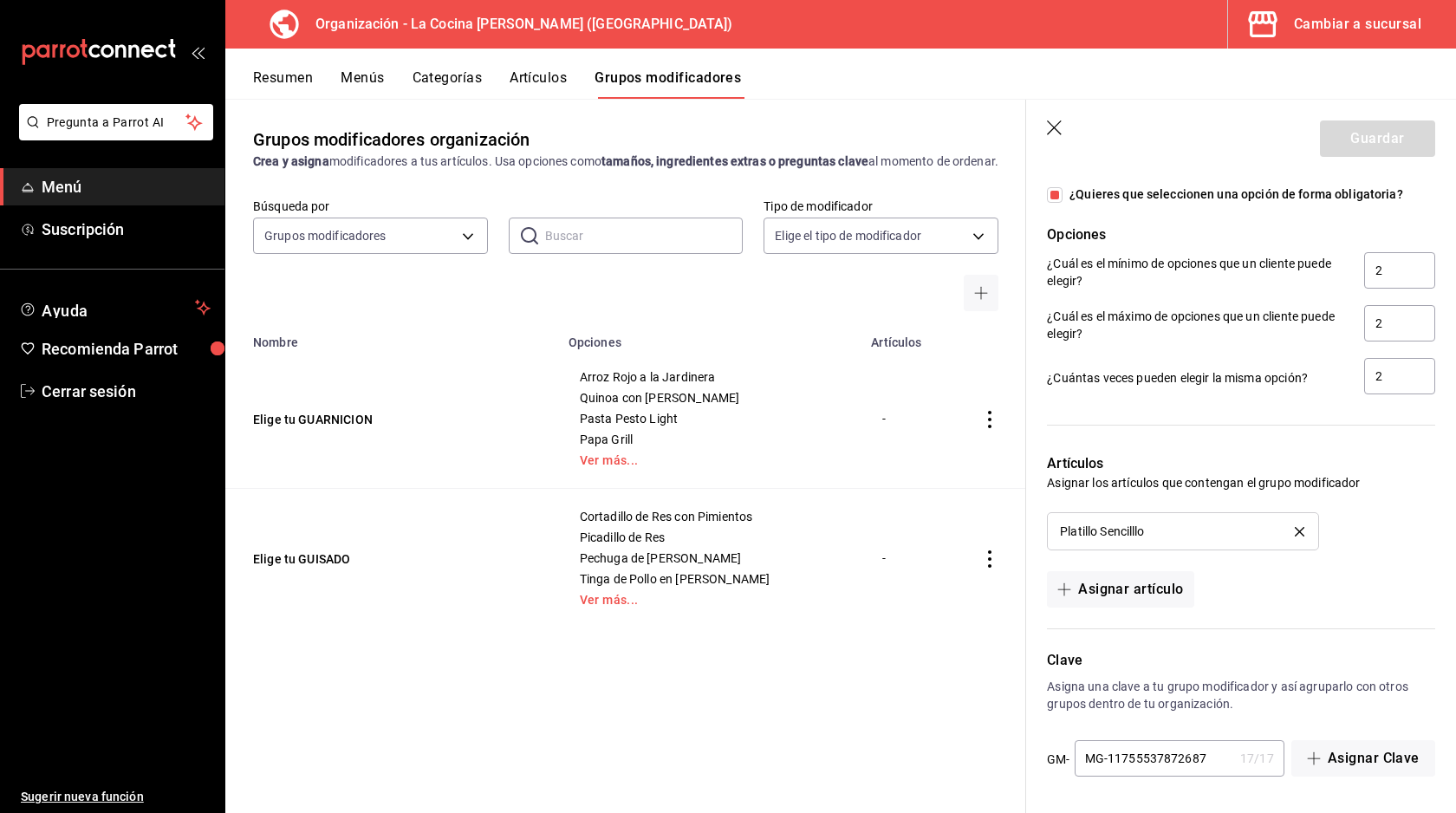
scroll to position [0, 0]
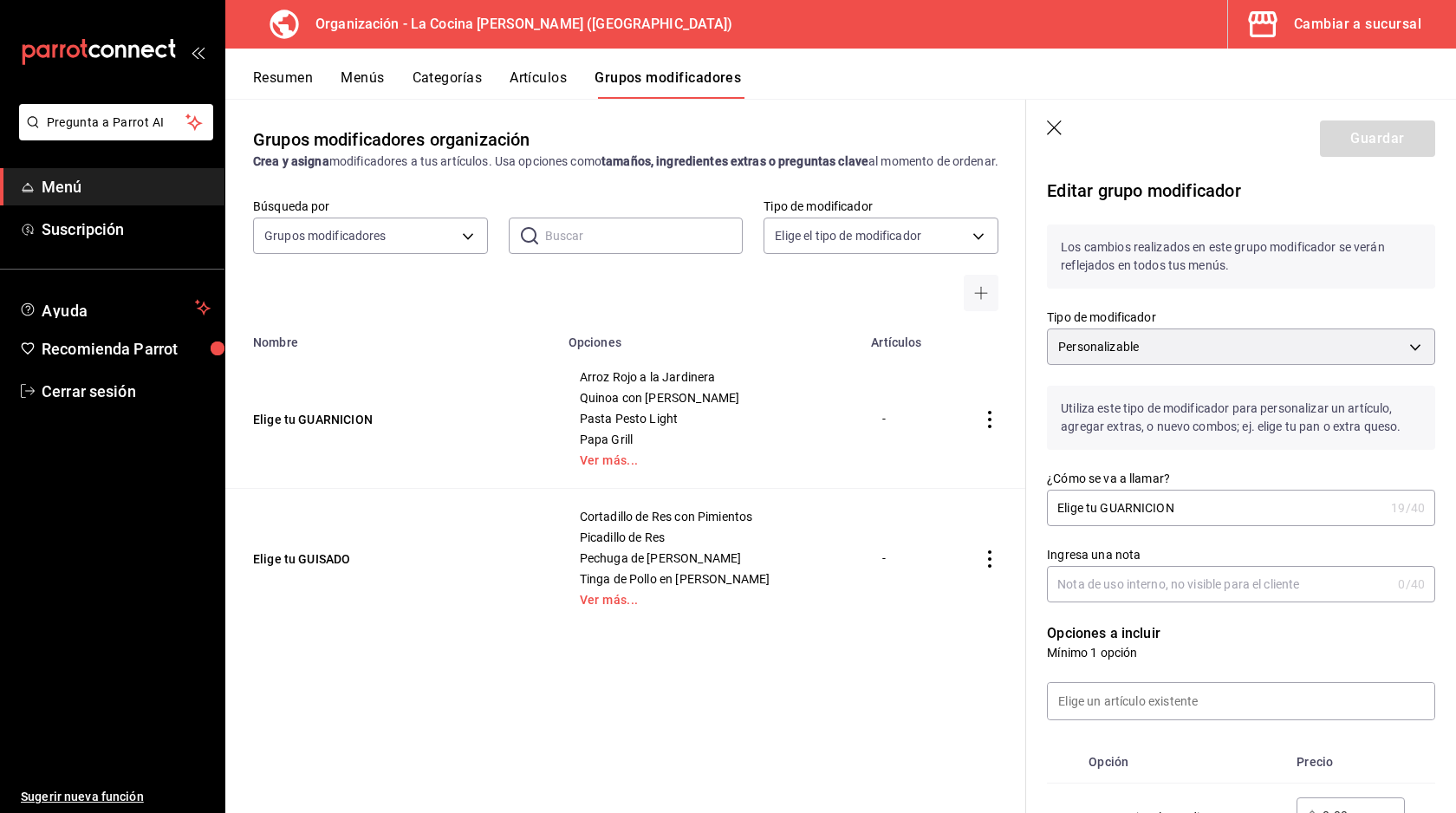
click at [552, 72] on button "Artículos" at bounding box center [538, 83] width 58 height 30
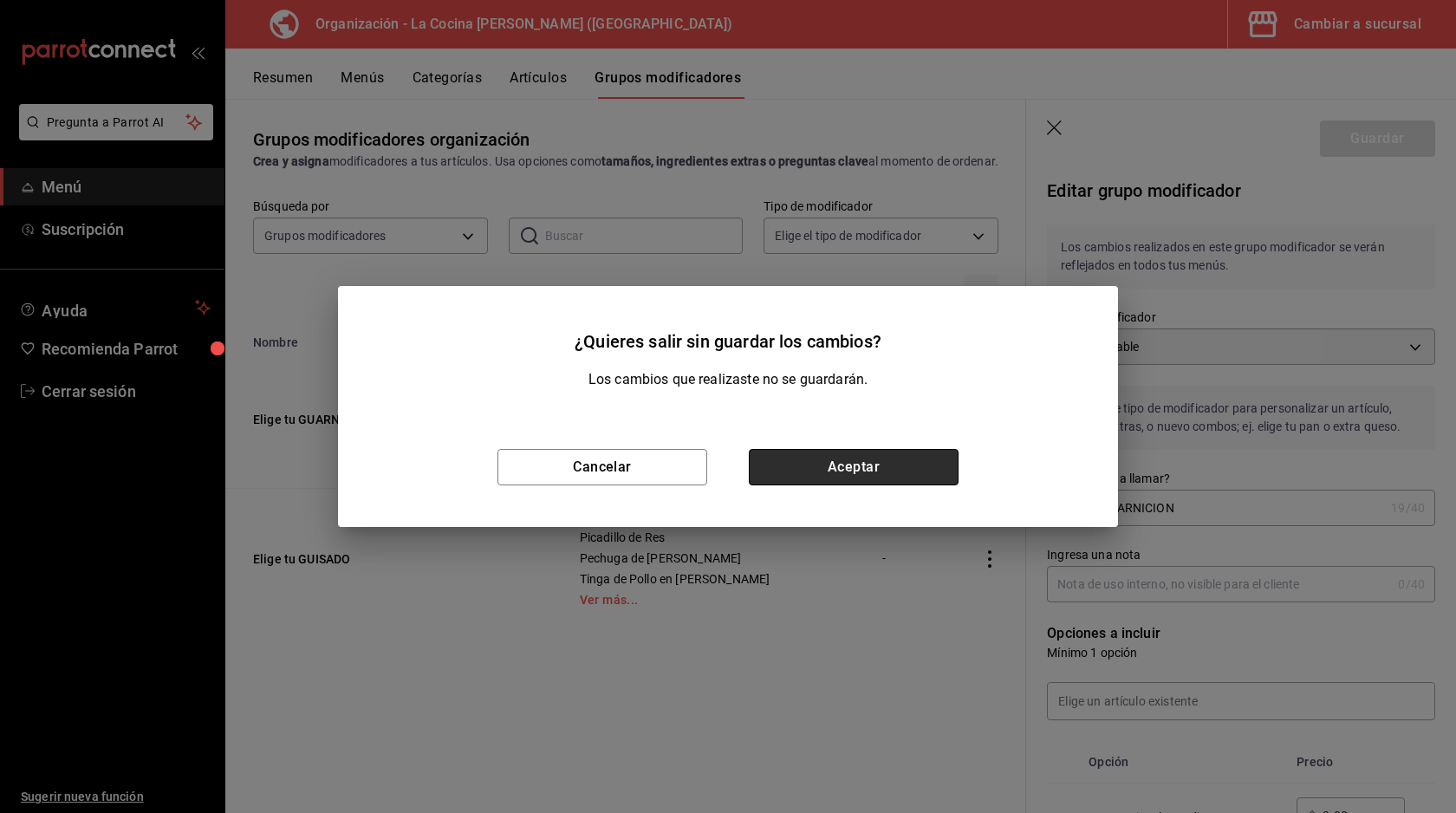
click at [880, 465] on button "Aceptar" at bounding box center [853, 467] width 210 height 36
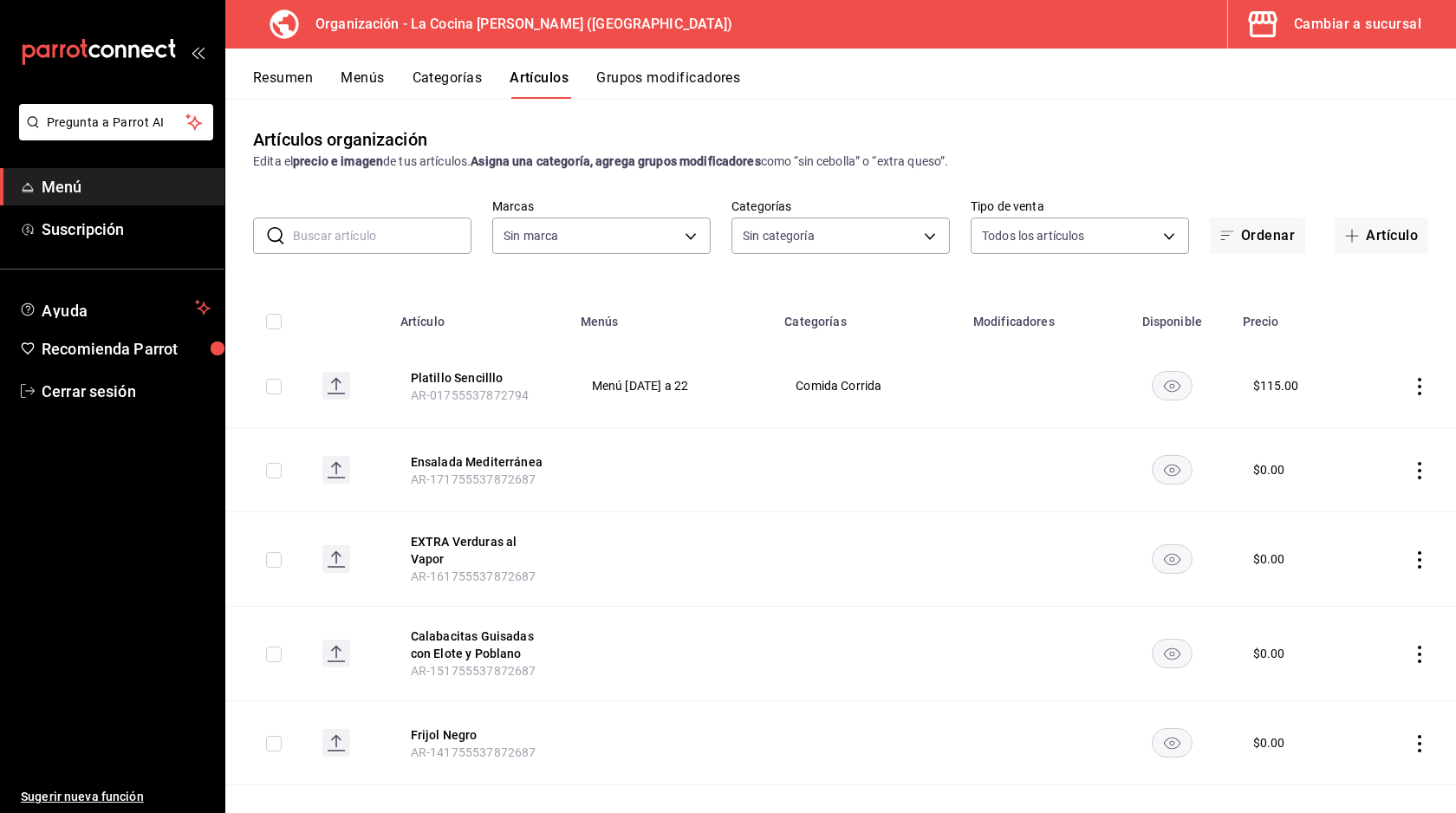
type input "8286300d-6a08-4e52-a91b-27438cfe30f3"
type input "e1c8fb2b-c8db-4488-8449-941851de8317,3657785a-0563-4e0c-beaf-6ae1b1b3c683,249c5…"
